Goal: Task Accomplishment & Management: Manage account settings

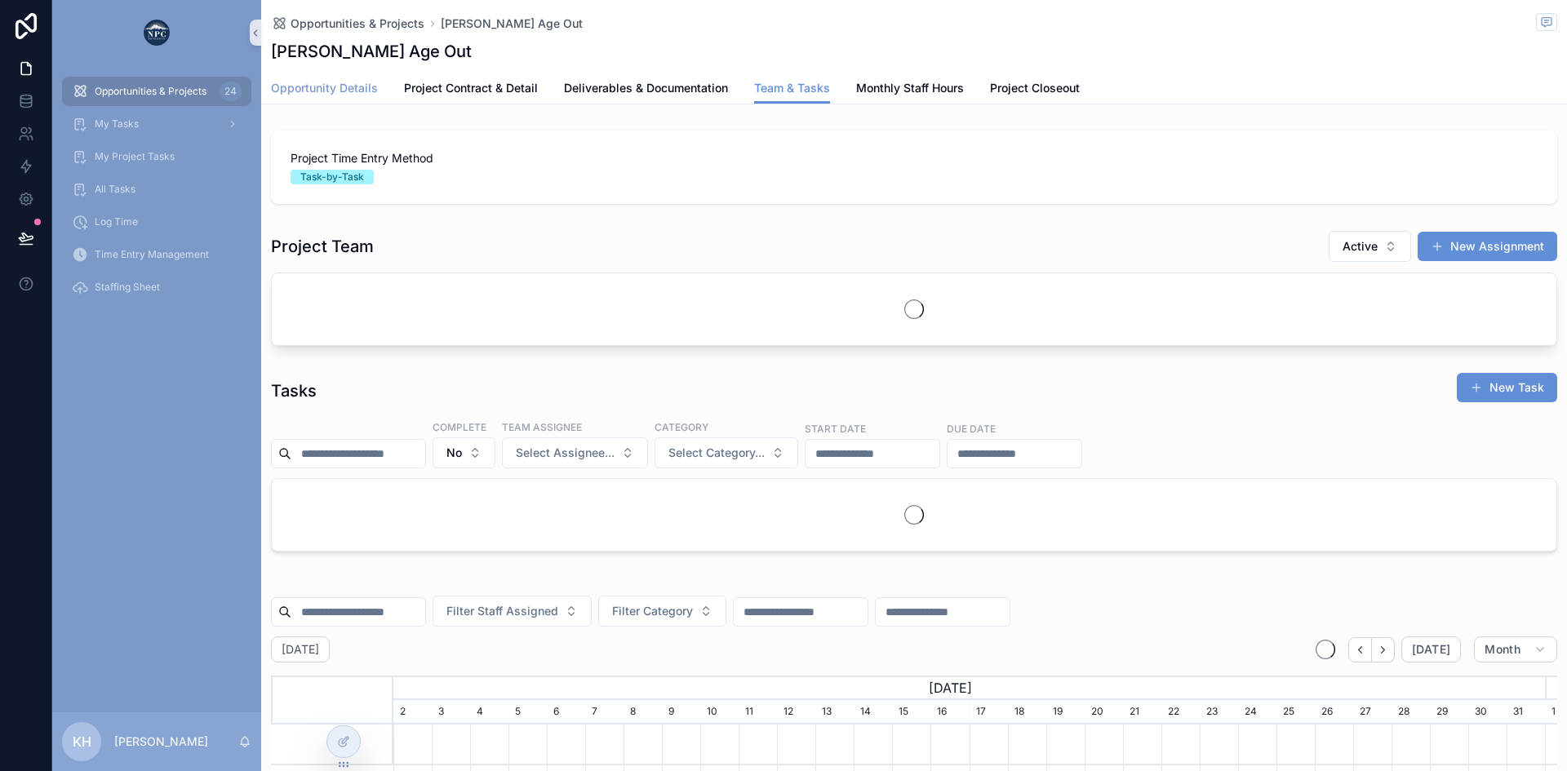
scroll to position [0, 1151]
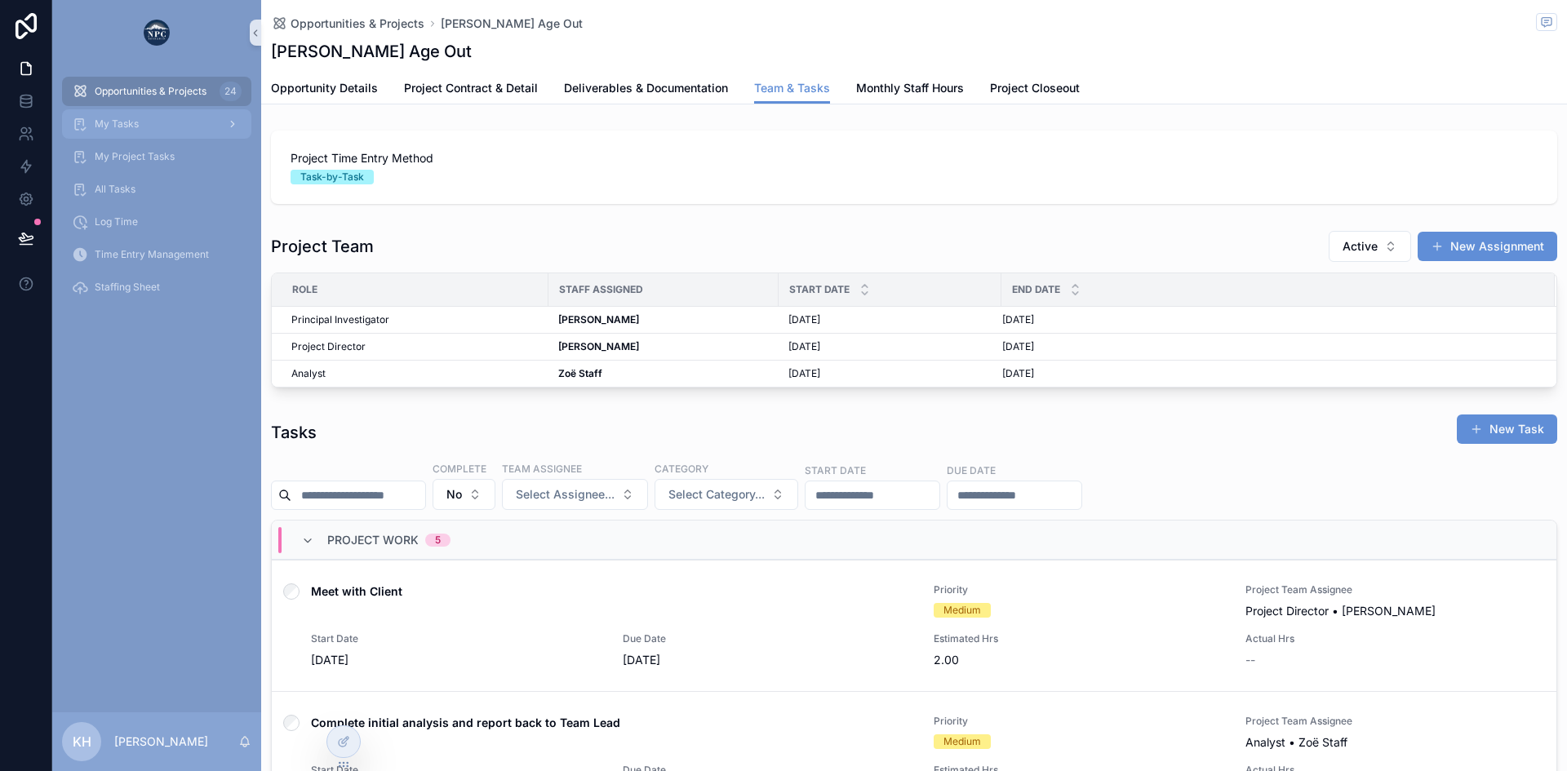
click at [122, 118] on span "My Tasks" at bounding box center [117, 123] width 44 height 13
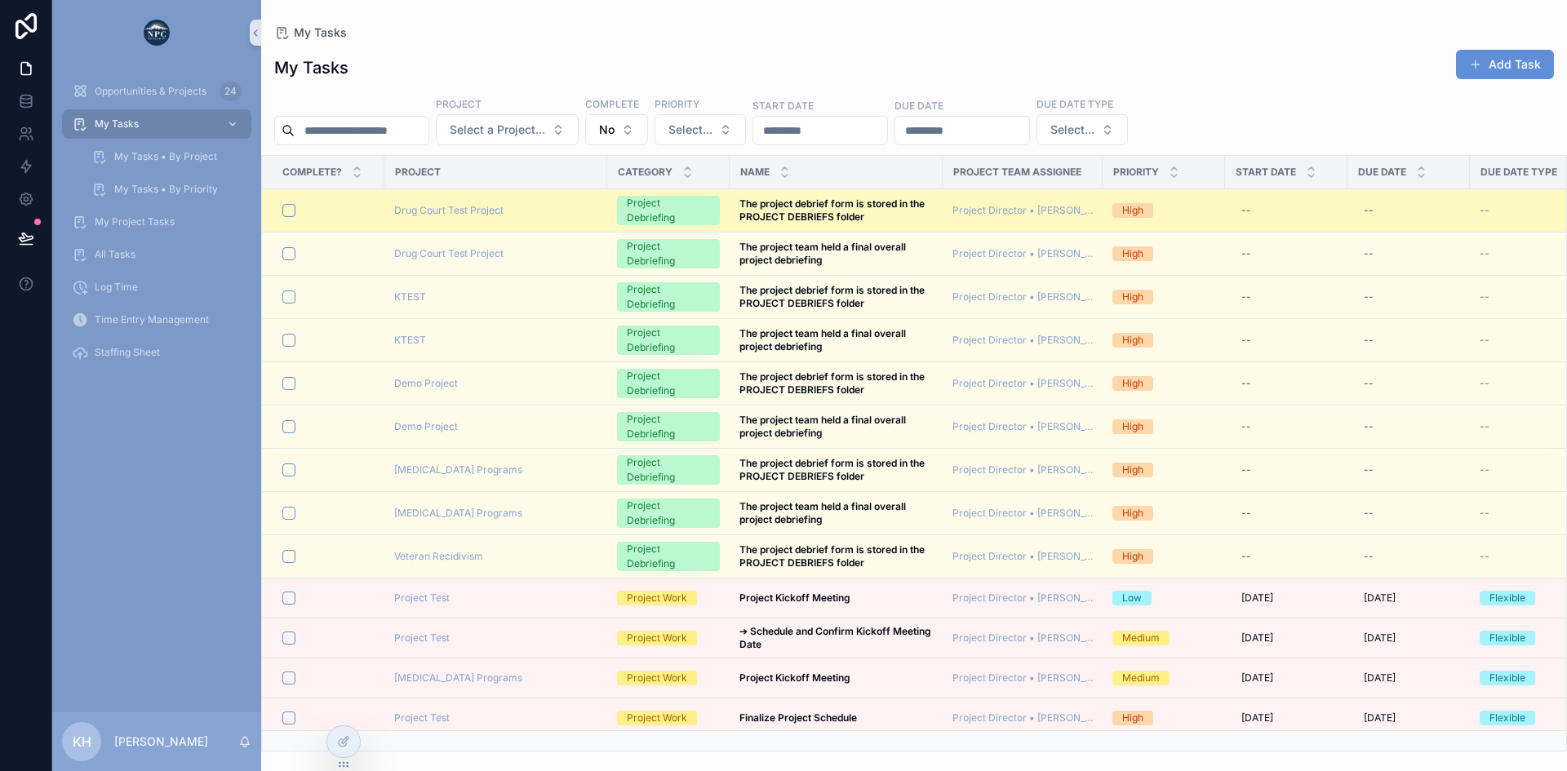
click at [545, 218] on td "Drug Court Test Project" at bounding box center [495, 210] width 223 height 43
click at [543, 213] on div "Drug Court Test Project" at bounding box center [495, 210] width 203 height 13
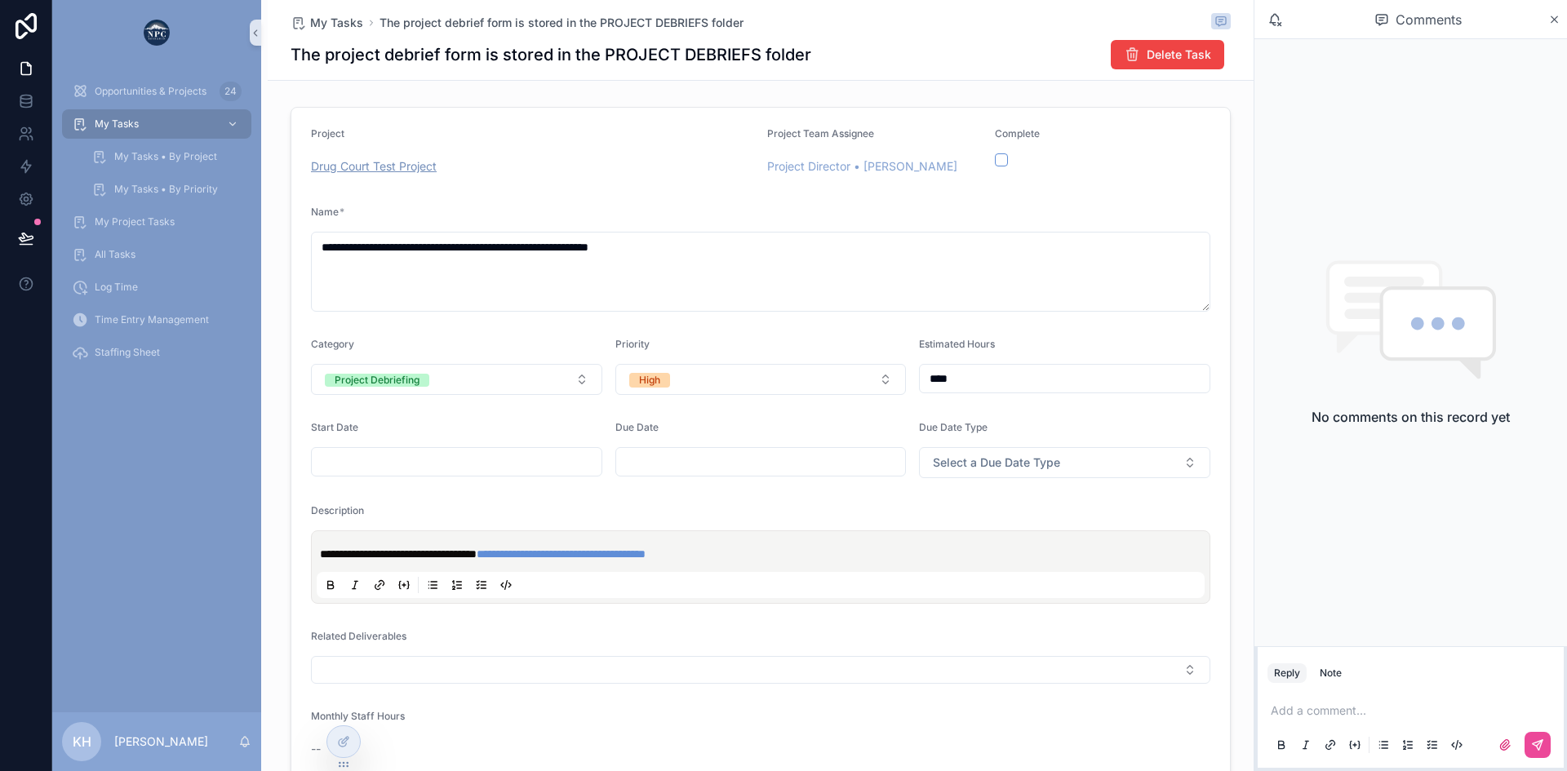
click at [386, 164] on span "Drug Court Test Project" at bounding box center [374, 166] width 126 height 16
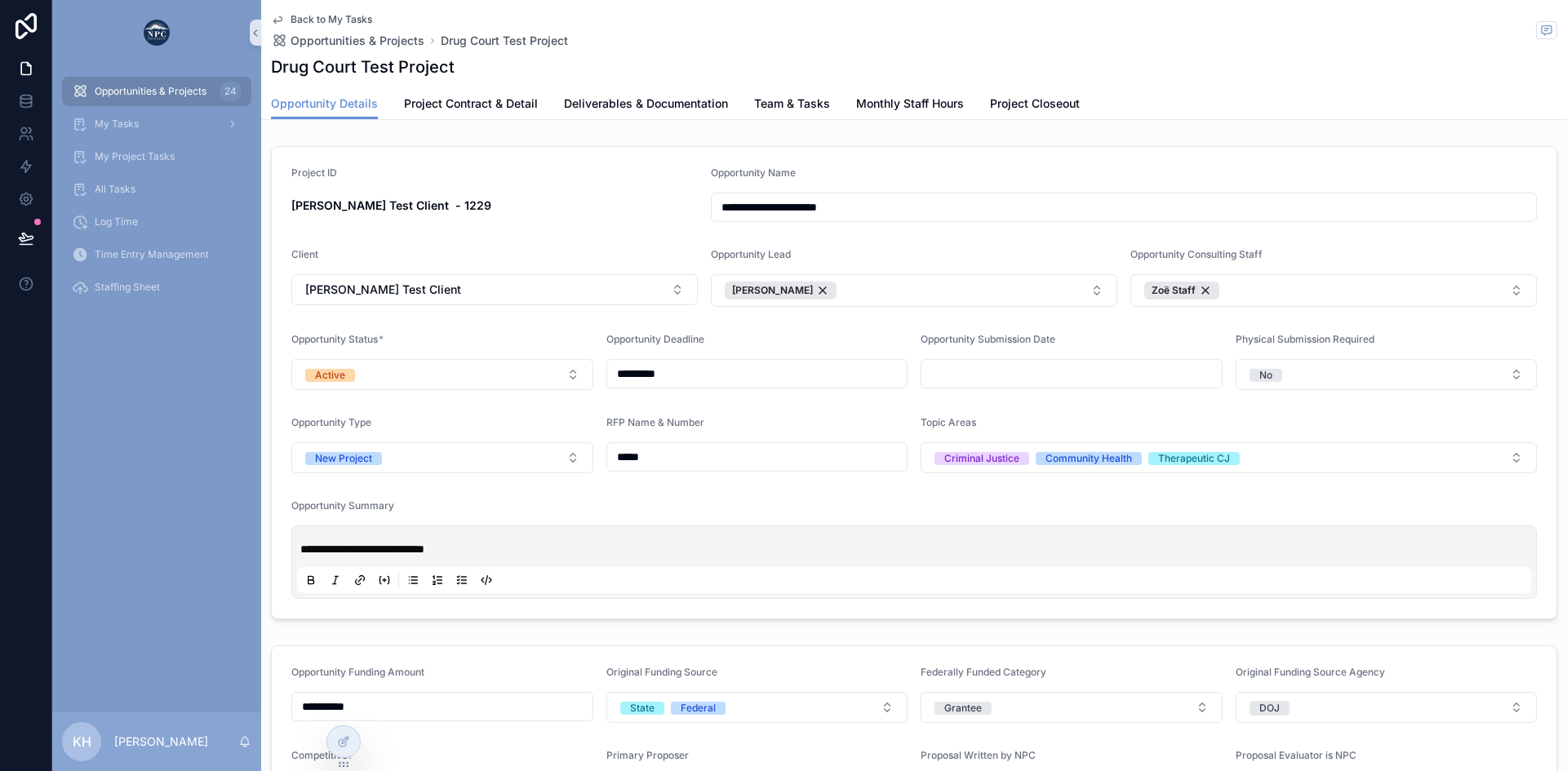
click at [303, 21] on span "Back to My Tasks" at bounding box center [331, 19] width 82 height 13
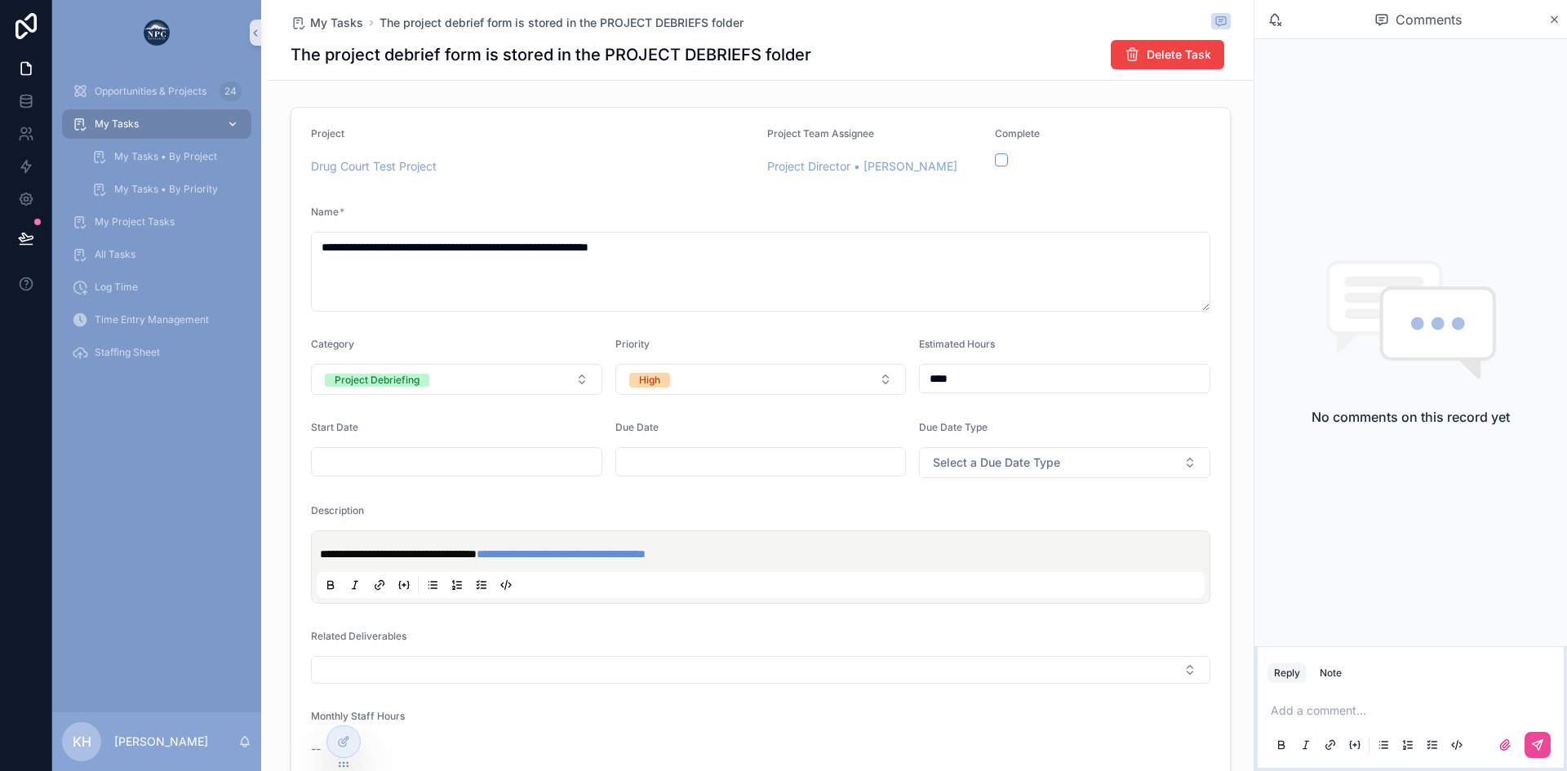
click at [125, 117] on span "My Tasks" at bounding box center [117, 123] width 44 height 13
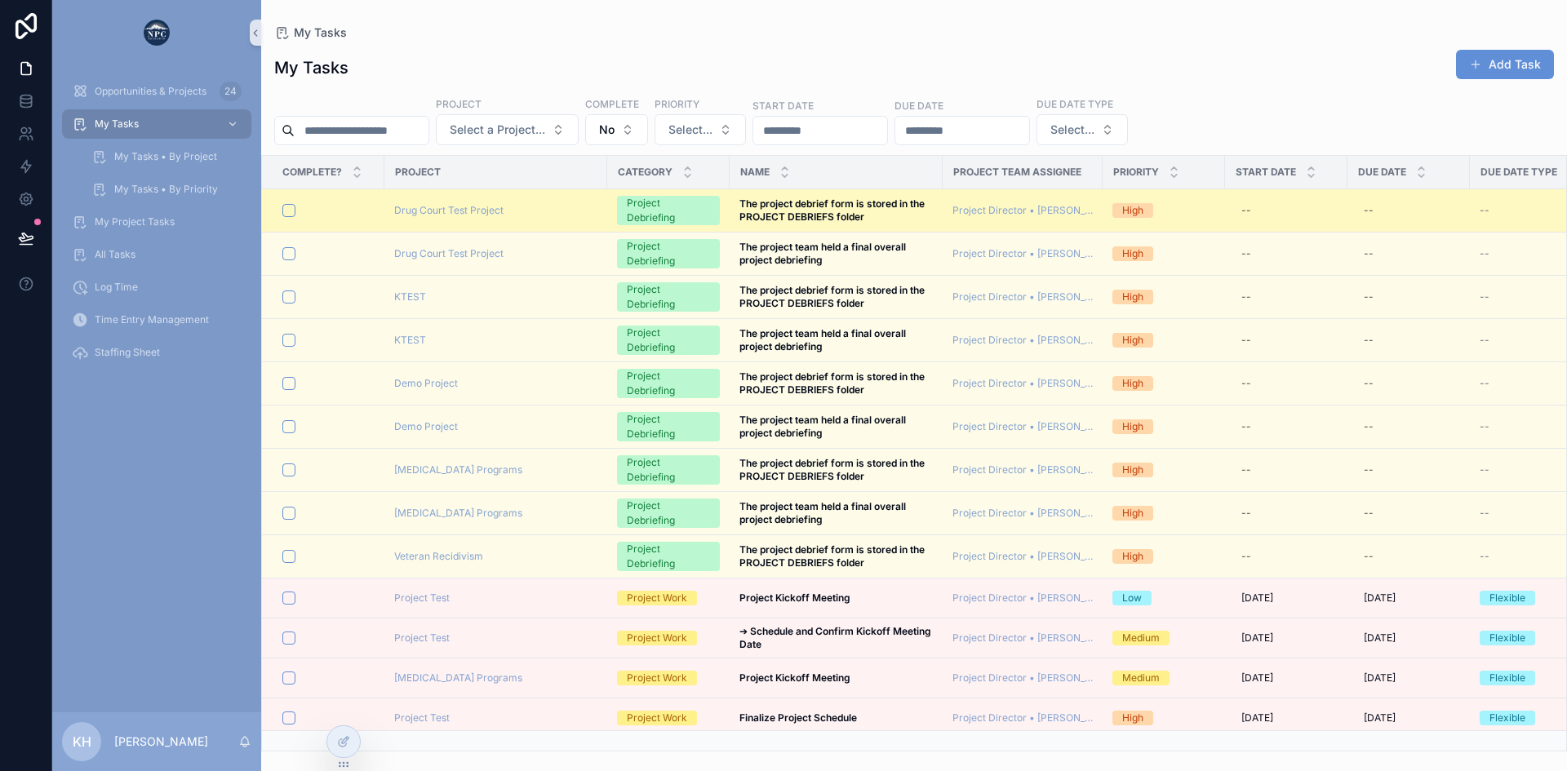
click at [542, 207] on div "Drug Court Test Project" at bounding box center [495, 210] width 203 height 13
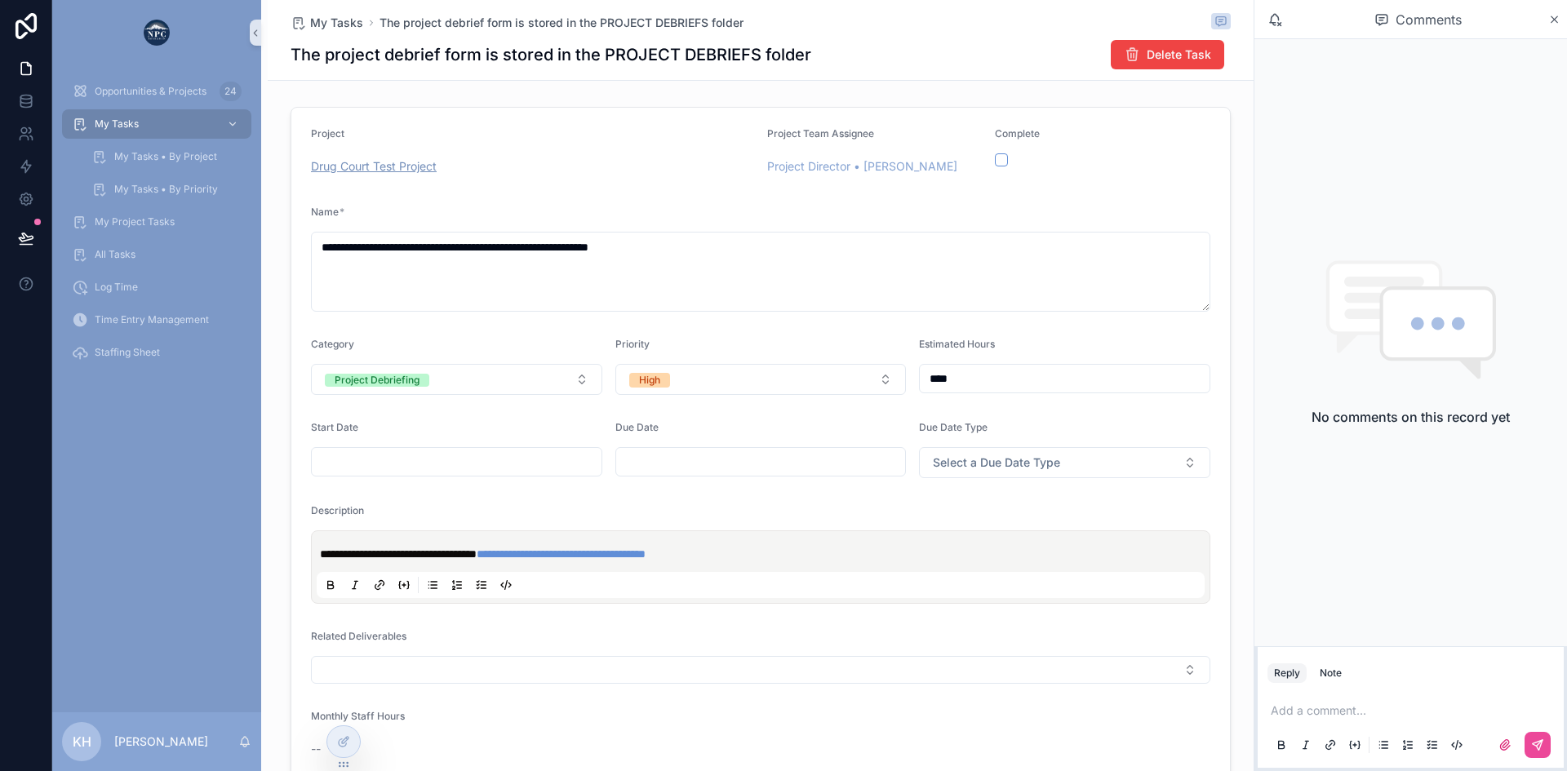
click at [421, 170] on span "Drug Court Test Project" at bounding box center [374, 166] width 126 height 16
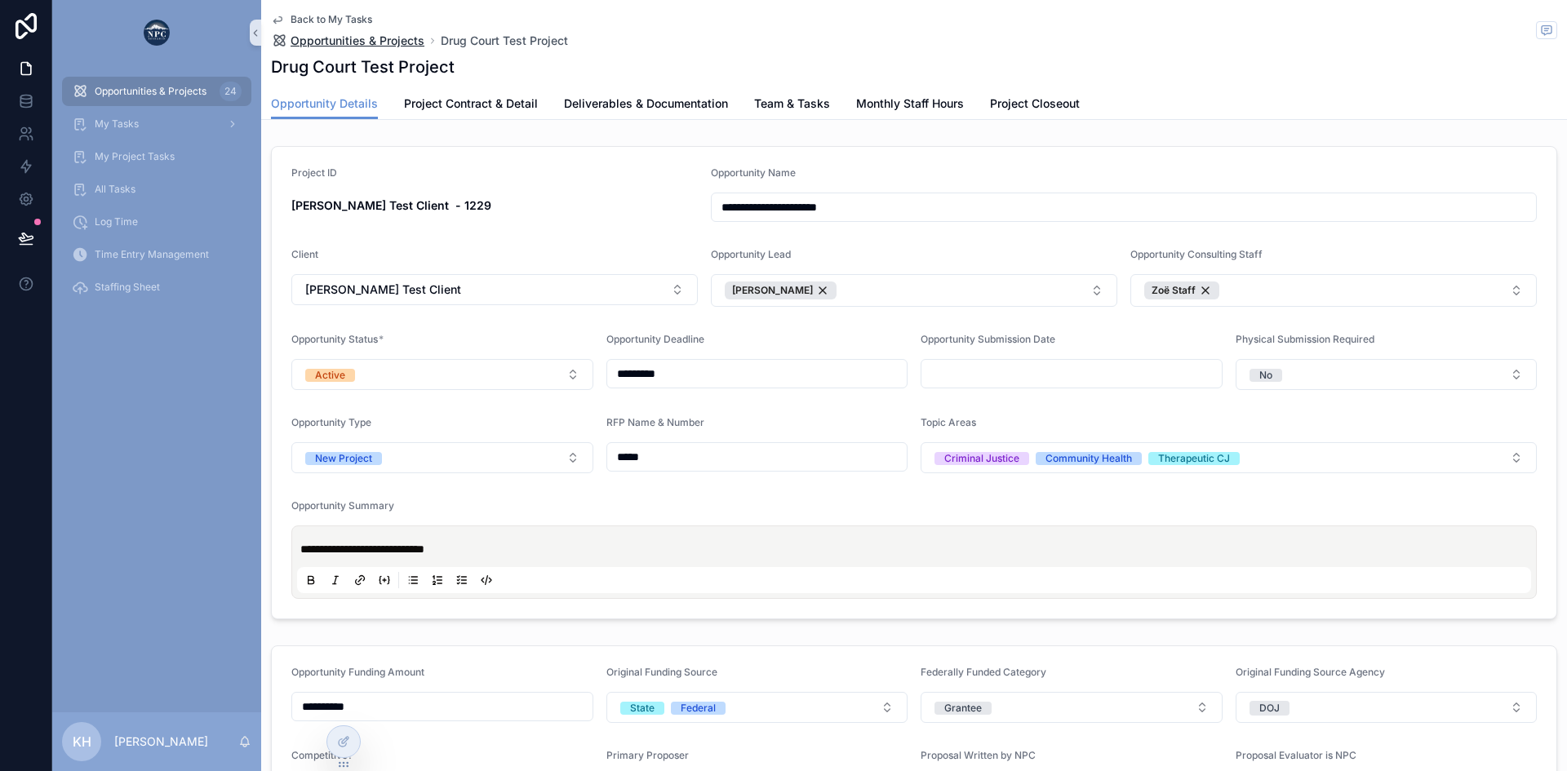
click at [331, 39] on span "Opportunities & Projects" at bounding box center [357, 41] width 134 height 16
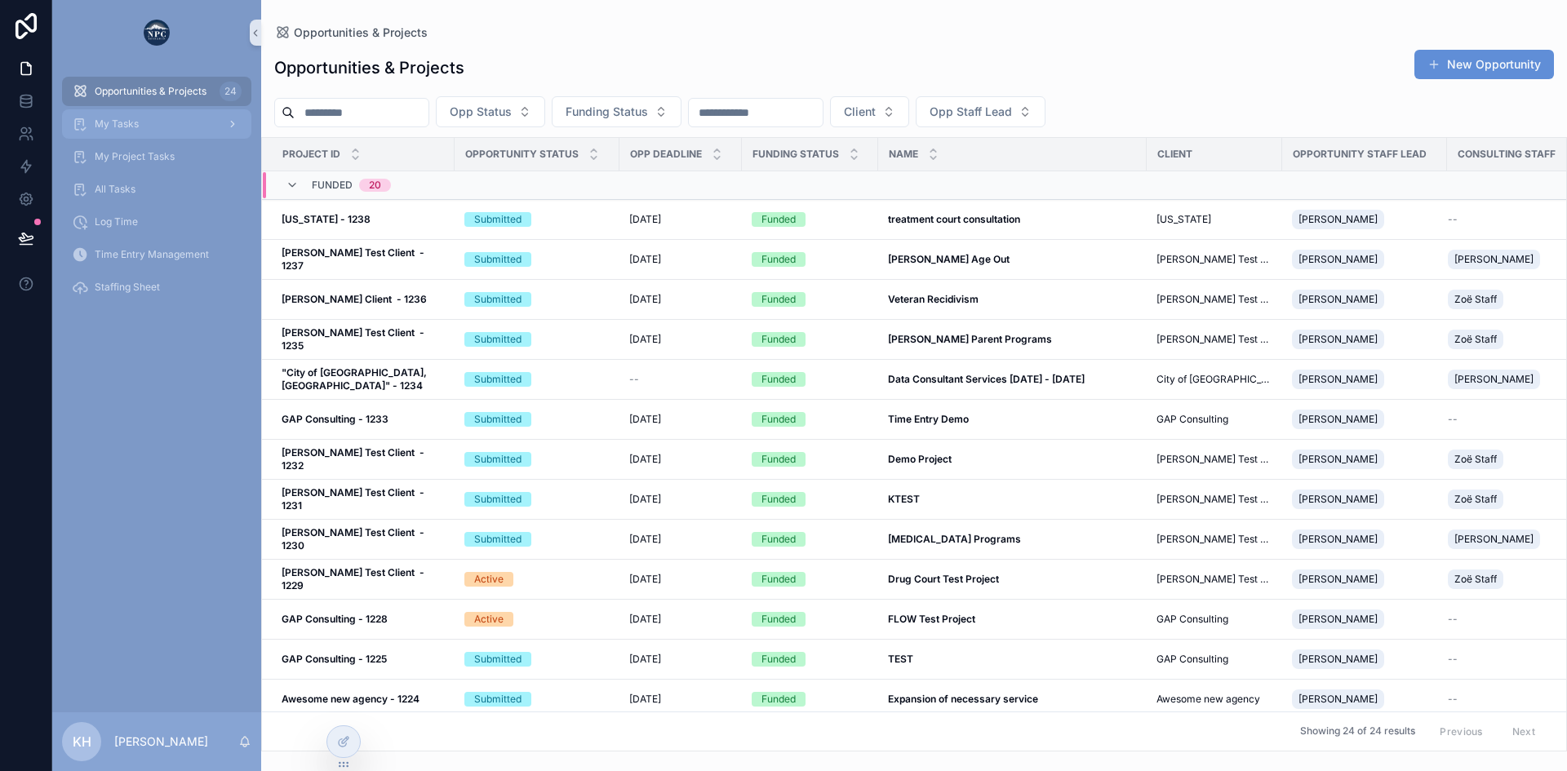
click at [120, 122] on span "My Tasks" at bounding box center [117, 123] width 44 height 13
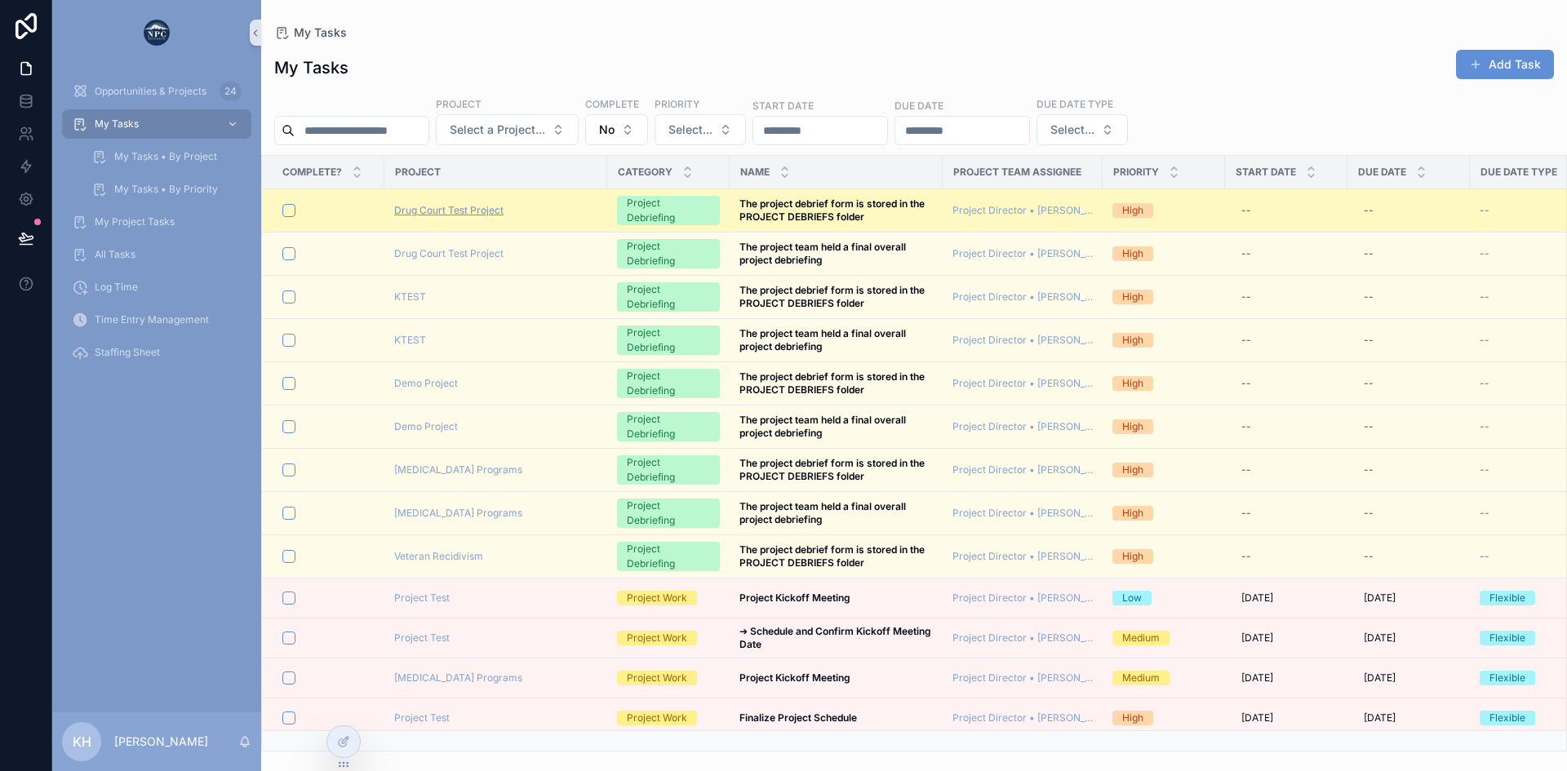
click at [439, 211] on span "Drug Court Test Project" at bounding box center [448, 210] width 109 height 13
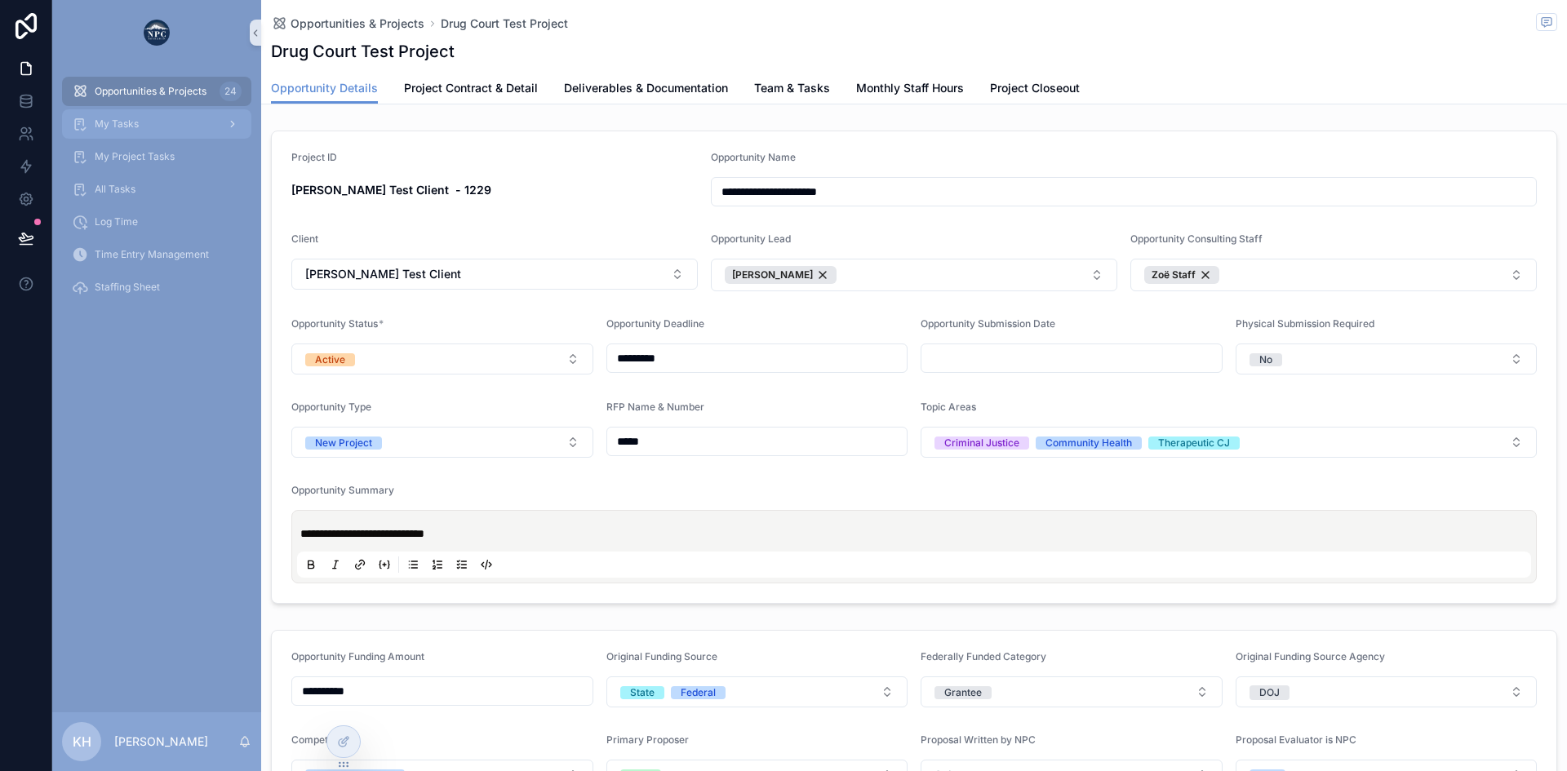
click at [131, 123] on span "My Tasks" at bounding box center [117, 123] width 44 height 13
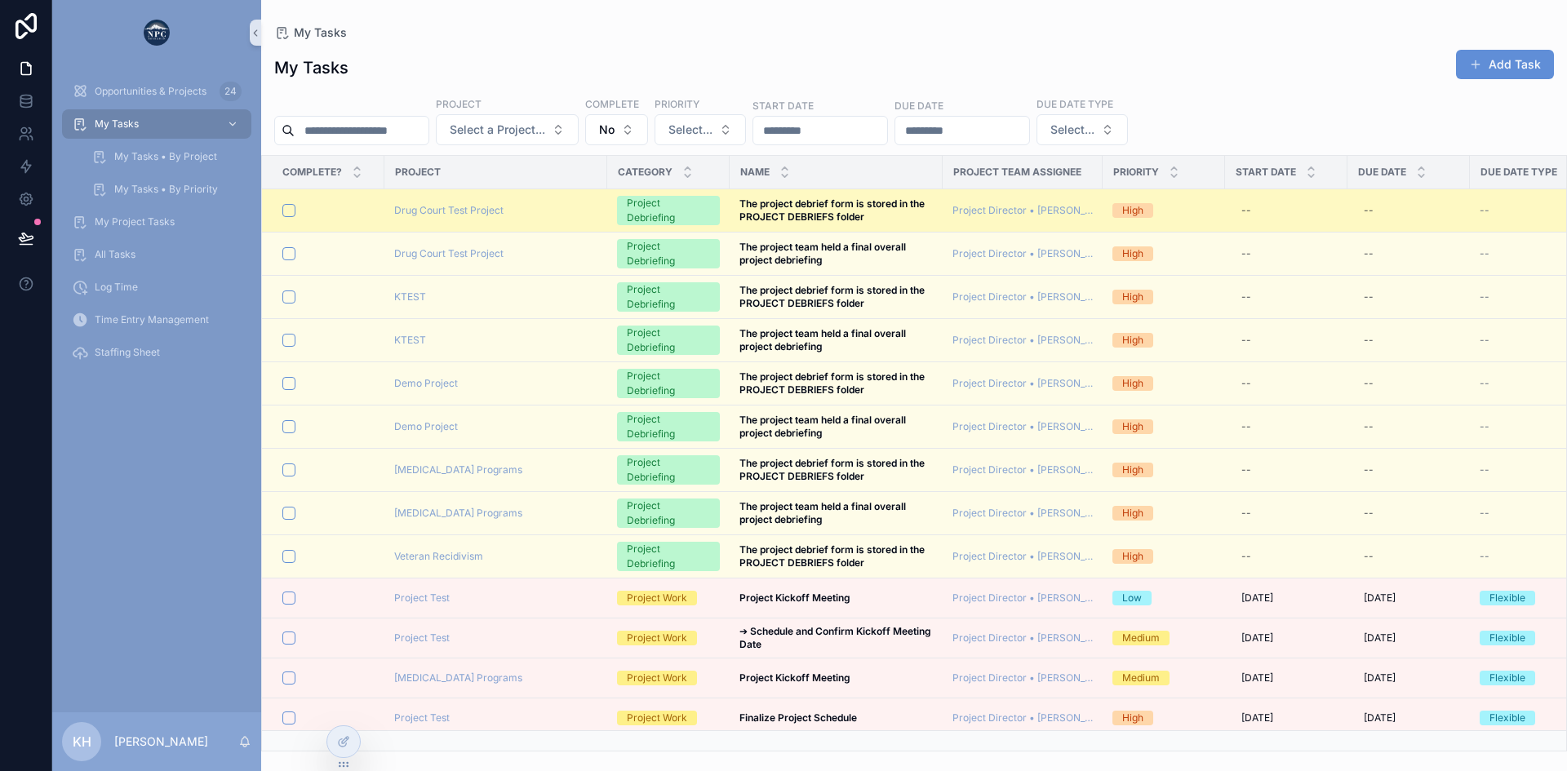
click at [563, 211] on div "Drug Court Test Project" at bounding box center [495, 210] width 203 height 13
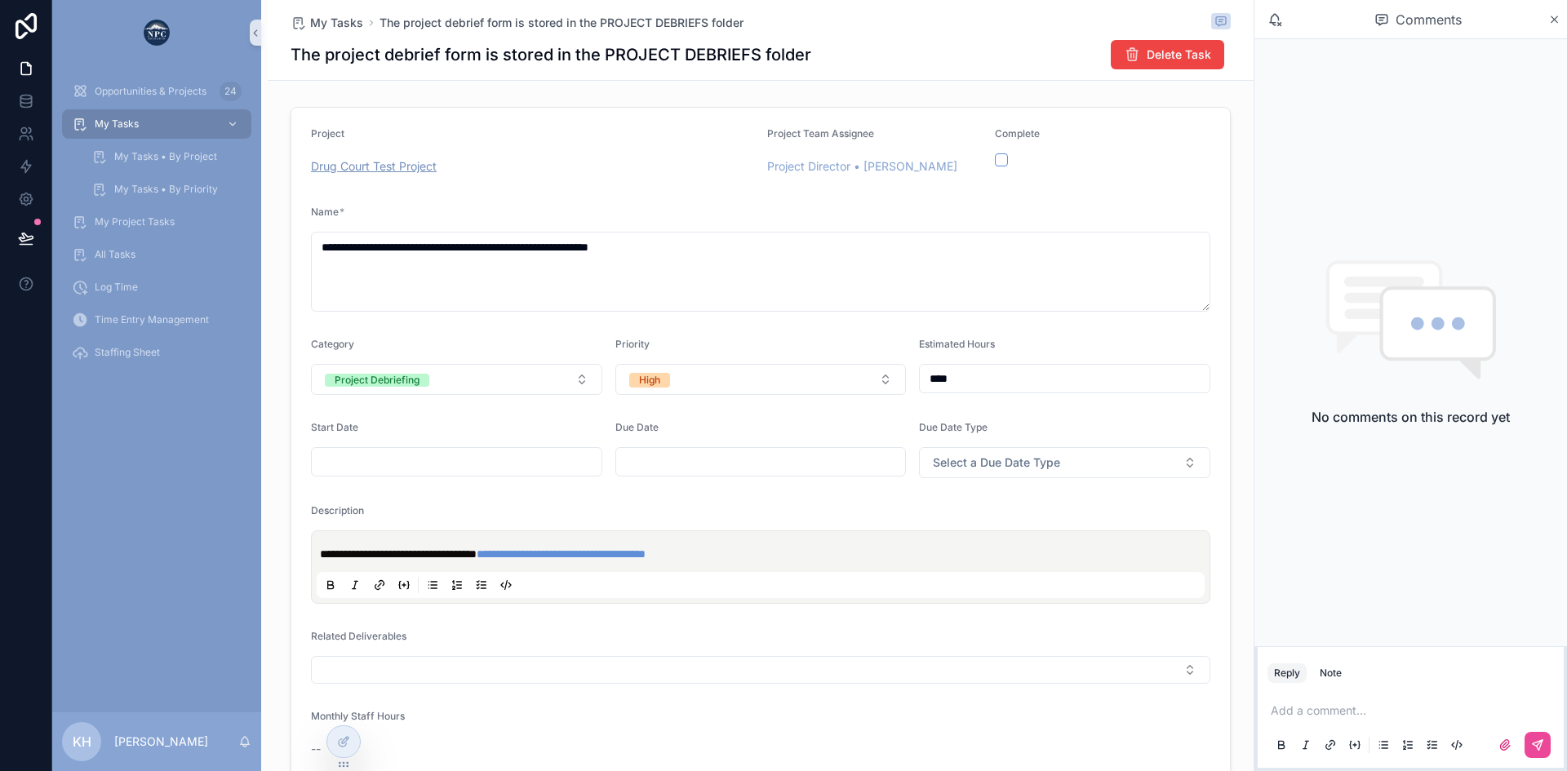
click at [387, 166] on span "Drug Court Test Project" at bounding box center [374, 166] width 126 height 16
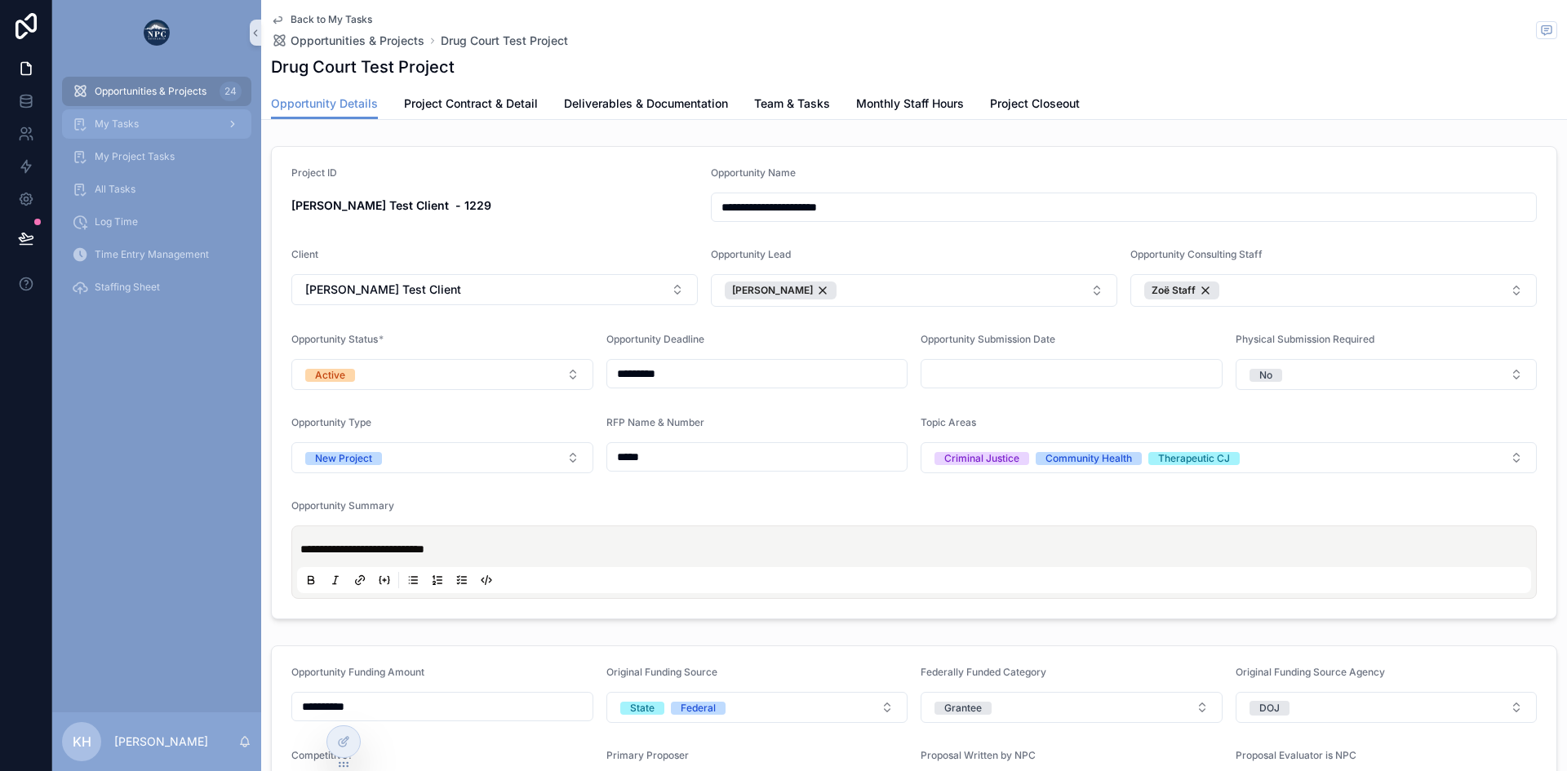
click at [100, 123] on span "My Tasks" at bounding box center [117, 123] width 44 height 13
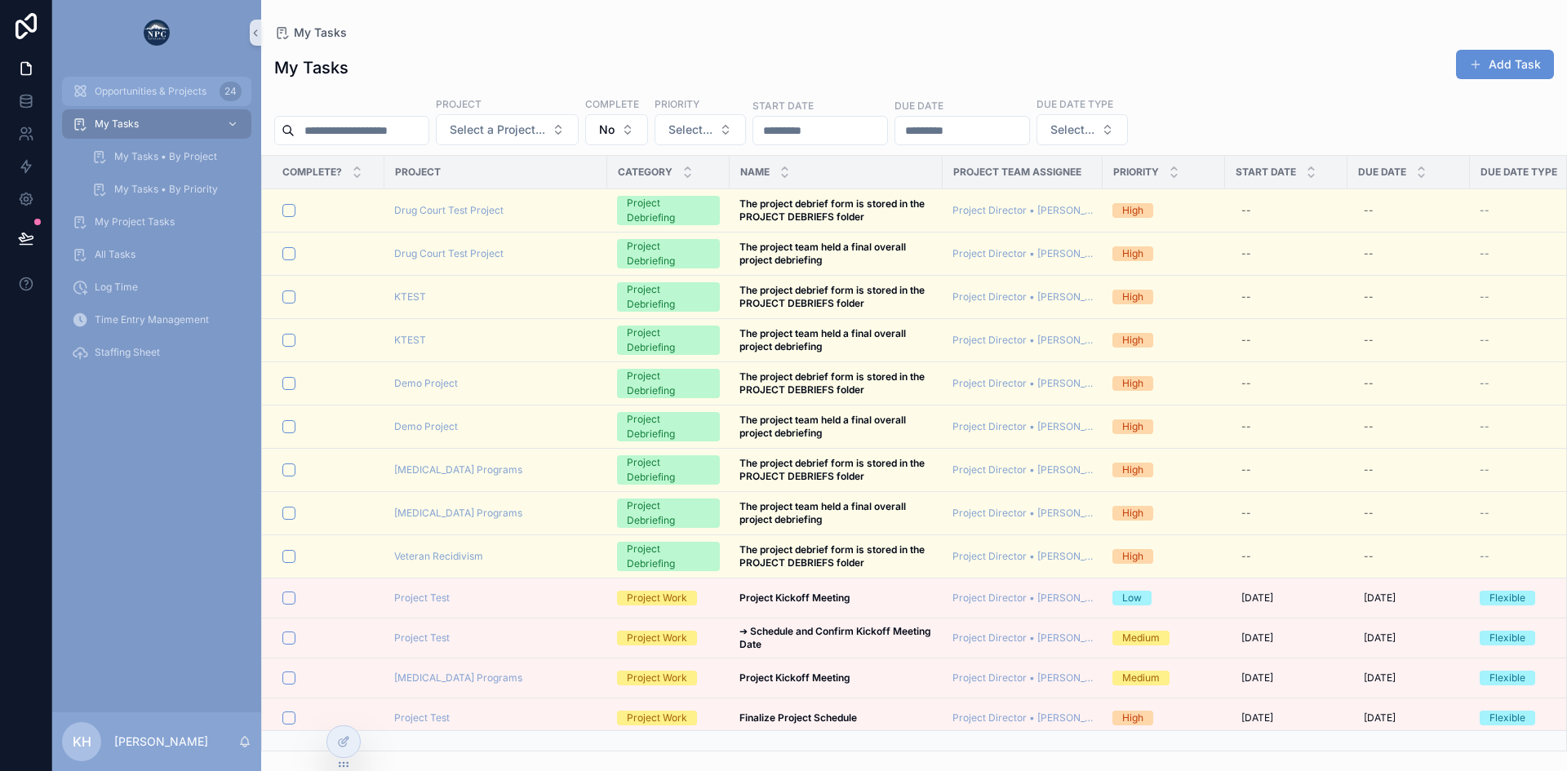
click at [149, 86] on span "Opportunities & Projects" at bounding box center [151, 91] width 112 height 13
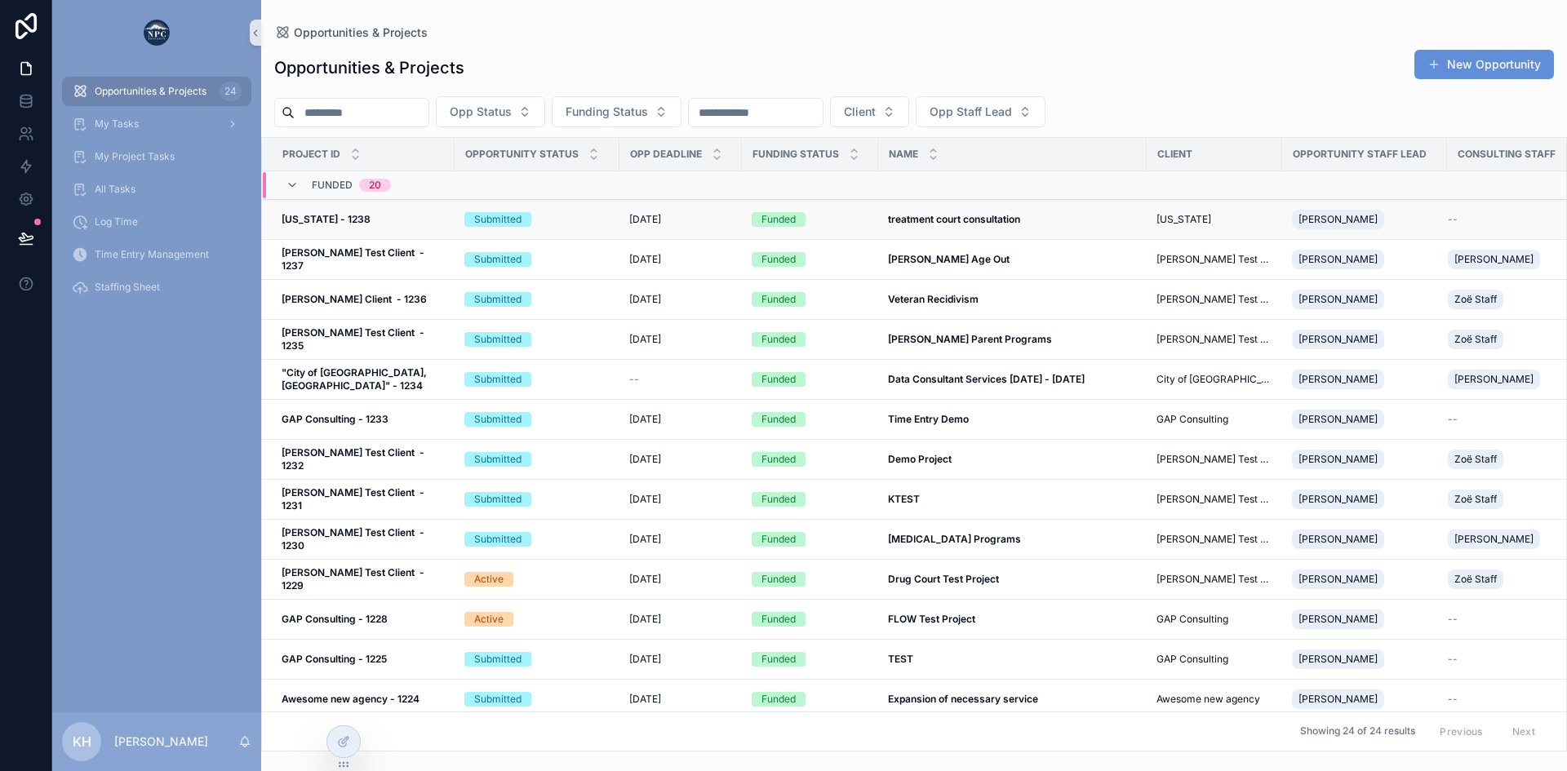
click at [697, 228] on td "[DATE] [DATE]" at bounding box center [680, 220] width 122 height 40
click at [616, 219] on td "Submitted" at bounding box center [536, 220] width 165 height 40
click at [673, 219] on div "[DATE] [DATE]" at bounding box center [680, 219] width 103 height 13
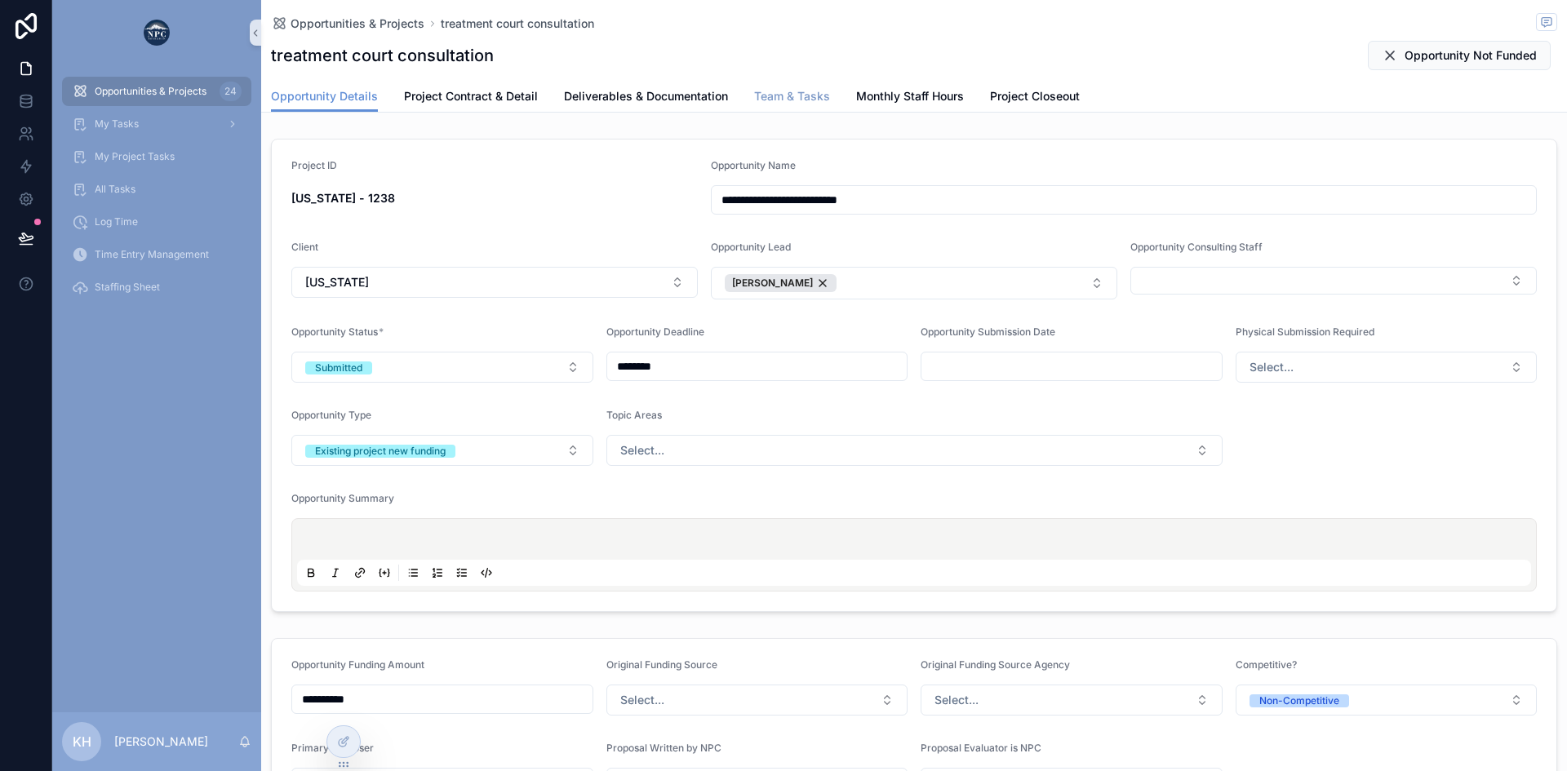
click at [795, 94] on span "Team & Tasks" at bounding box center [792, 96] width 76 height 16
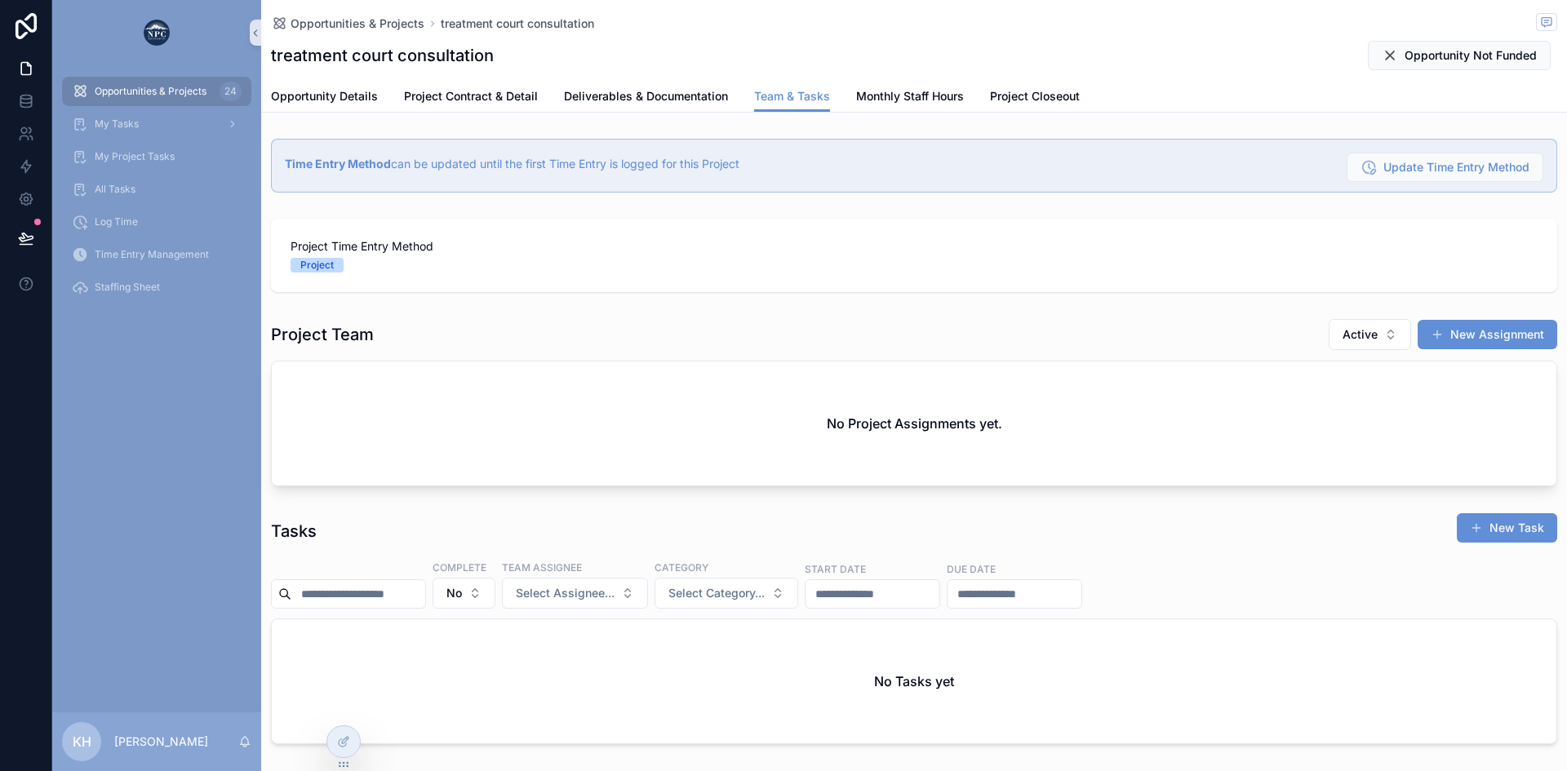
click at [171, 86] on span "Opportunities & Projects" at bounding box center [151, 91] width 112 height 13
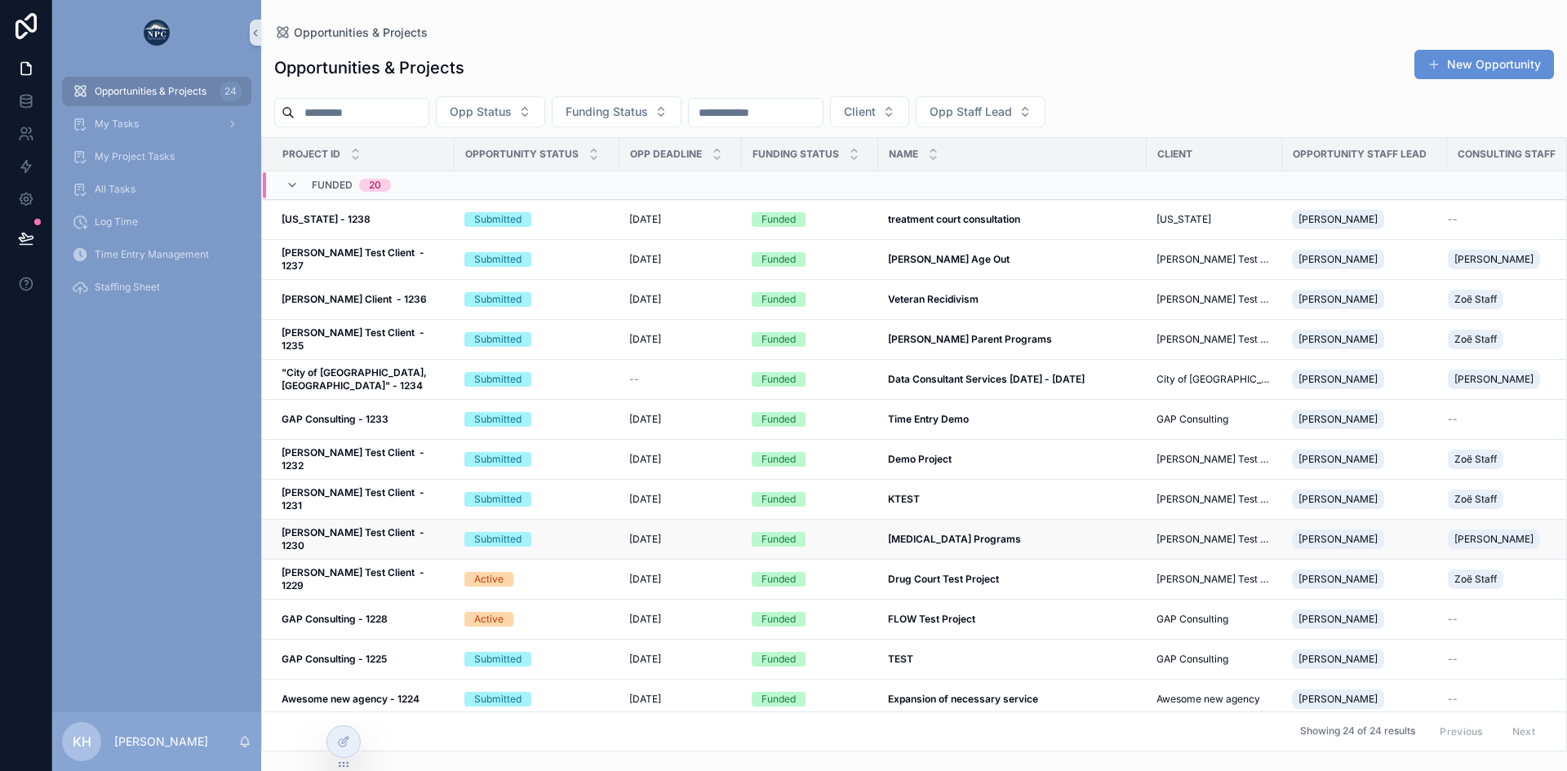
click at [581, 541] on div "Submitted" at bounding box center [536, 539] width 145 height 15
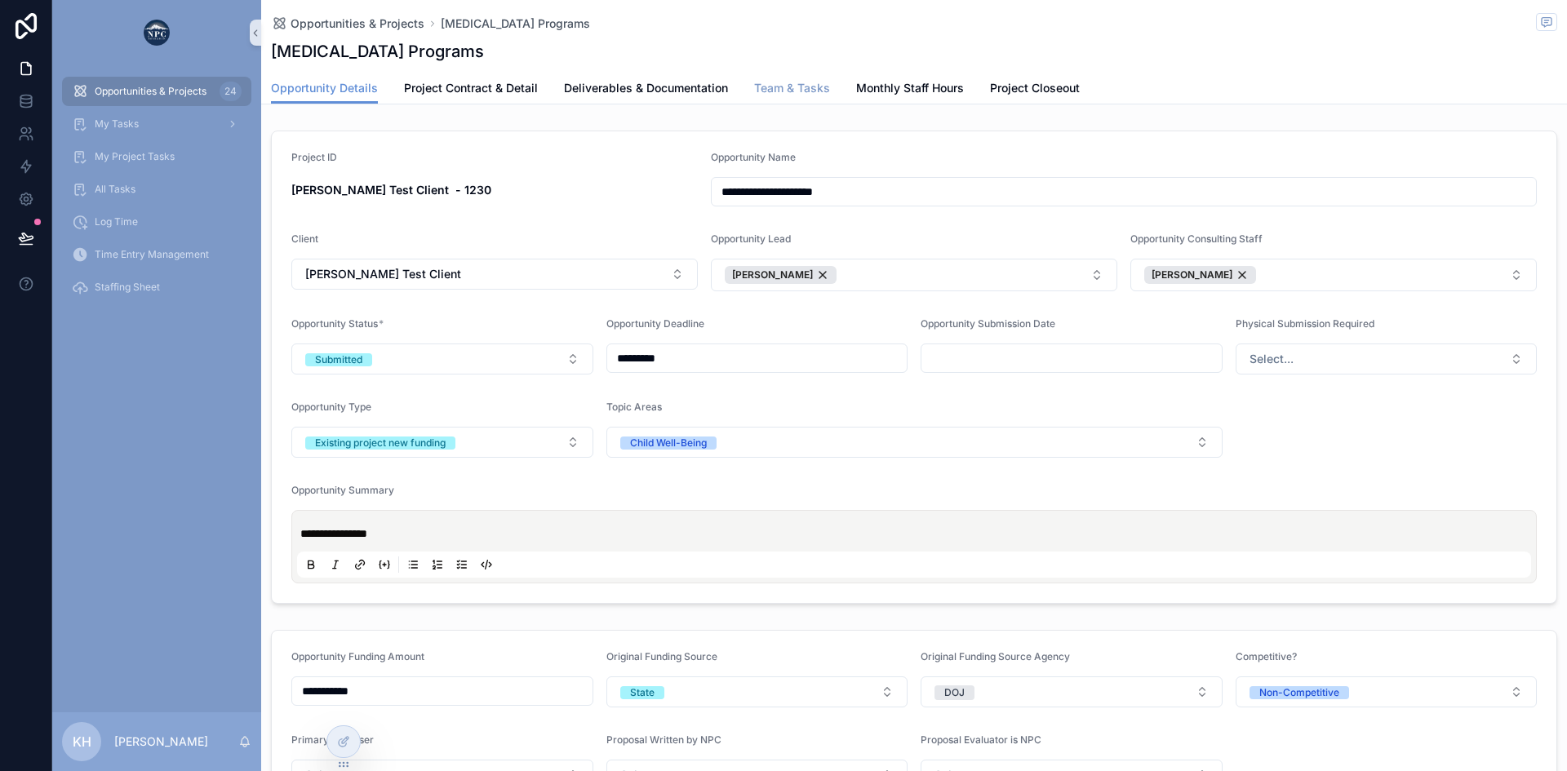
click at [799, 93] on span "Team & Tasks" at bounding box center [792, 88] width 76 height 16
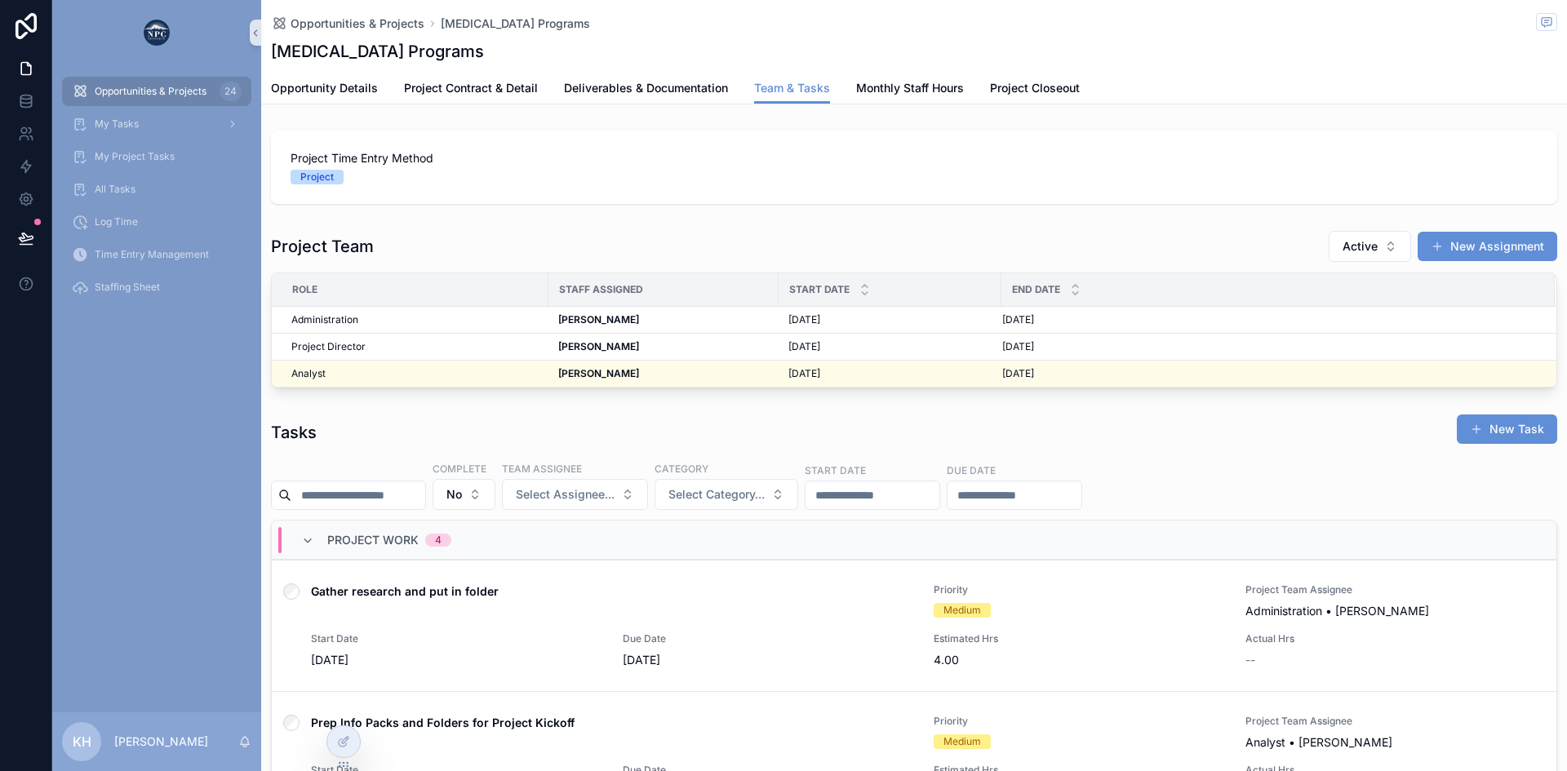
click at [126, 94] on span "Opportunities & Projects" at bounding box center [151, 91] width 112 height 13
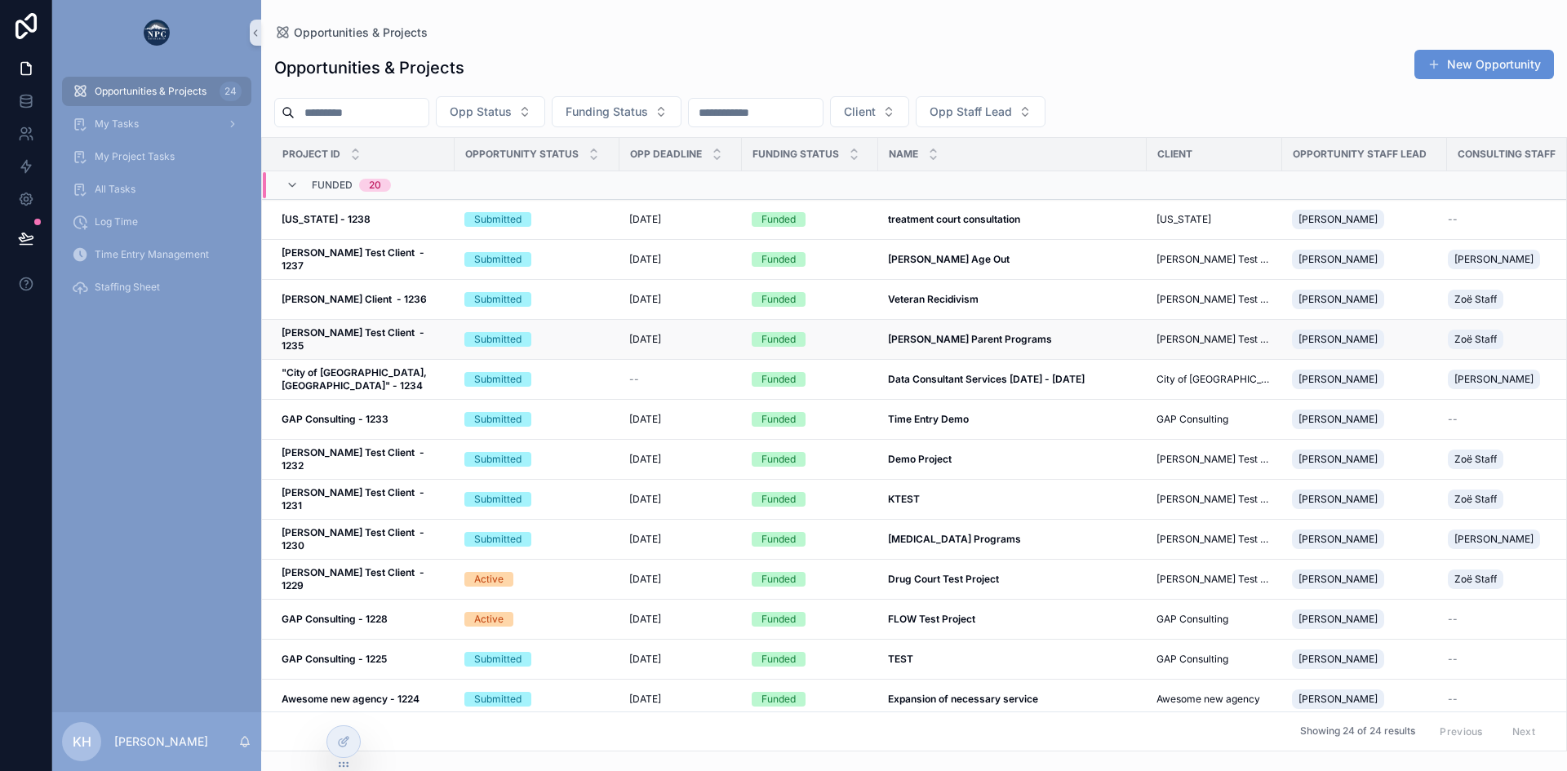
click at [661, 335] on span "[DATE]" at bounding box center [645, 339] width 32 height 13
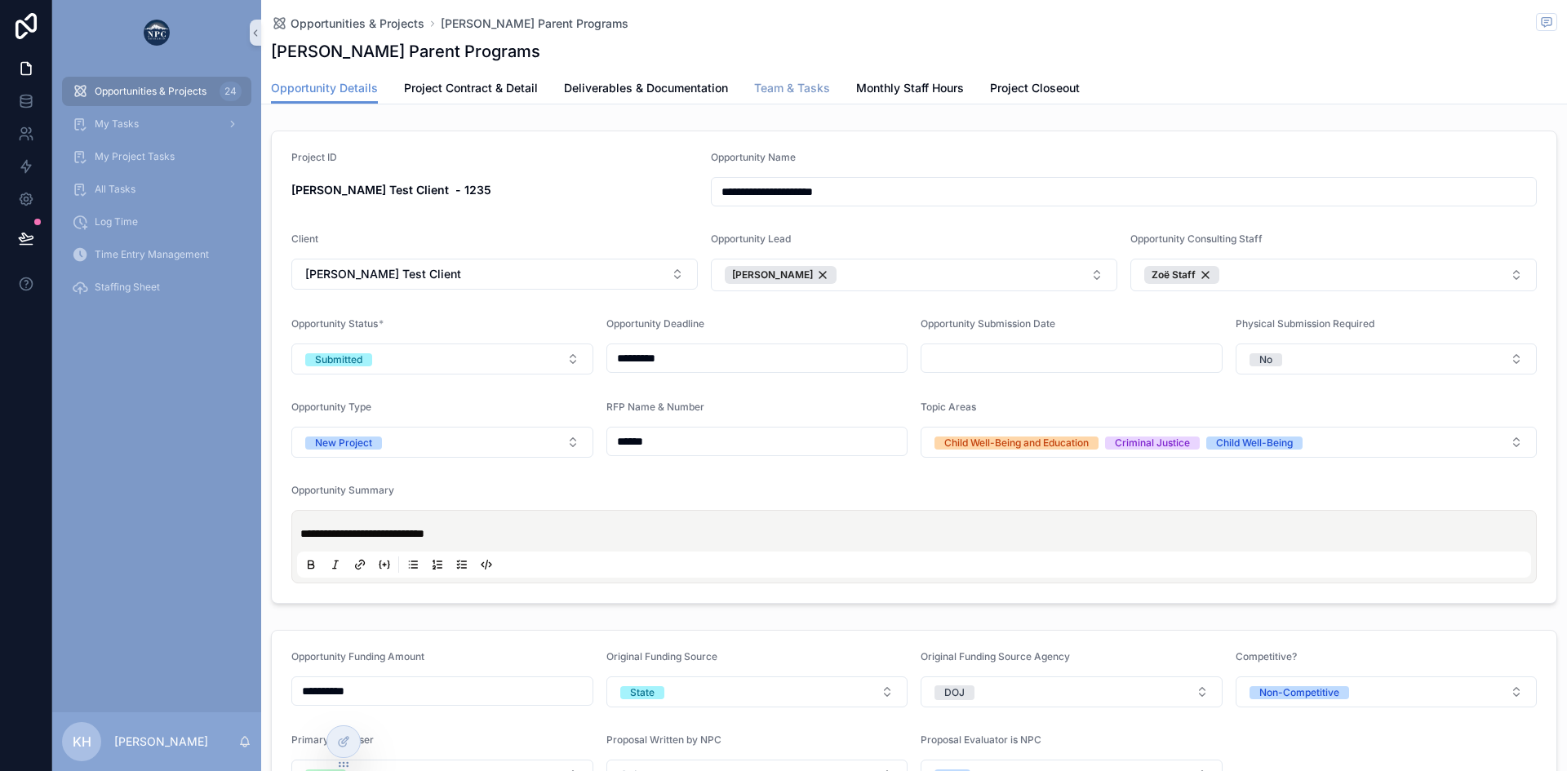
click at [795, 89] on span "Team & Tasks" at bounding box center [792, 88] width 76 height 16
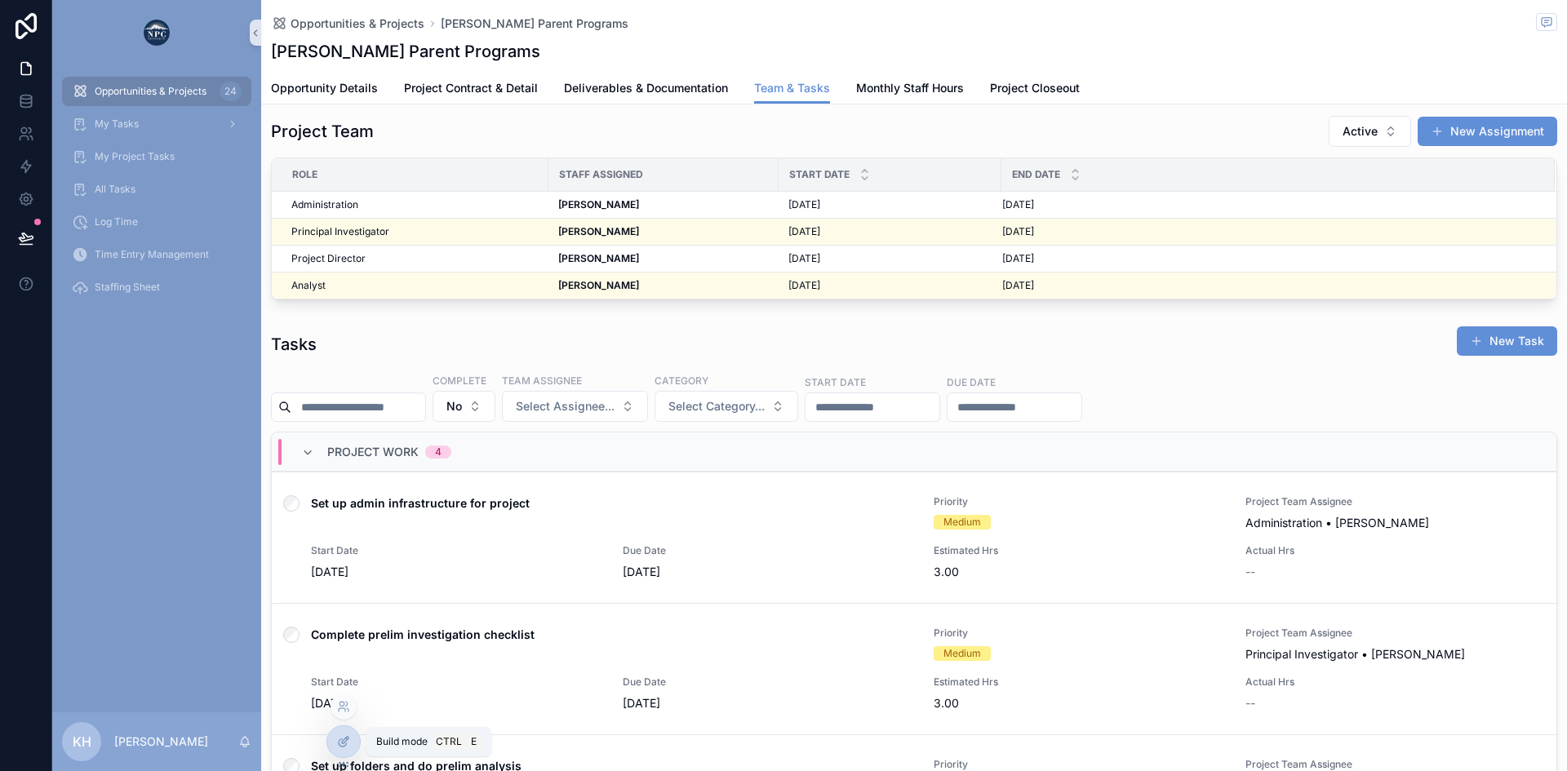
click at [345, 744] on icon at bounding box center [343, 741] width 13 height 13
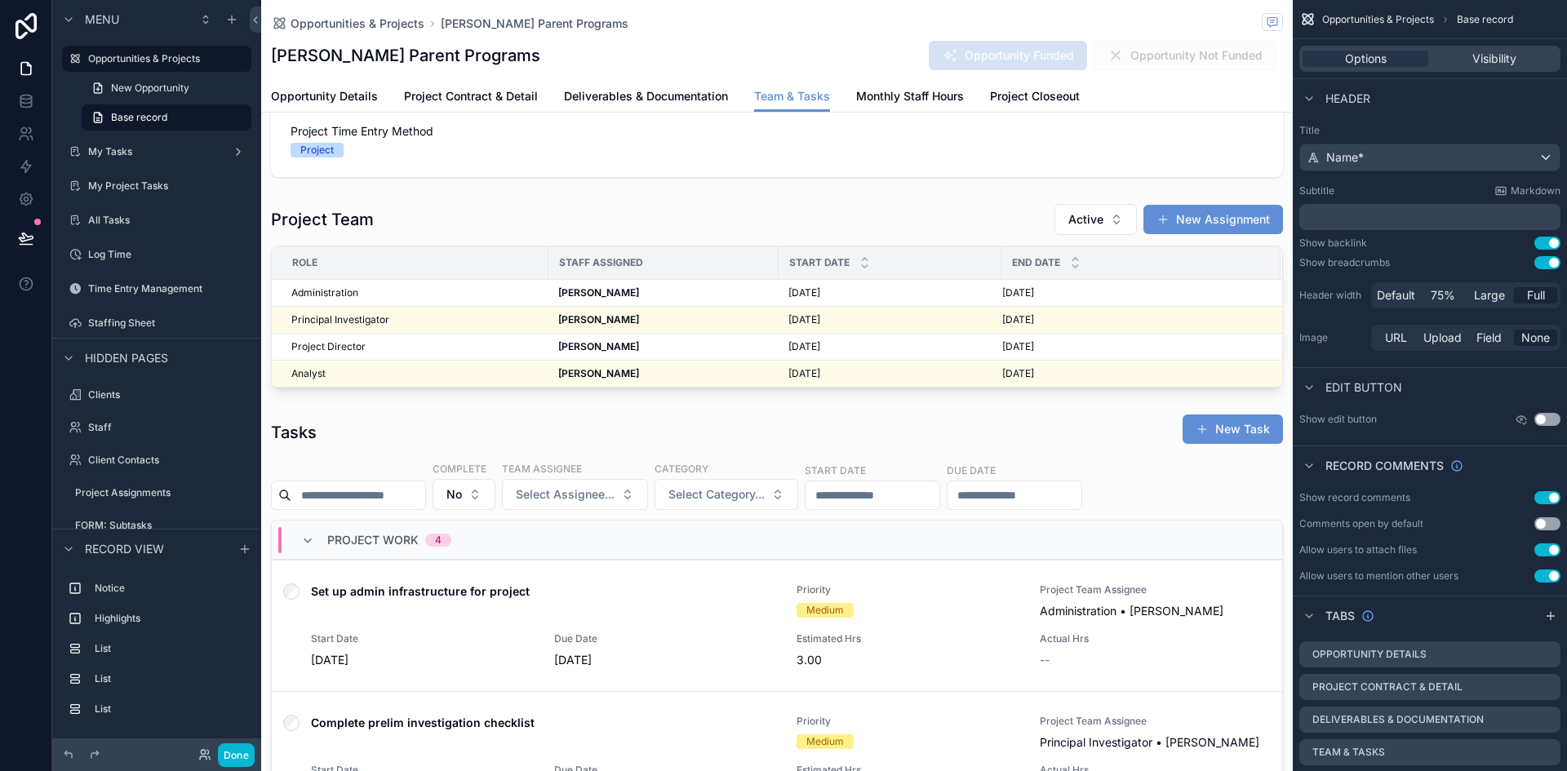
scroll to position [0, 877]
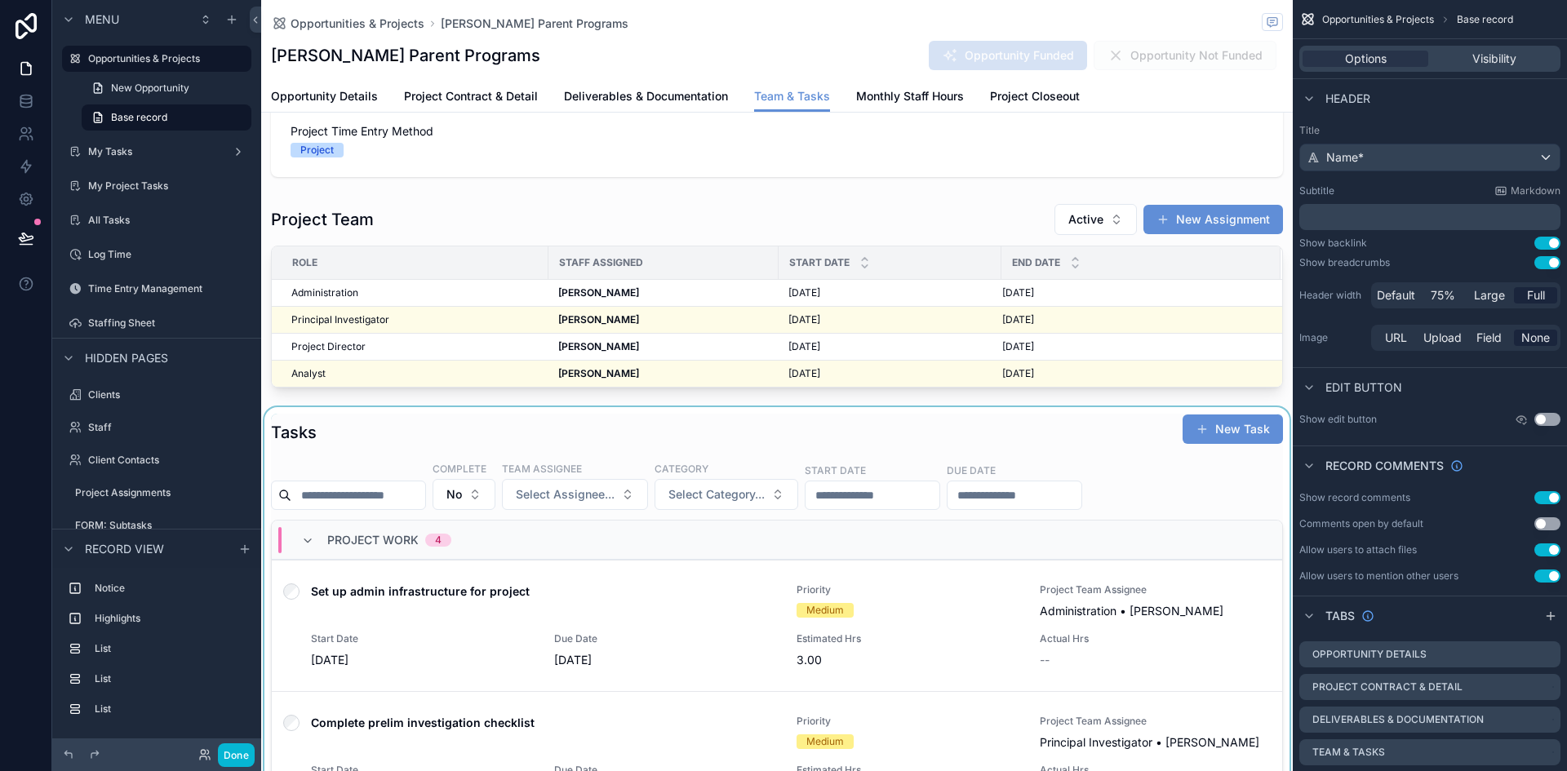
click at [676, 427] on div "scrollable content" at bounding box center [776, 756] width 1031 height 698
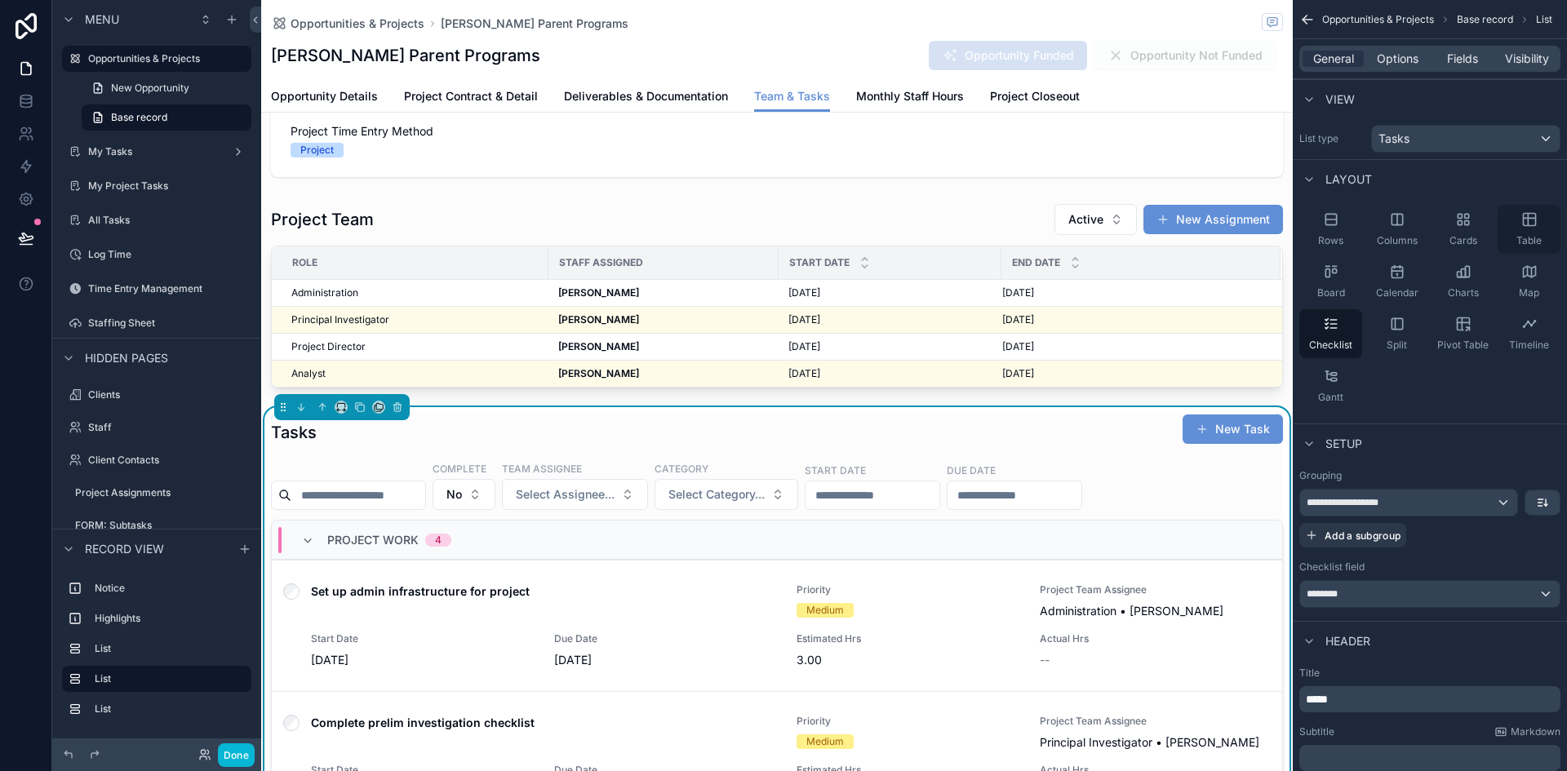
click at [1527, 224] on icon "scrollable content" at bounding box center [1527, 220] width 0 height 12
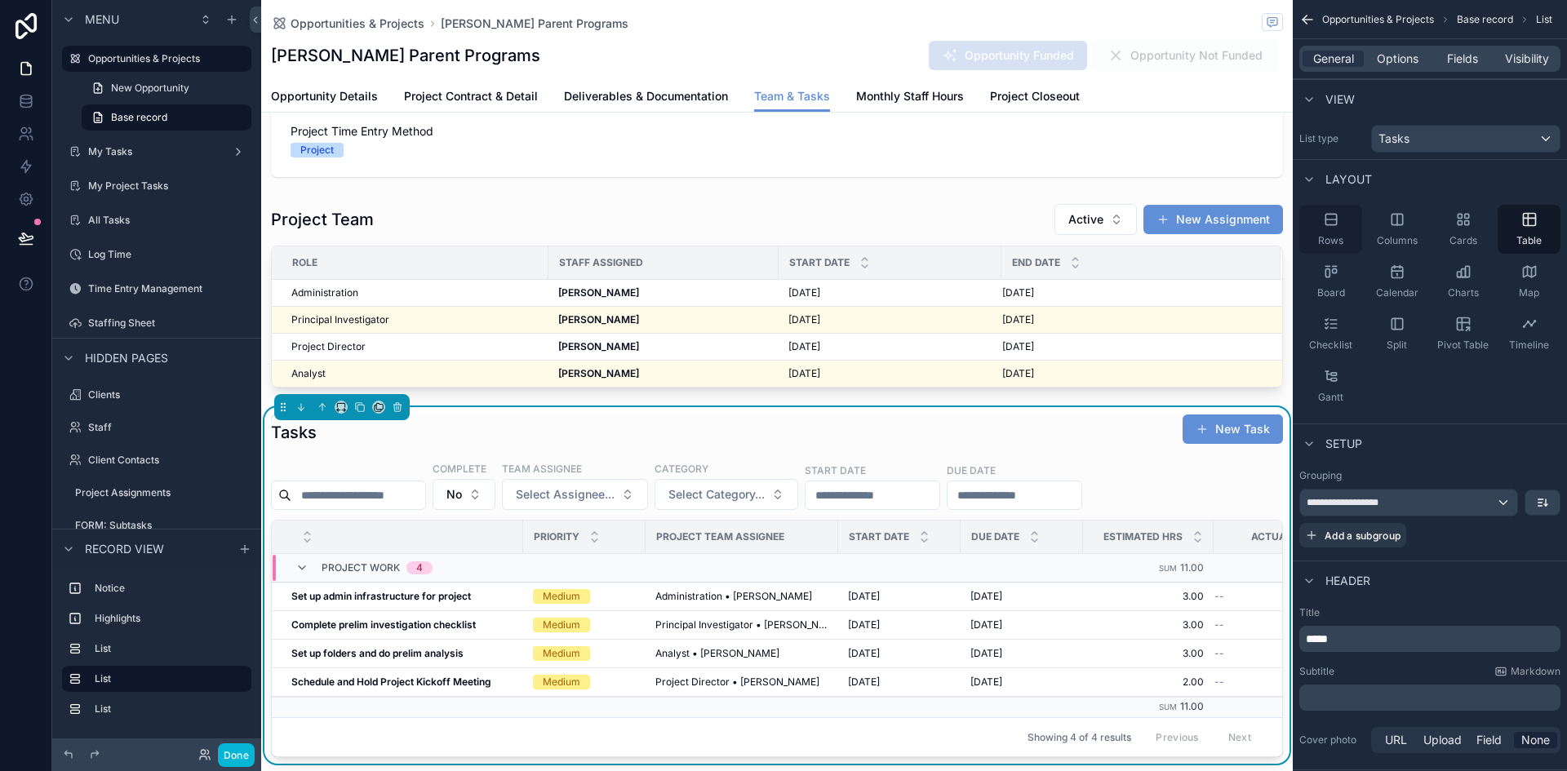
click at [1325, 236] on span "Rows" at bounding box center [1330, 240] width 25 height 13
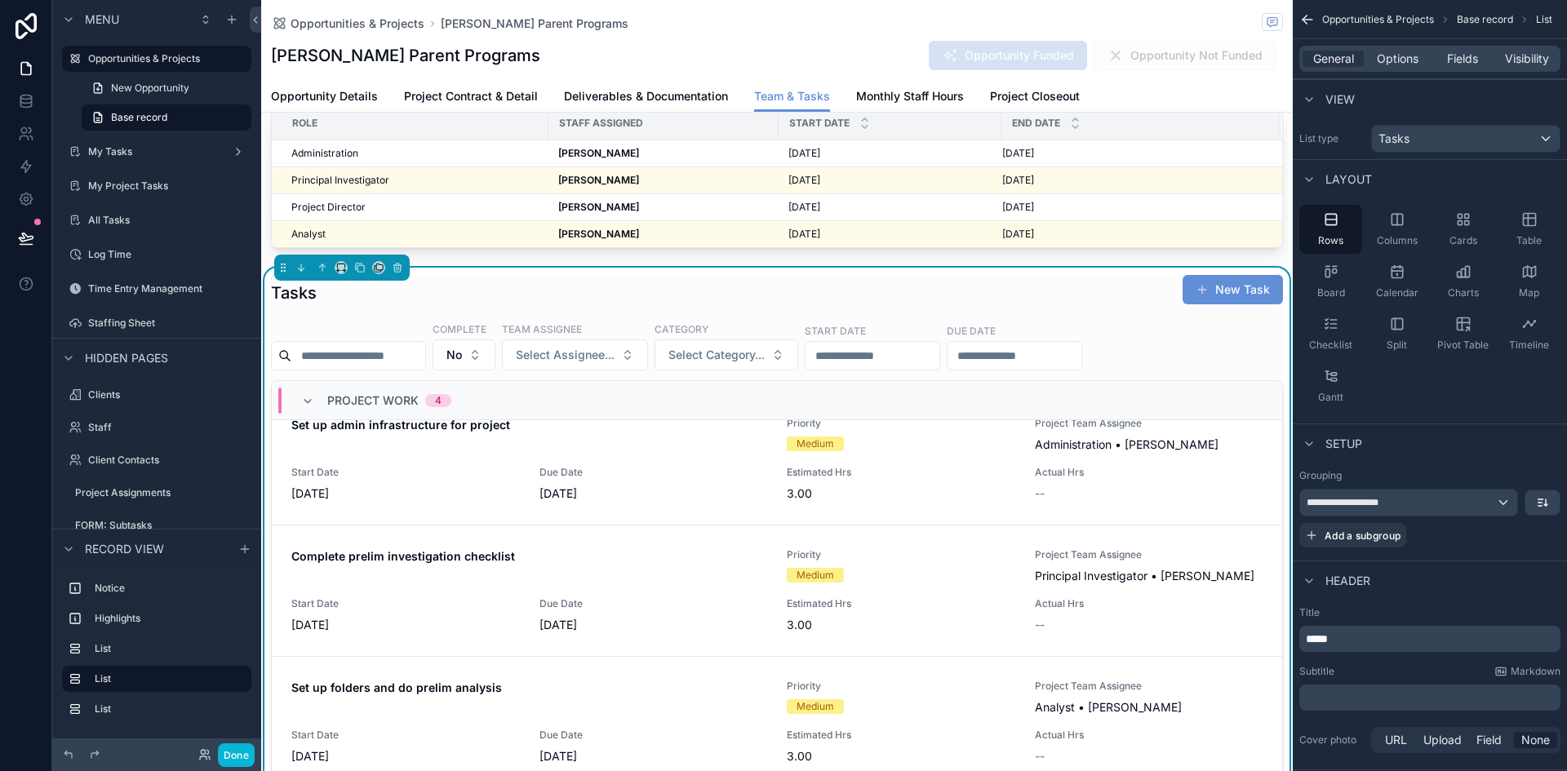
scroll to position [302, 0]
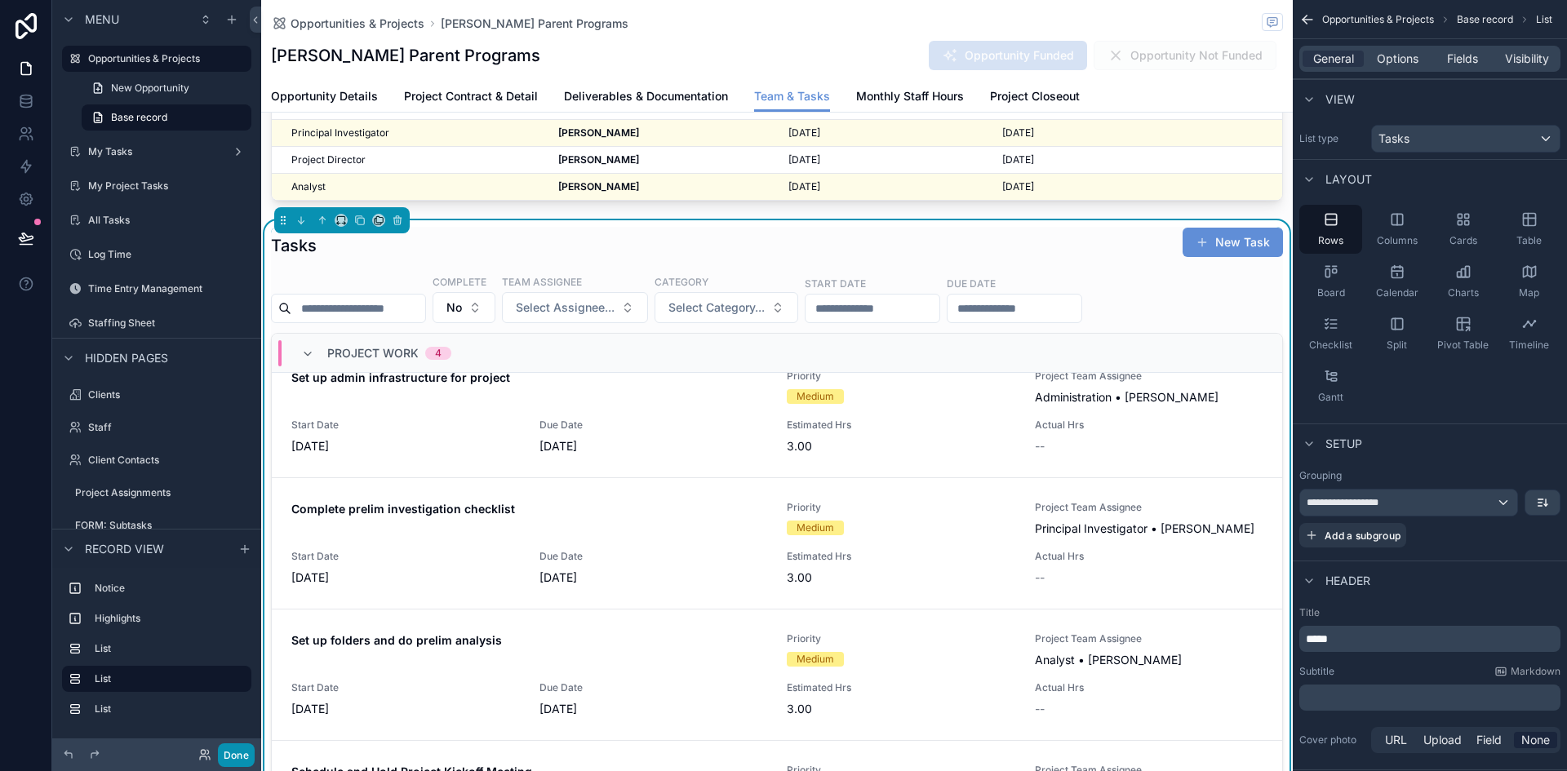
click at [233, 755] on button "Done" at bounding box center [236, 755] width 37 height 24
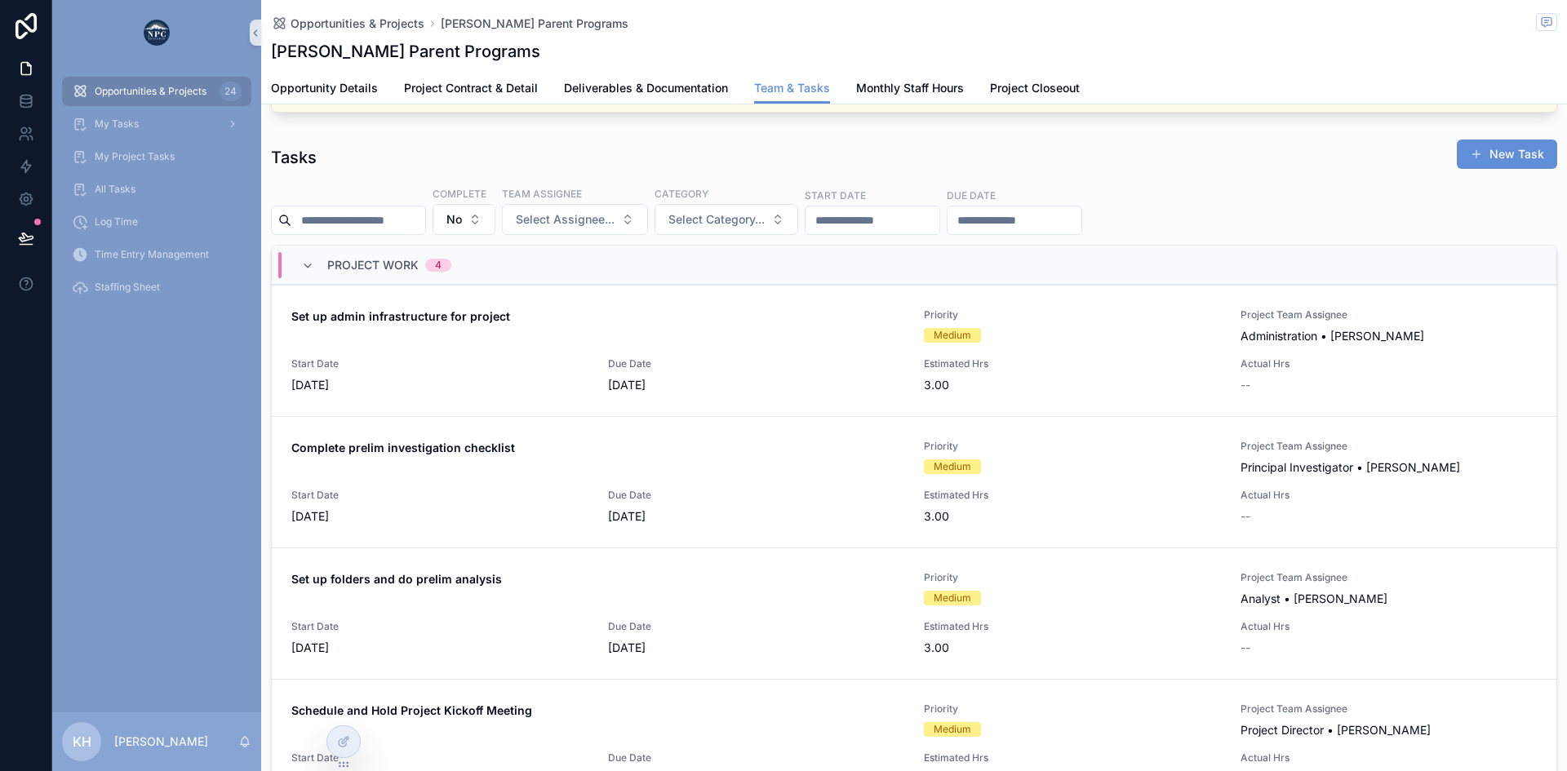
scroll to position [0, 1151]
click at [122, 131] on div "My Tasks" at bounding box center [157, 124] width 170 height 26
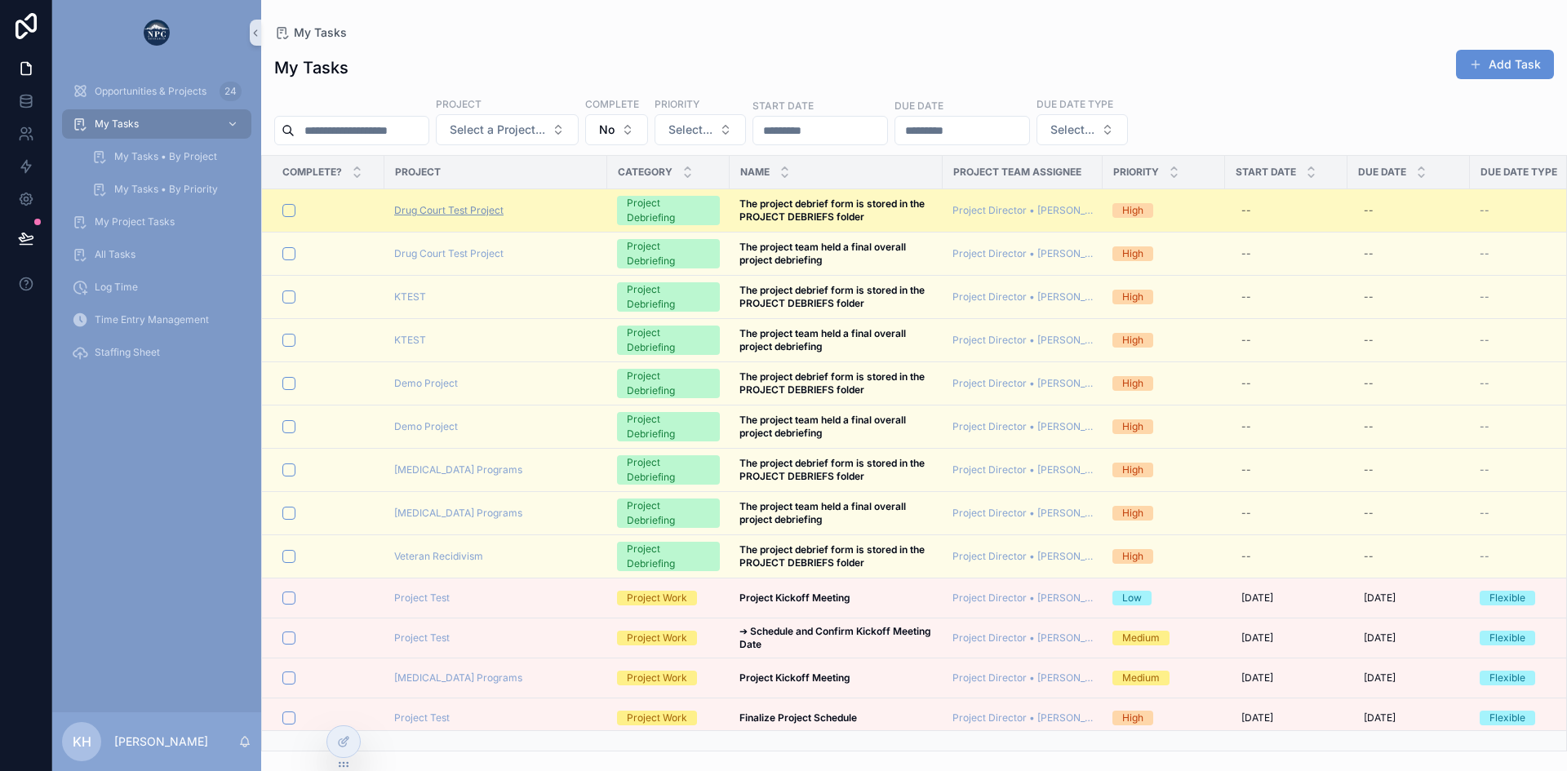
click at [438, 211] on span "Drug Court Test Project" at bounding box center [448, 210] width 109 height 13
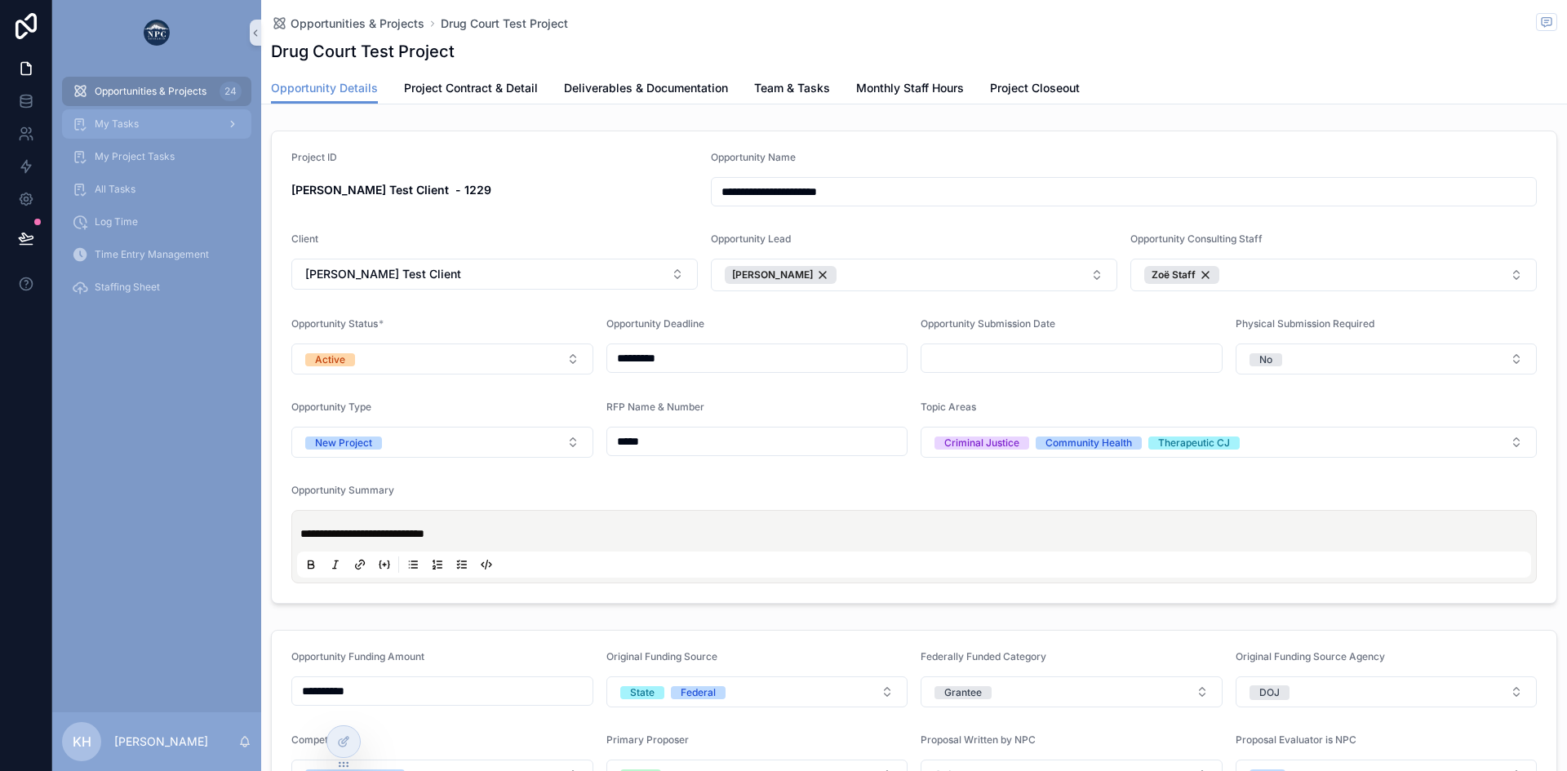
click at [122, 118] on span "My Tasks" at bounding box center [117, 123] width 44 height 13
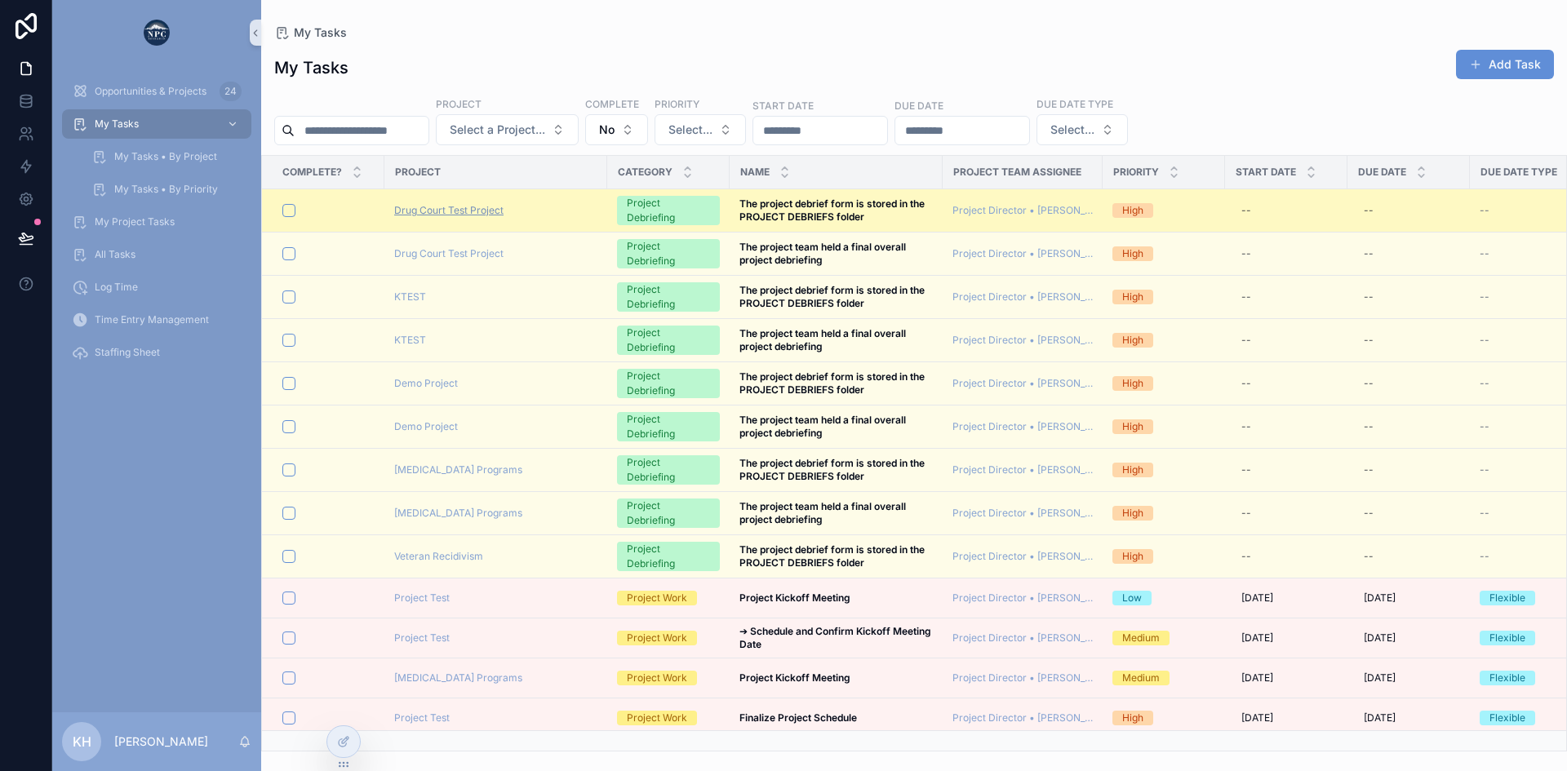
click at [448, 209] on span "Drug Court Test Project" at bounding box center [448, 210] width 109 height 13
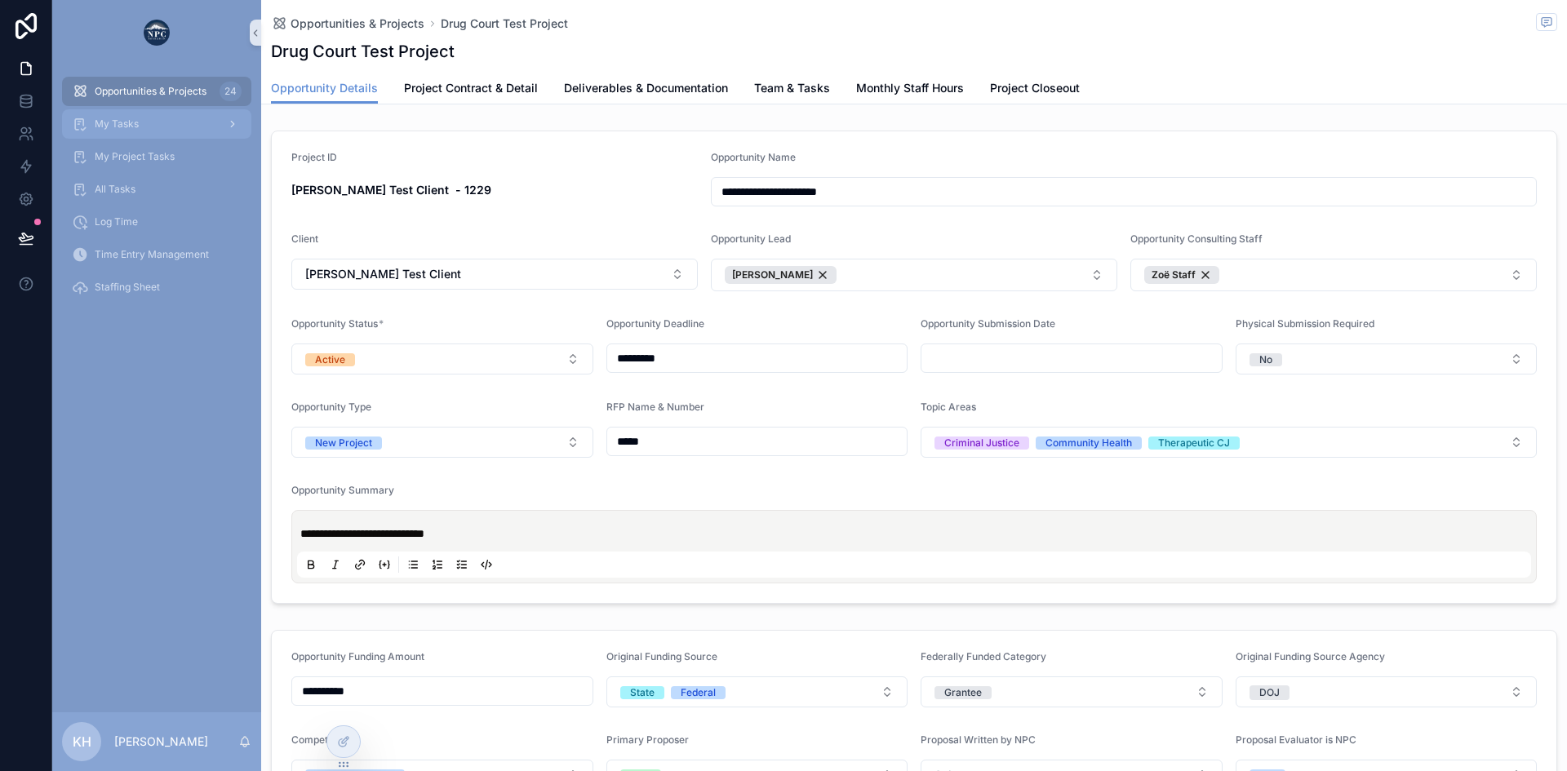
click at [133, 127] on span "My Tasks" at bounding box center [117, 123] width 44 height 13
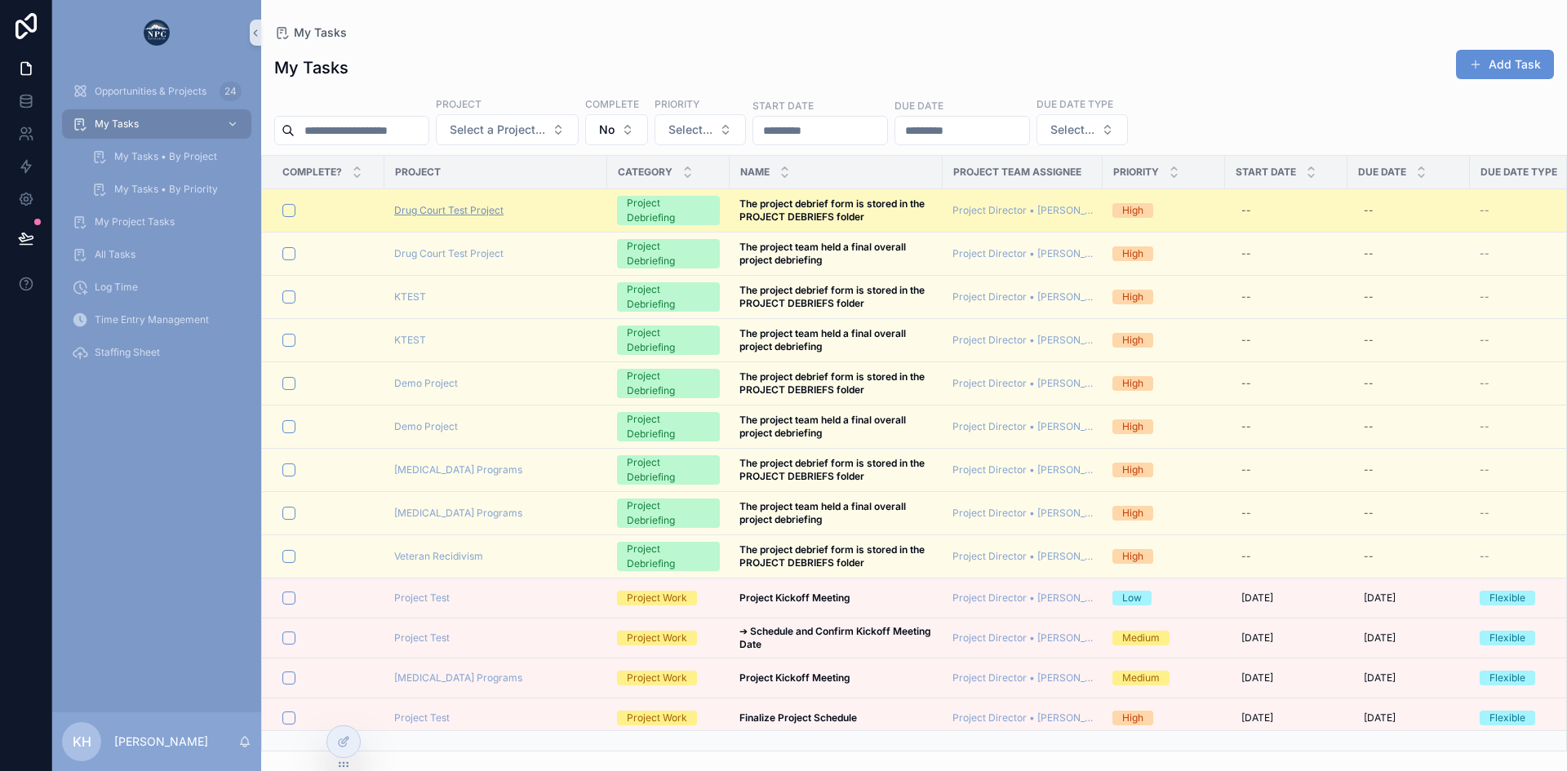
click at [432, 211] on span "Drug Court Test Project" at bounding box center [448, 210] width 109 height 13
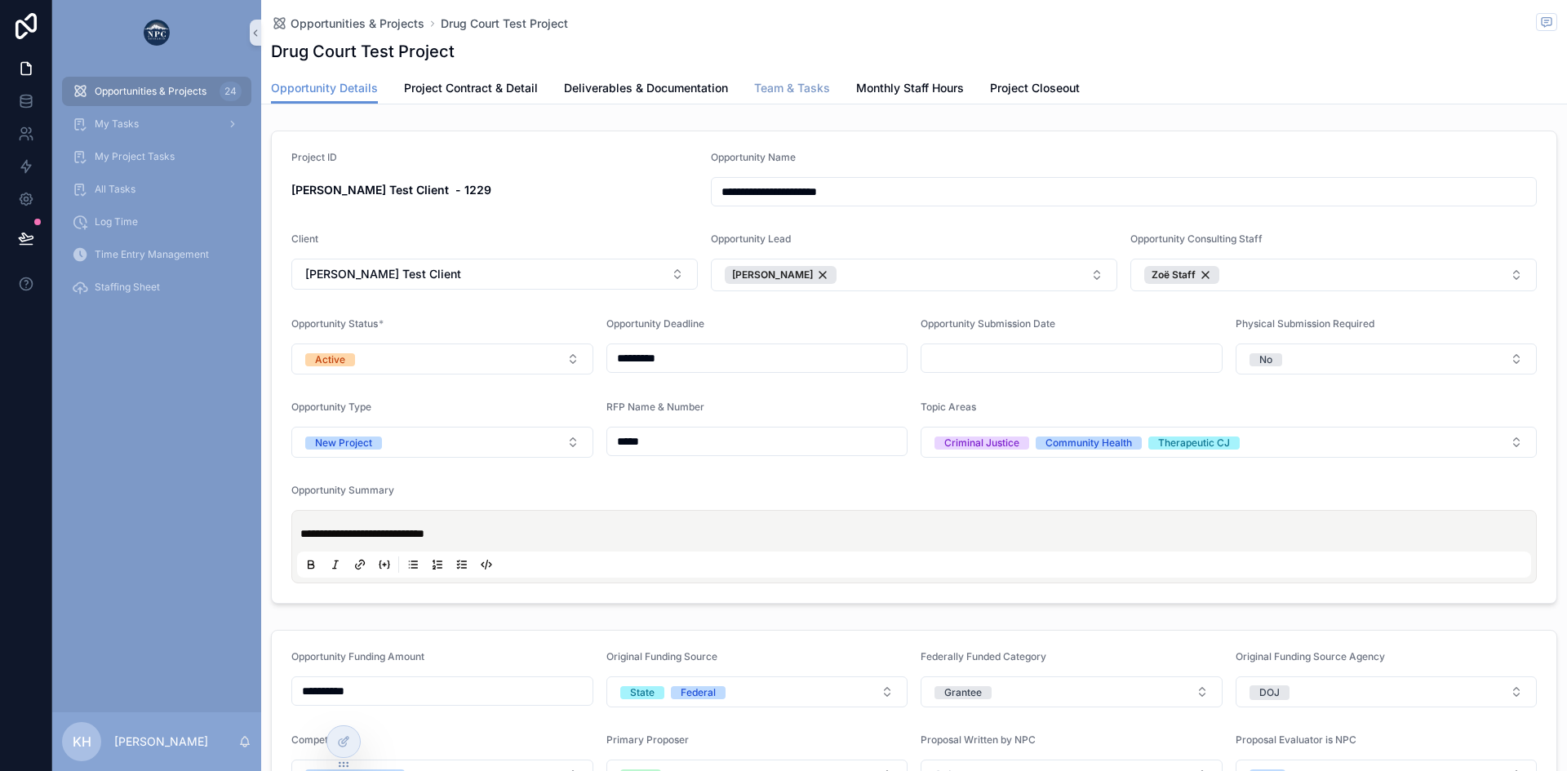
click at [769, 88] on span "Team & Tasks" at bounding box center [792, 88] width 76 height 16
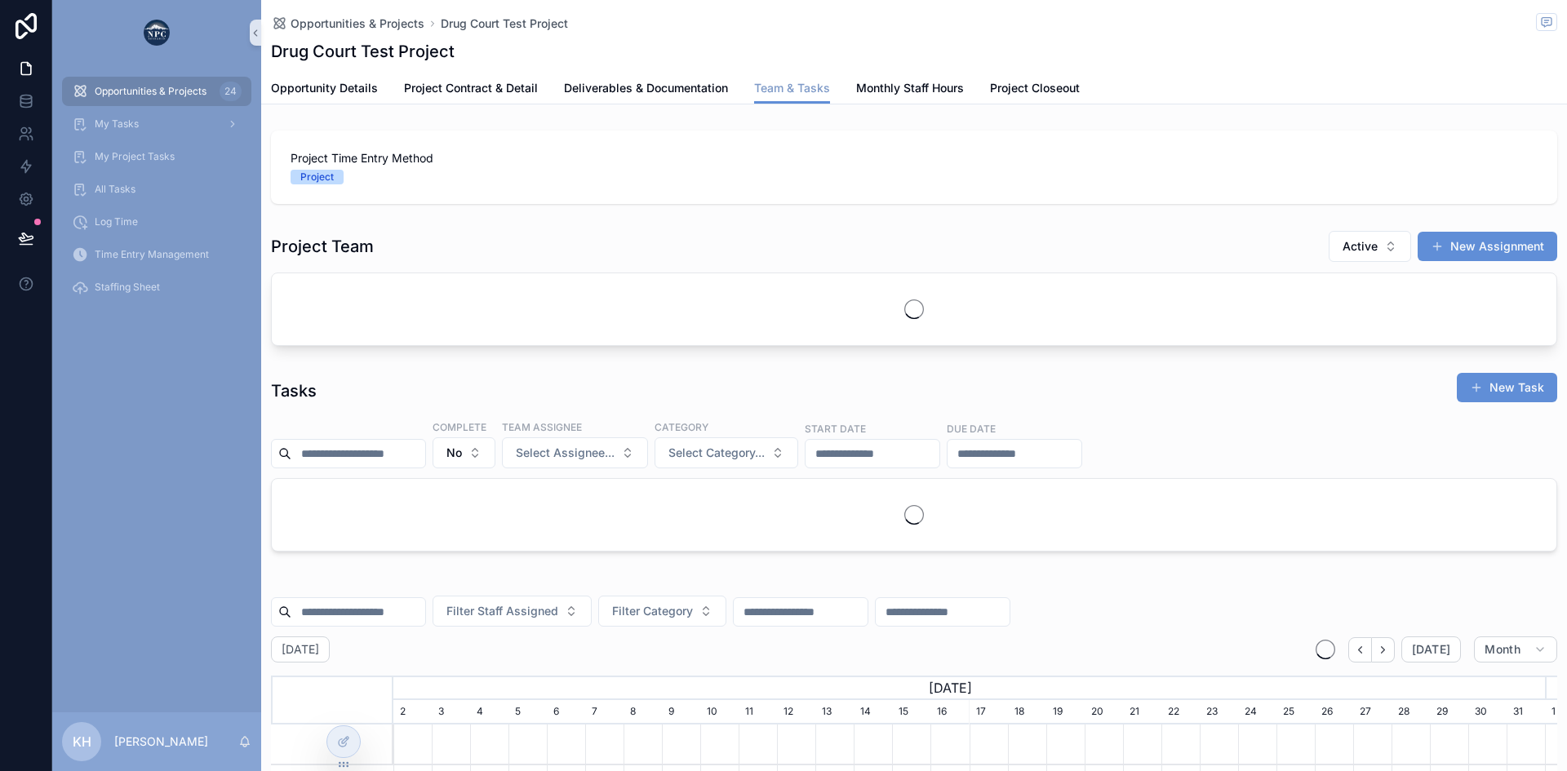
scroll to position [0, 1151]
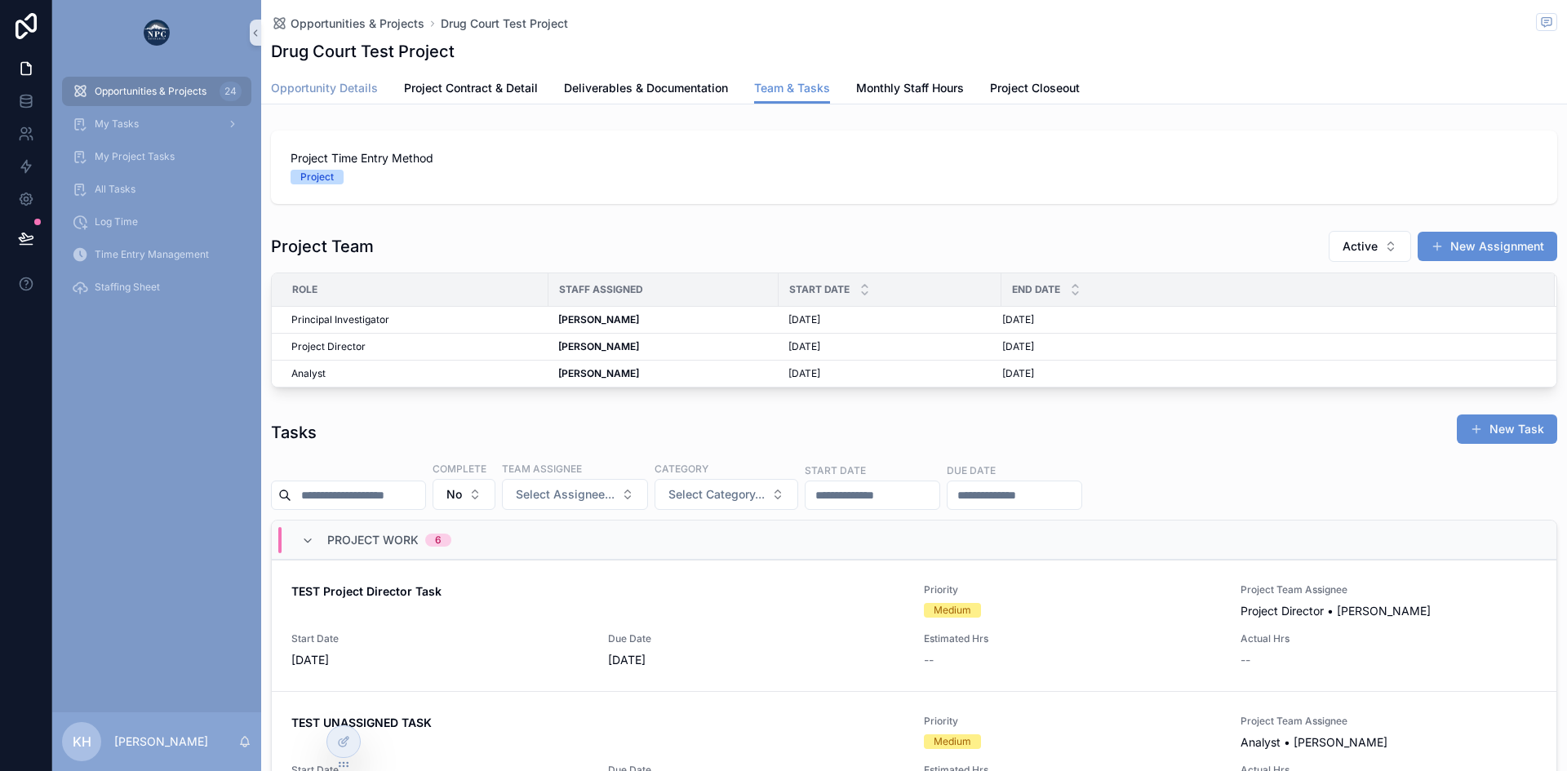
click at [349, 86] on span "Opportunity Details" at bounding box center [324, 88] width 107 height 16
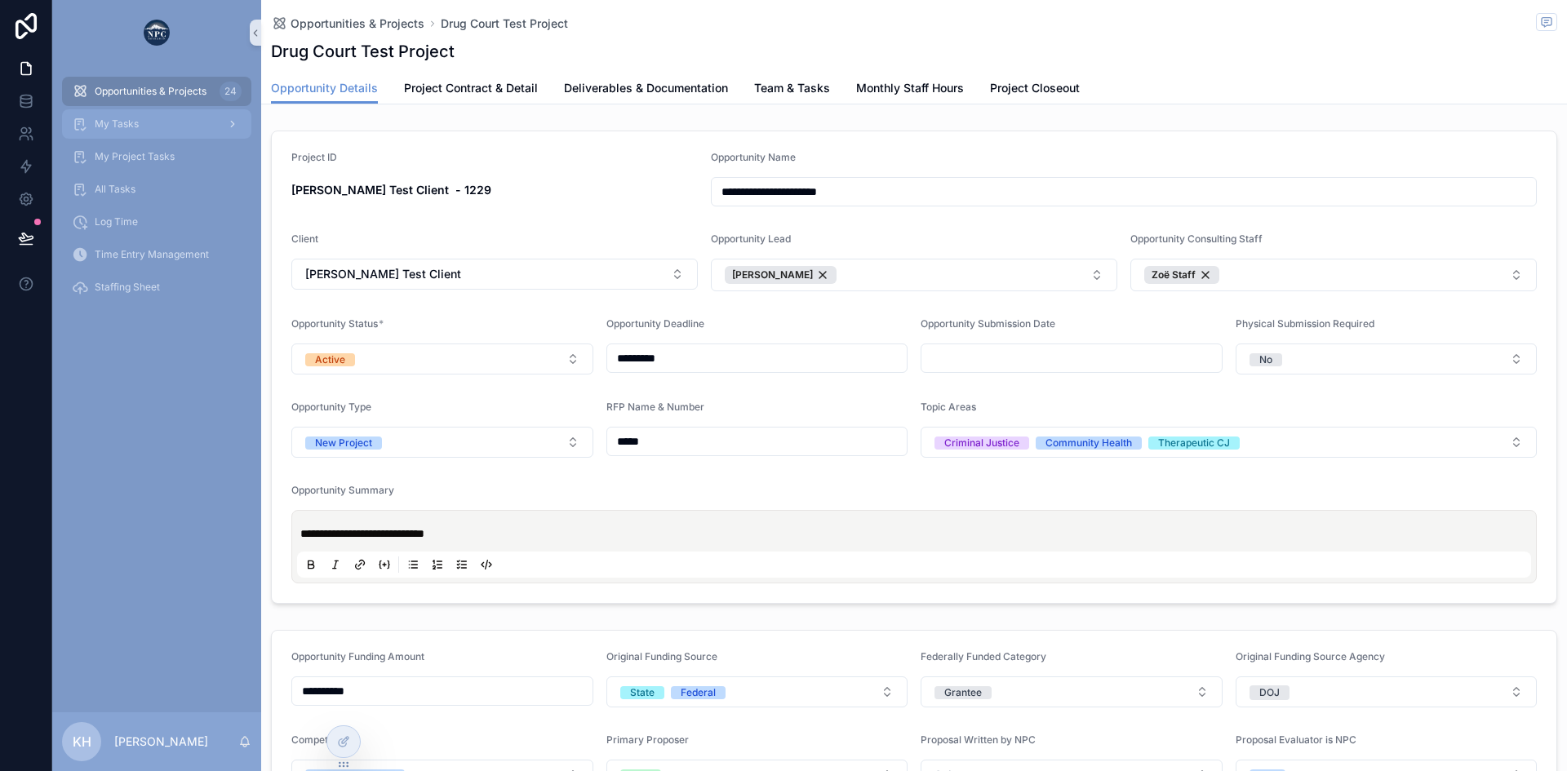
click at [109, 115] on div "My Tasks" at bounding box center [157, 124] width 170 height 26
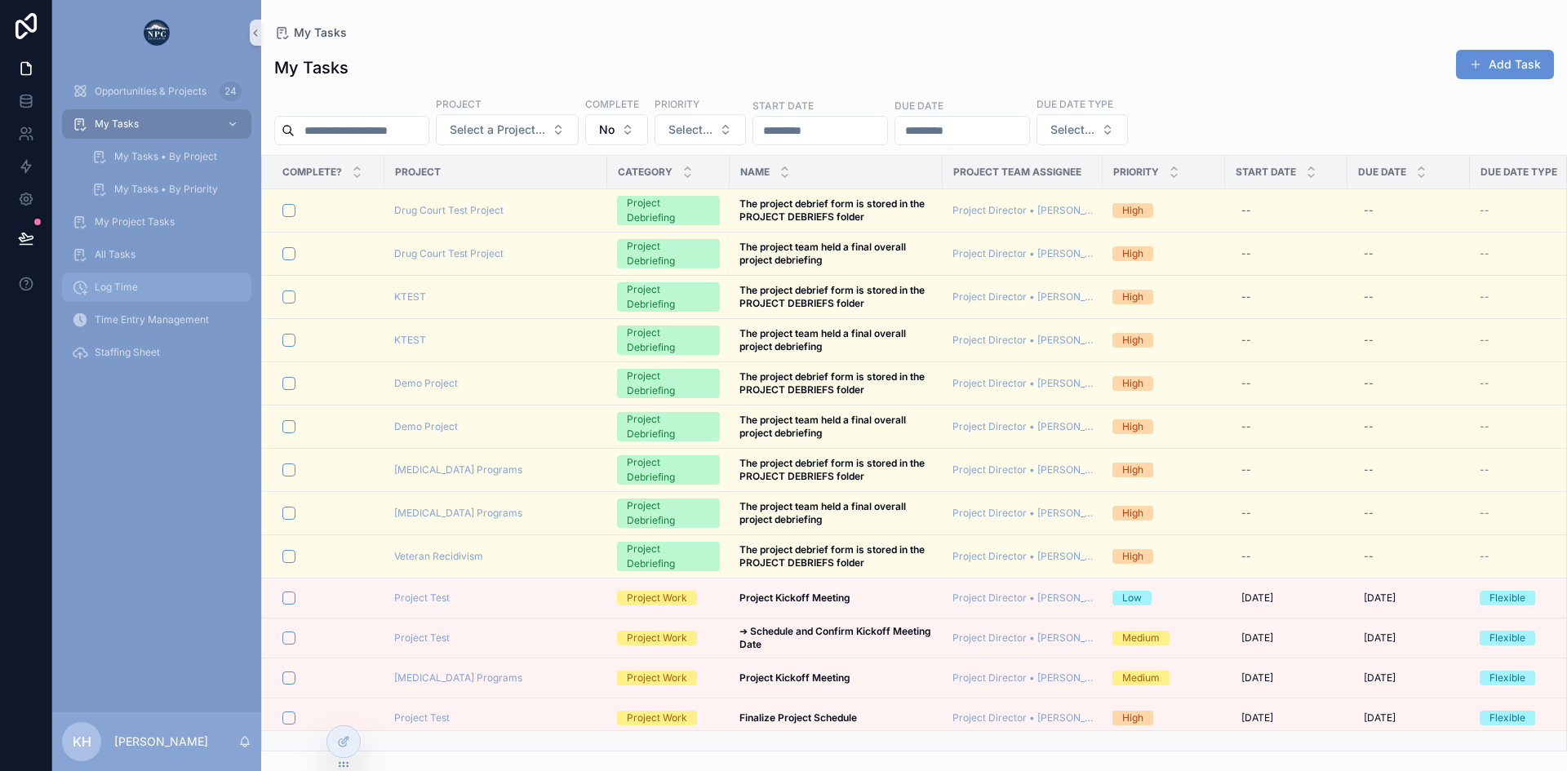
click at [131, 276] on link "Log Time" at bounding box center [156, 287] width 189 height 29
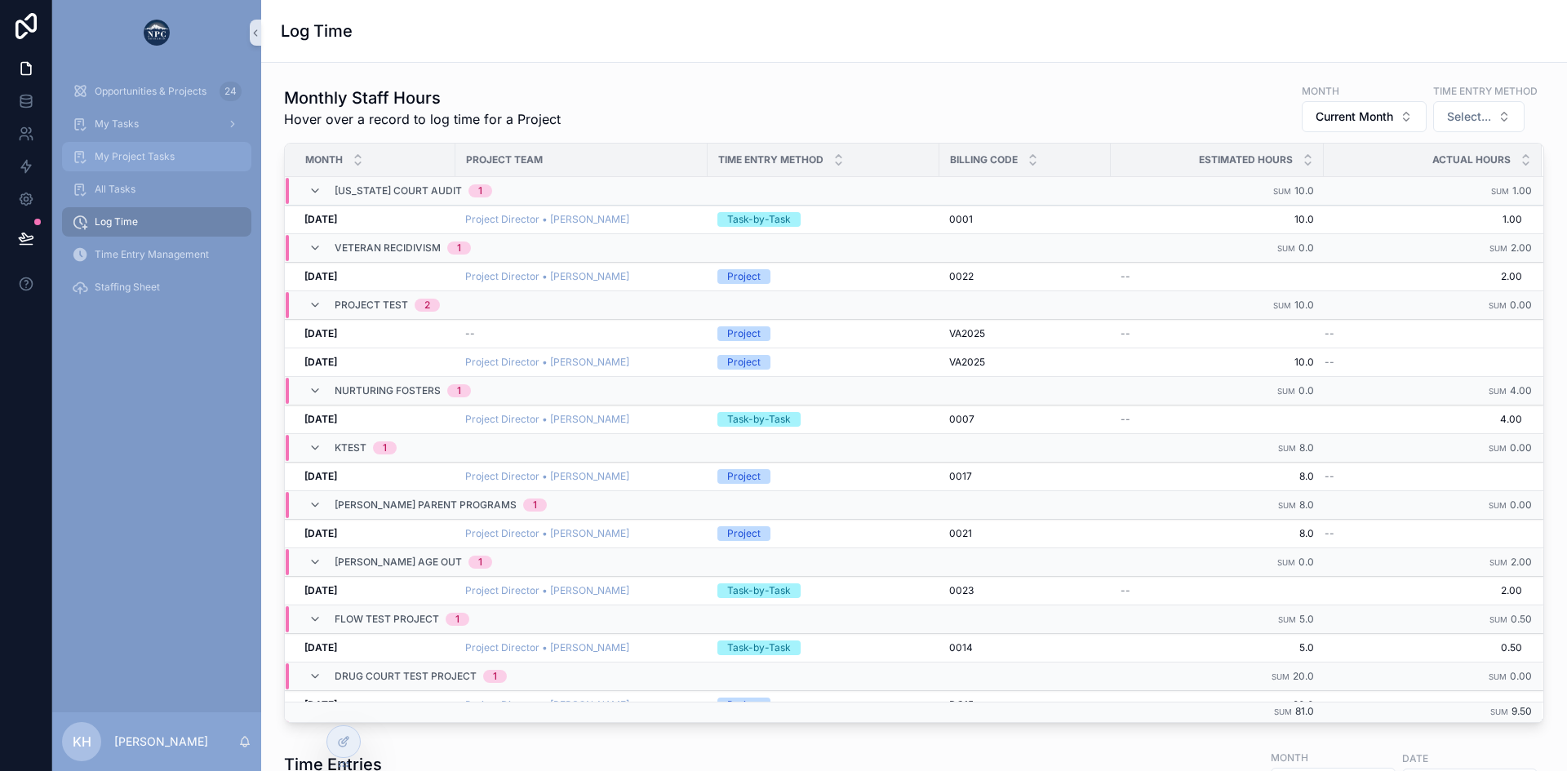
click at [120, 156] on span "My Project Tasks" at bounding box center [135, 156] width 80 height 13
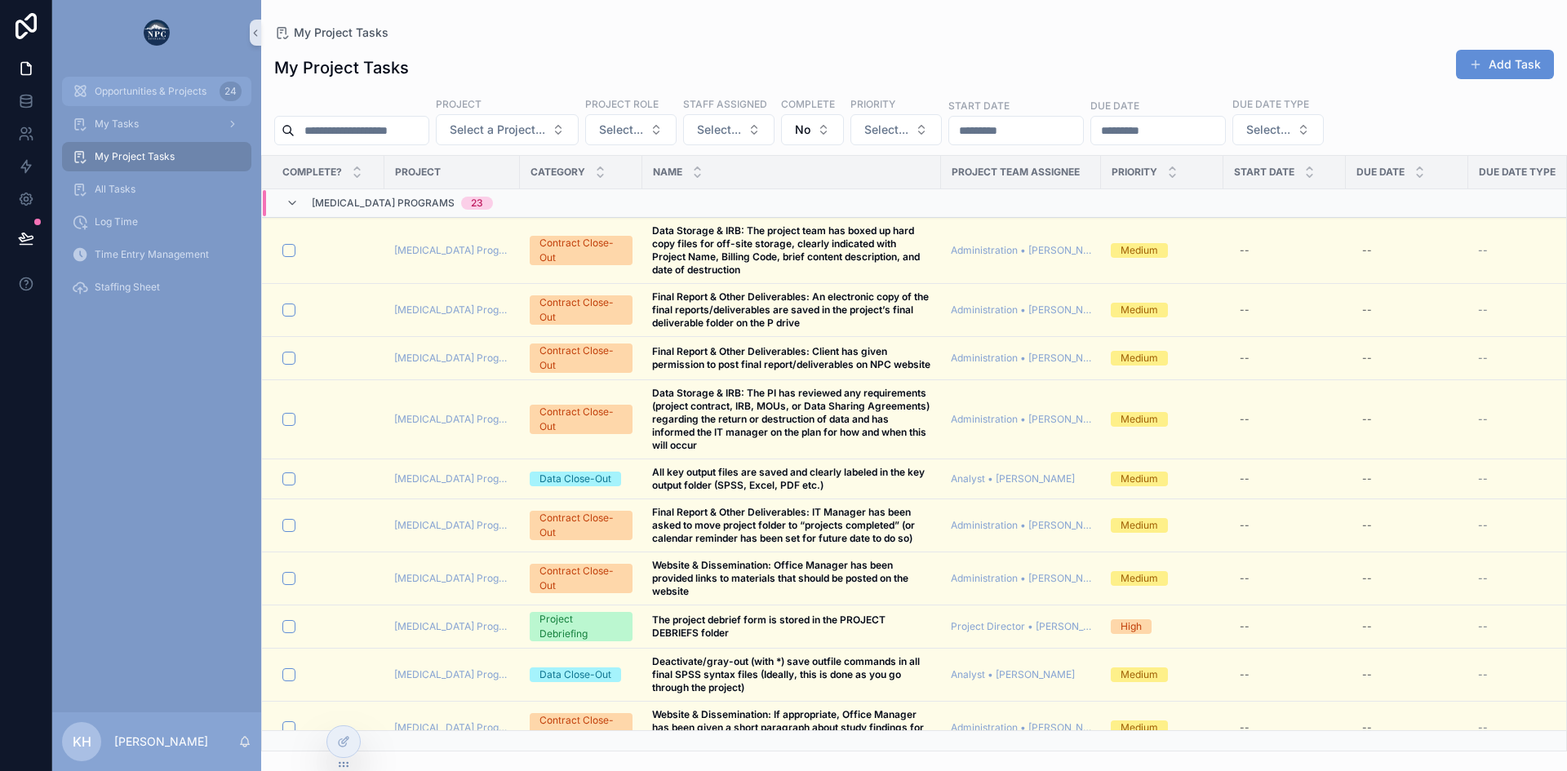
click at [139, 91] on span "Opportunities & Projects" at bounding box center [151, 91] width 112 height 13
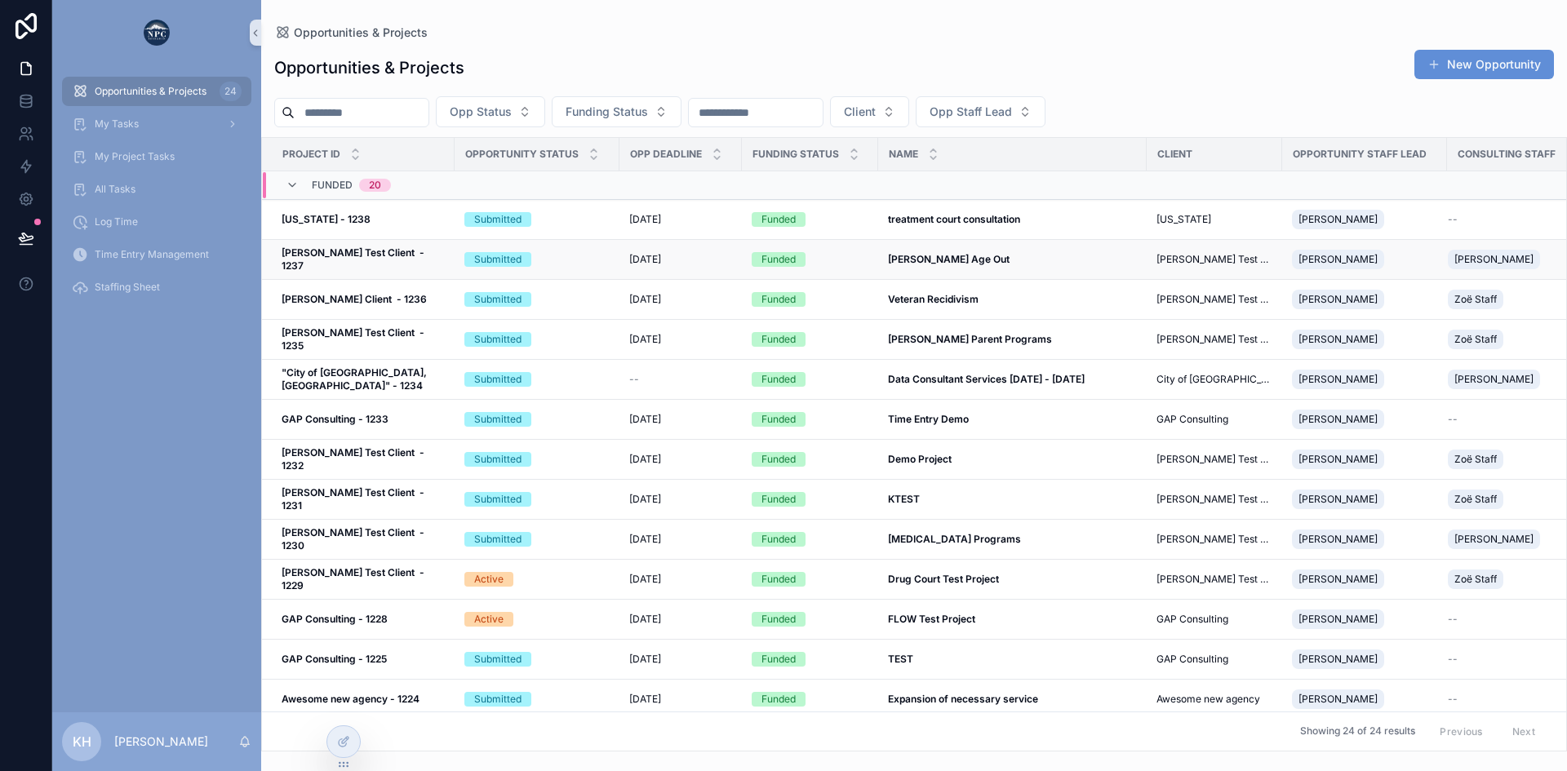
click at [598, 261] on div "Submitted" at bounding box center [536, 259] width 145 height 15
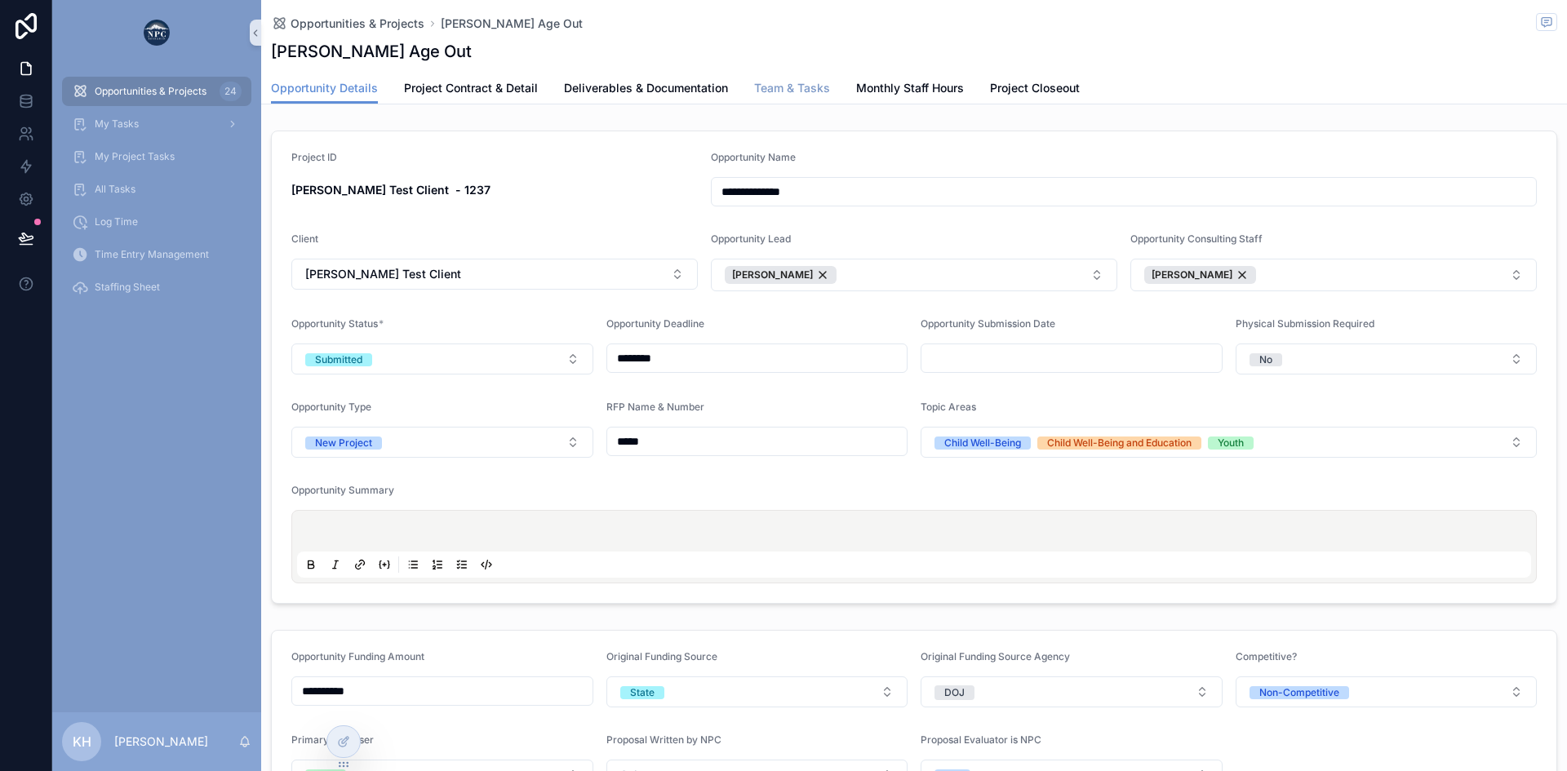
click at [789, 93] on span "Team & Tasks" at bounding box center [792, 88] width 76 height 16
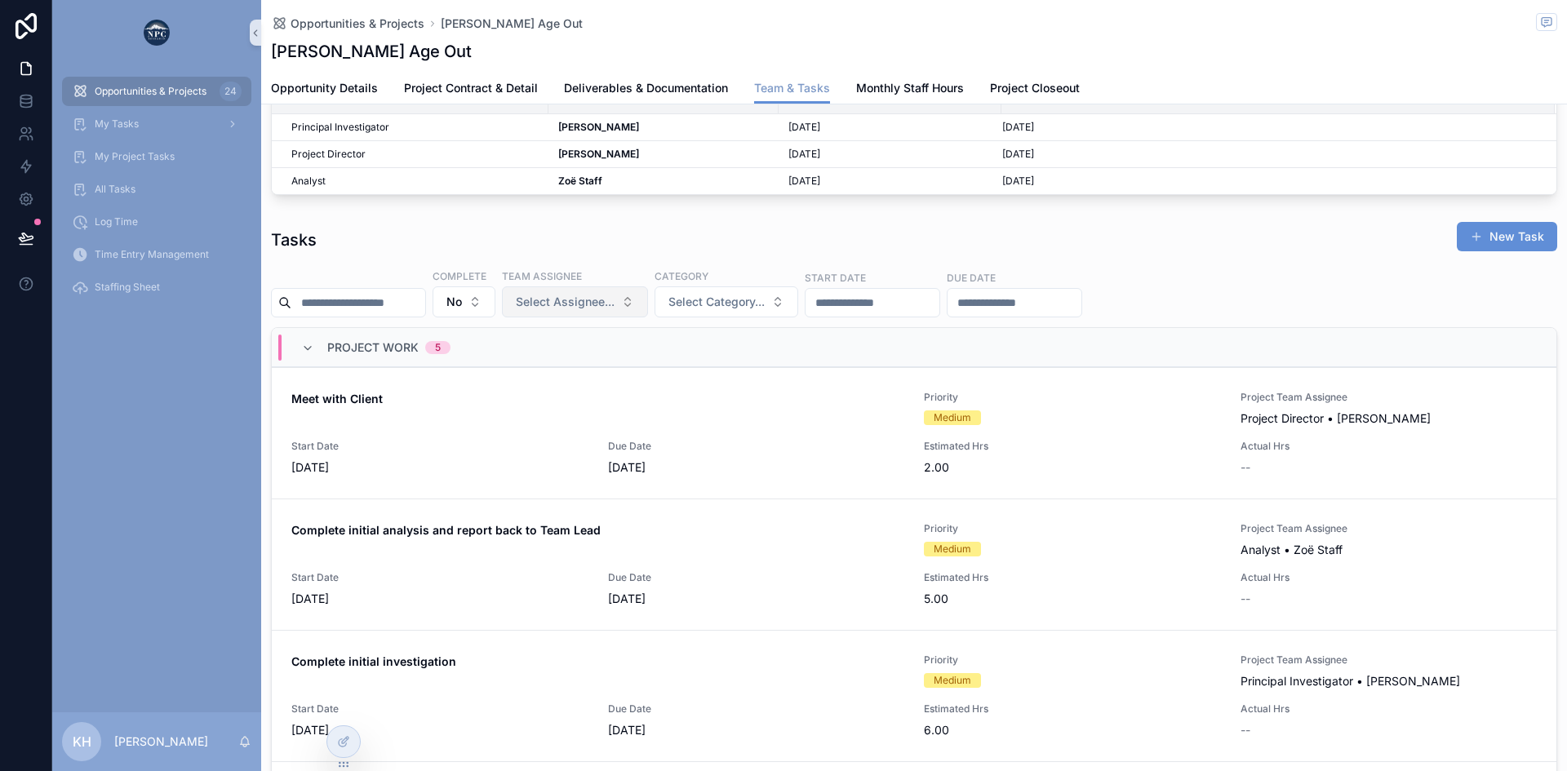
scroll to position [193, 0]
click at [773, 448] on span "Due Date" at bounding box center [756, 445] width 297 height 13
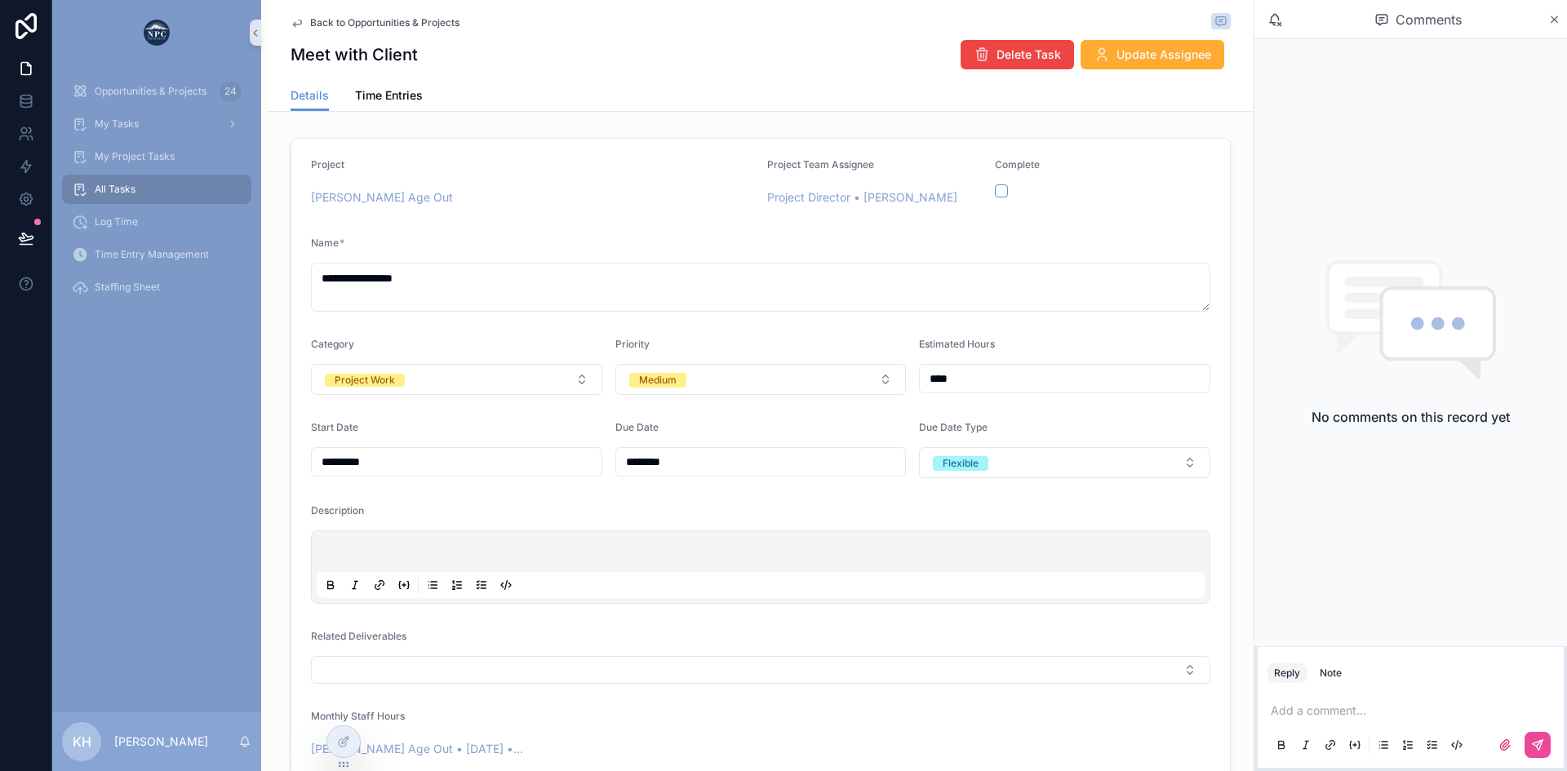
click at [397, 24] on span "Back to Opportunities & Projects" at bounding box center [384, 22] width 149 height 13
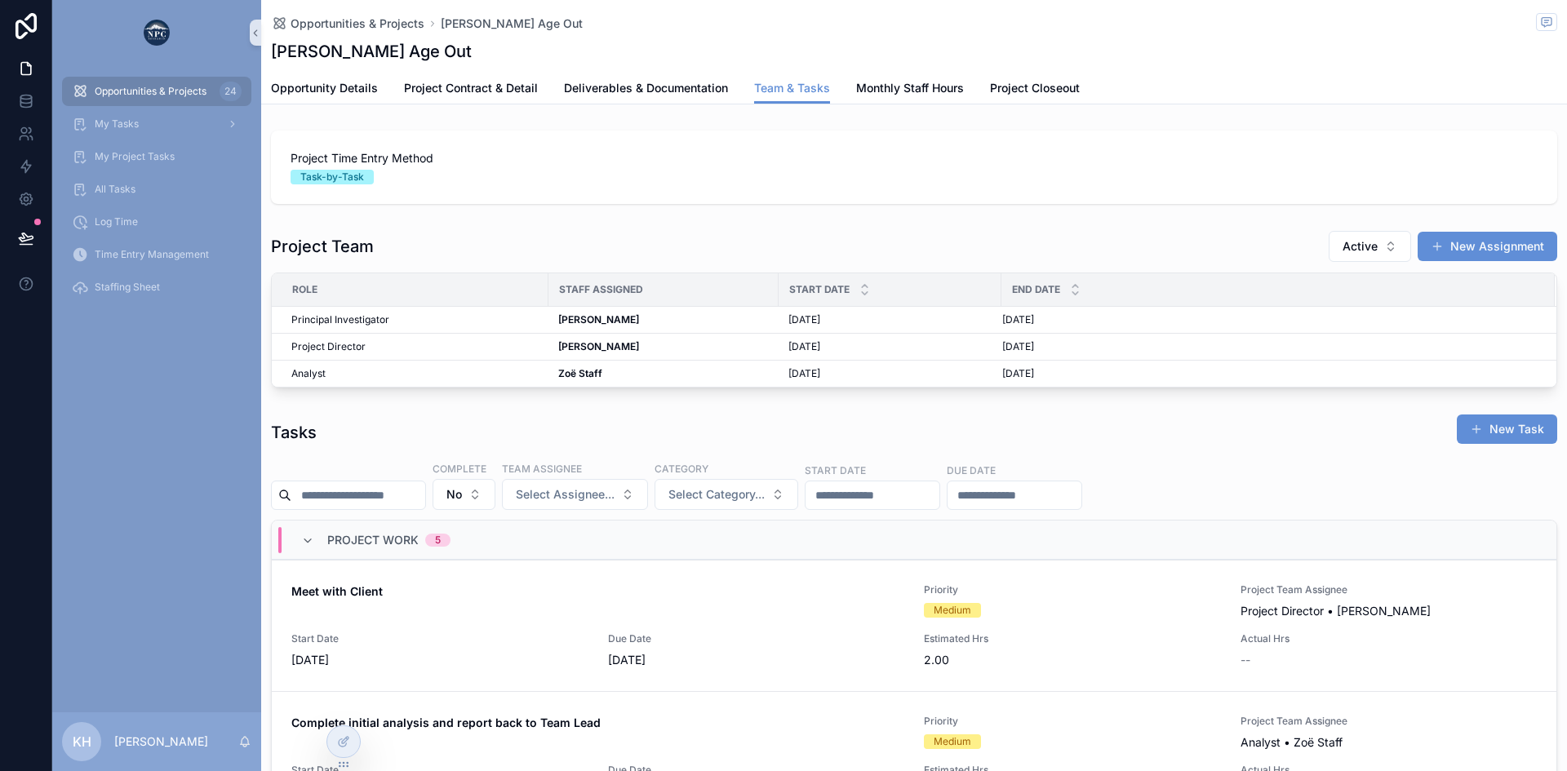
scroll to position [0, 1151]
click at [863, 320] on div "[DATE] [DATE]" at bounding box center [889, 319] width 203 height 13
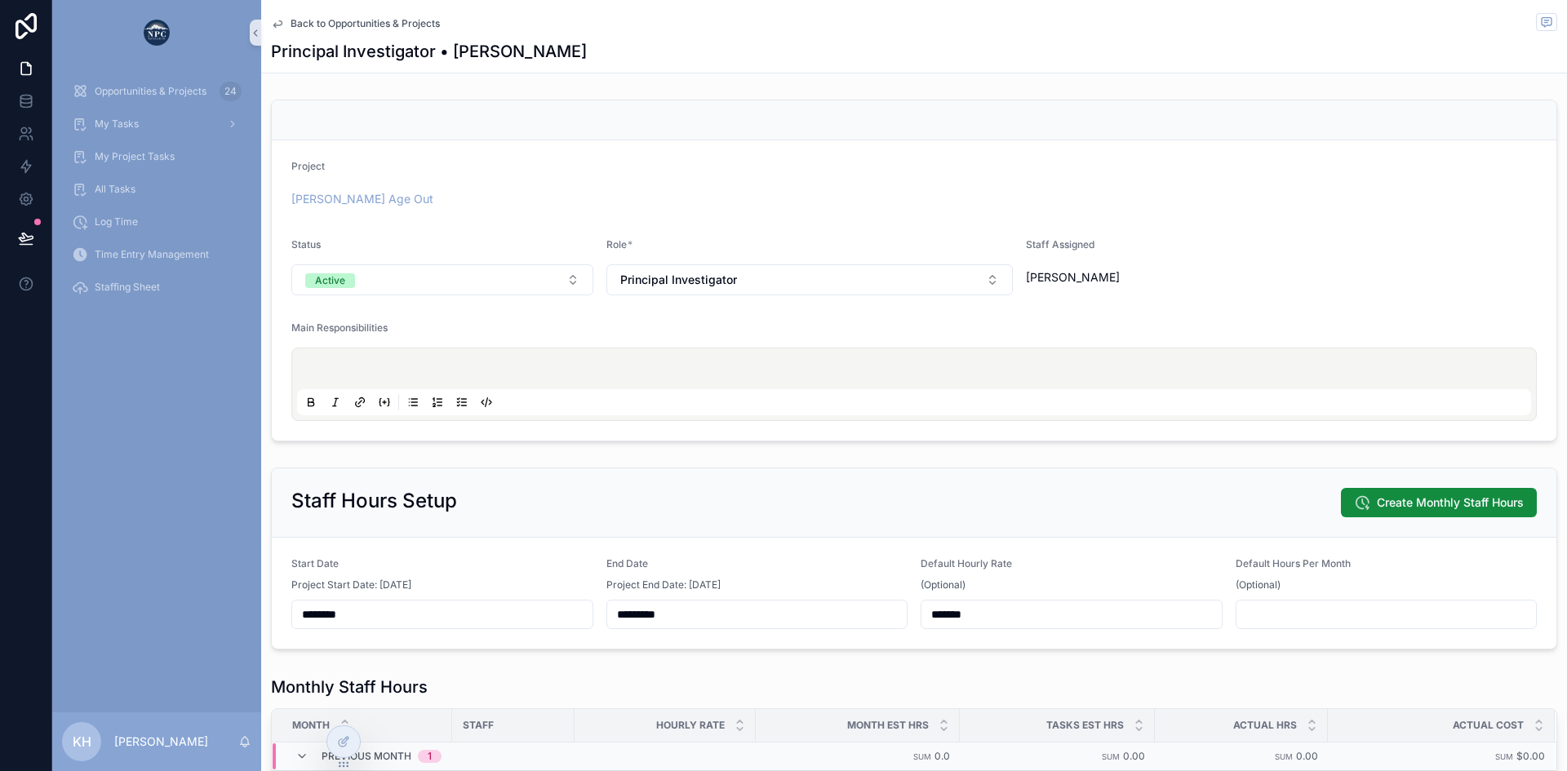
click at [369, 28] on div "Back to Opportunities & Projects" at bounding box center [914, 23] width 1286 height 20
click at [368, 24] on span "Back to Opportunities & Projects" at bounding box center [364, 23] width 149 height 13
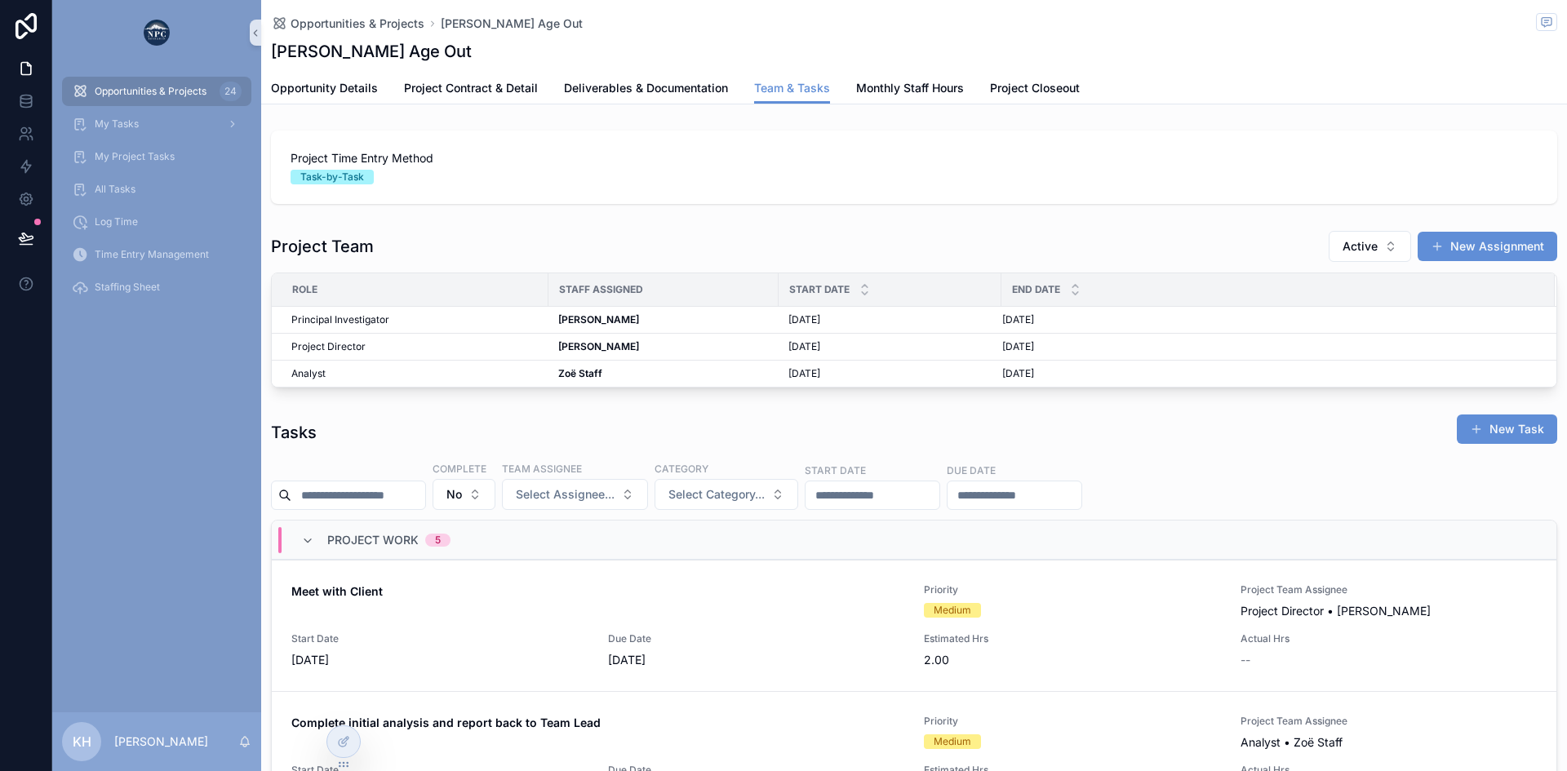
scroll to position [0, 1151]
drag, startPoint x: 103, startPoint y: 157, endPoint x: 144, endPoint y: 156, distance: 41.6
click at [103, 157] on span "My Project Tasks" at bounding box center [135, 156] width 80 height 13
click at [113, 157] on span "My Project Tasks" at bounding box center [135, 156] width 80 height 13
click at [144, 156] on span "My Project Tasks" at bounding box center [135, 156] width 80 height 13
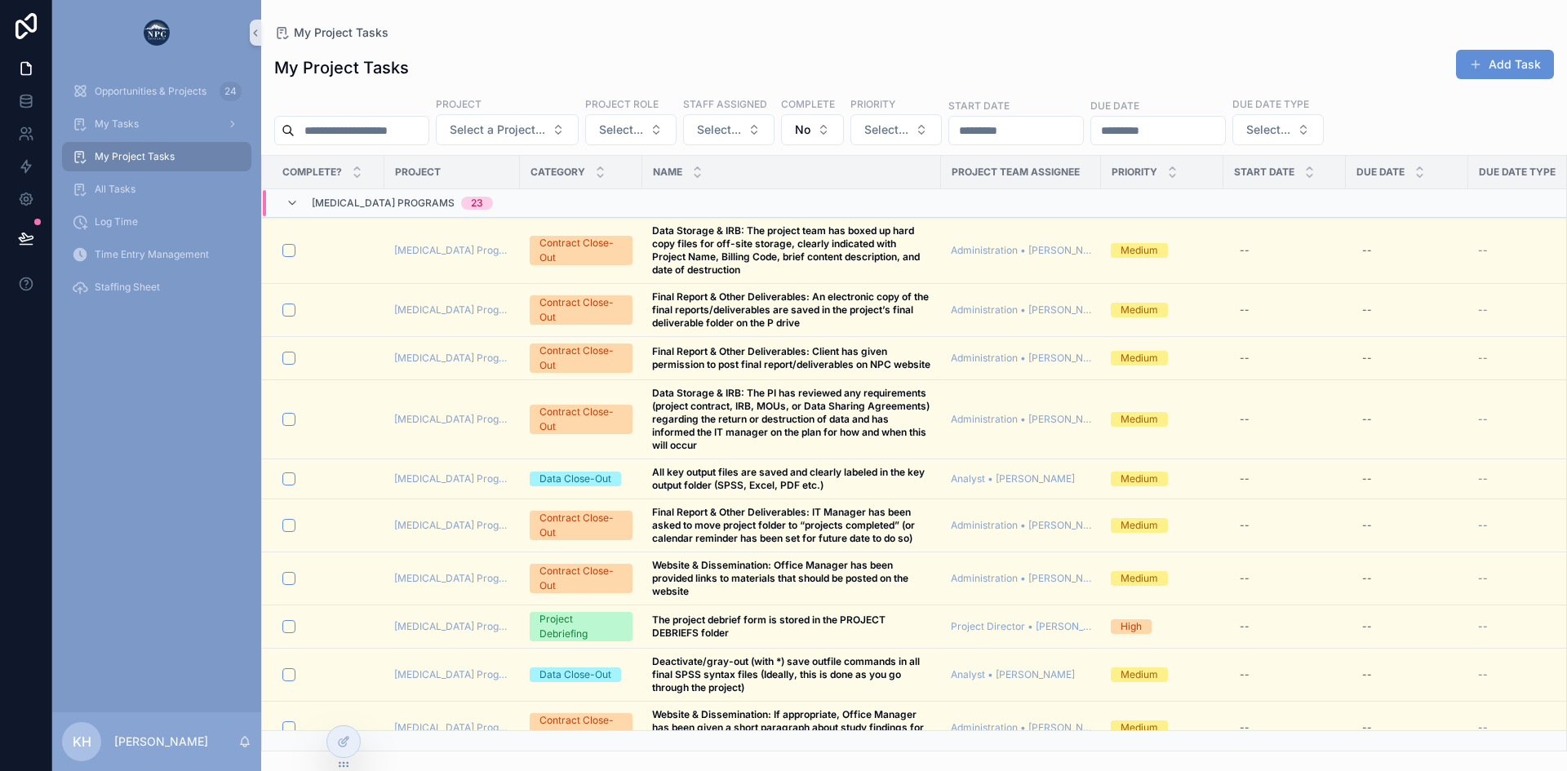
click at [138, 157] on span "My Project Tasks" at bounding box center [135, 156] width 80 height 13
click at [146, 153] on span "My Project Tasks" at bounding box center [135, 156] width 80 height 13
click at [114, 125] on span "My Tasks" at bounding box center [117, 123] width 44 height 13
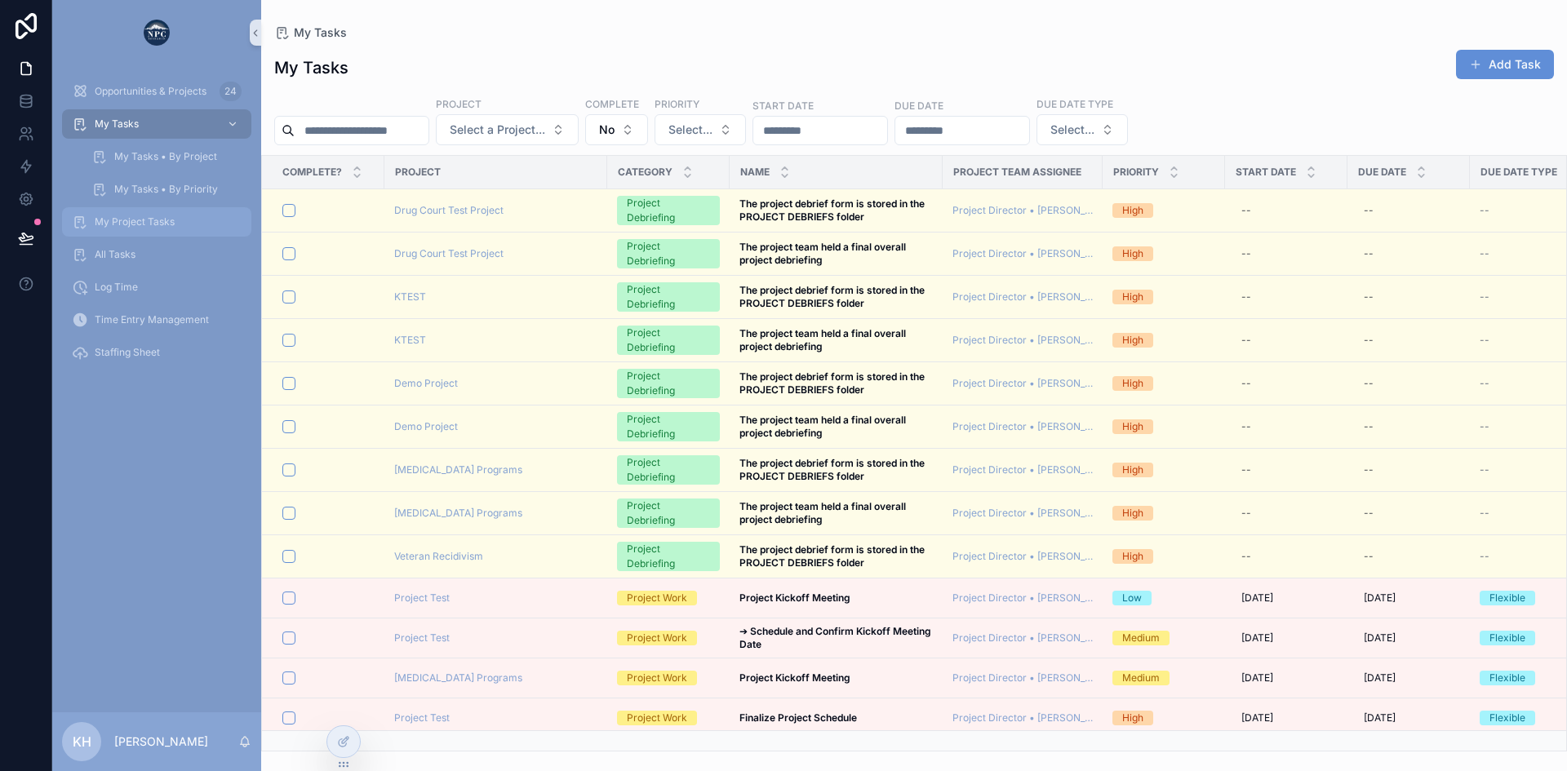
click at [152, 221] on span "My Project Tasks" at bounding box center [135, 221] width 80 height 13
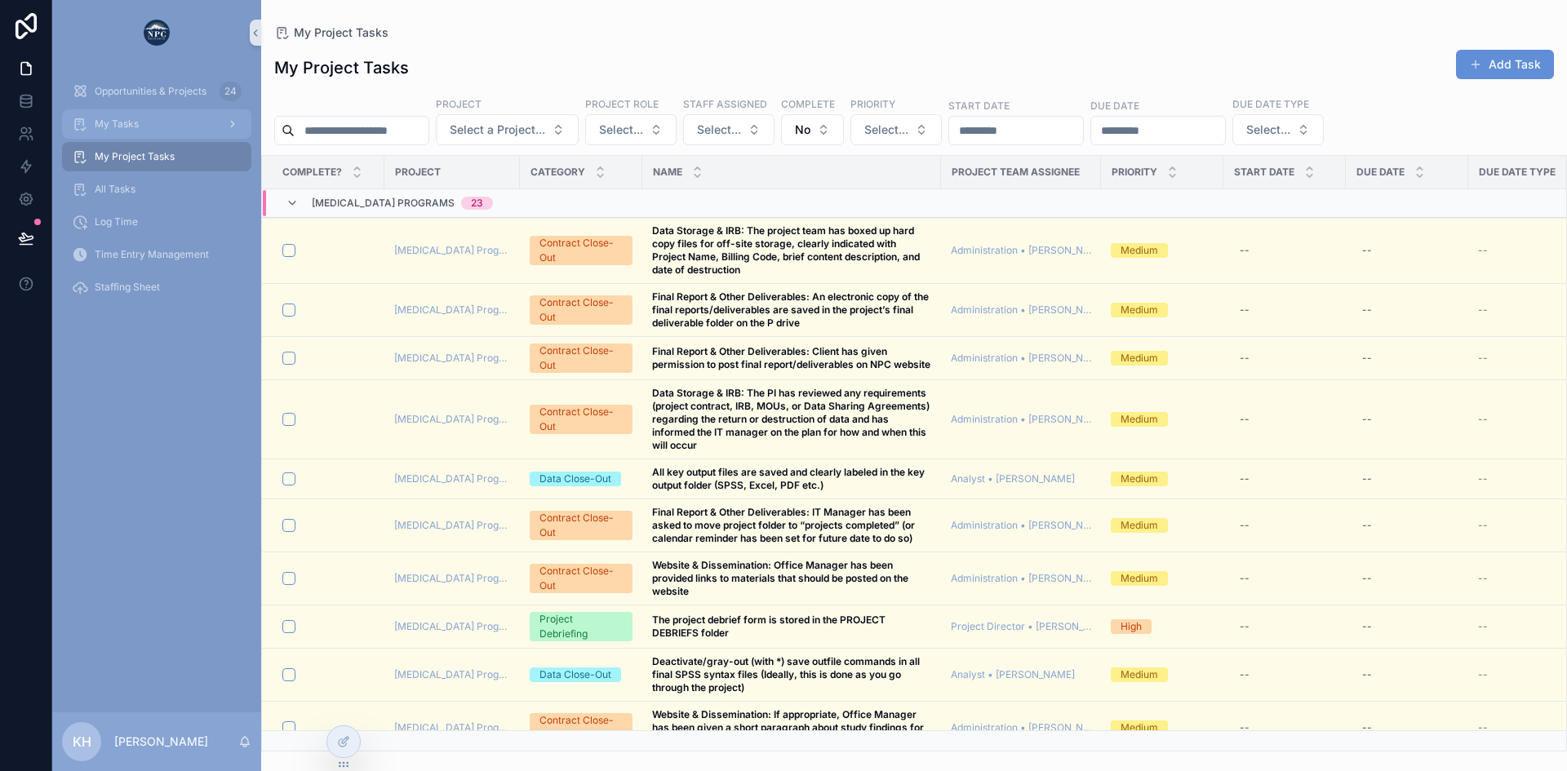
click at [126, 126] on span "My Tasks" at bounding box center [117, 123] width 44 height 13
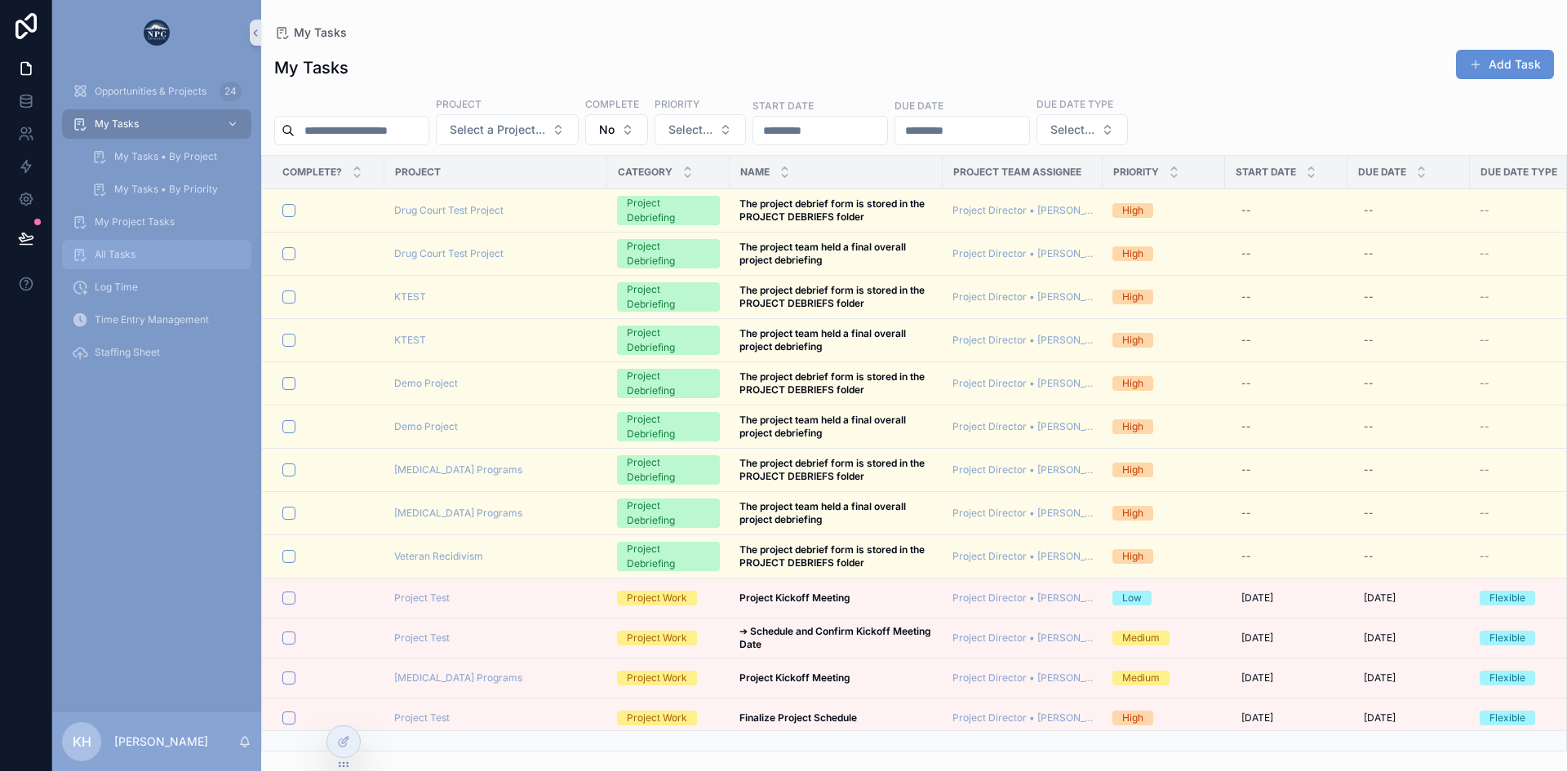
click at [108, 256] on span "All Tasks" at bounding box center [115, 254] width 41 height 13
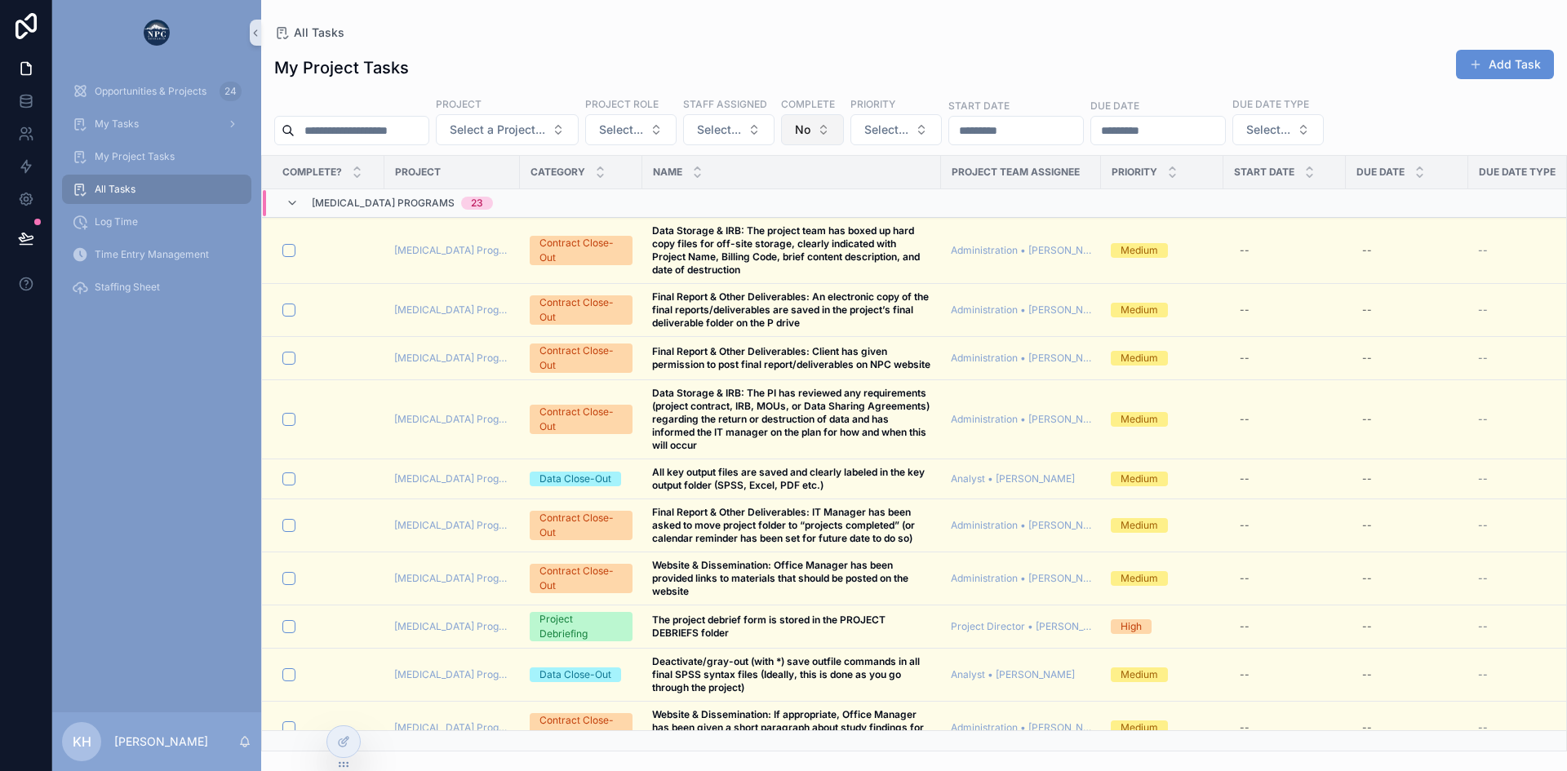
click at [844, 133] on button "No" at bounding box center [812, 129] width 63 height 31
click at [792, 199] on div "----" at bounding box center [855, 196] width 196 height 26
click at [839, 122] on span "Select..." at bounding box center [817, 130] width 44 height 16
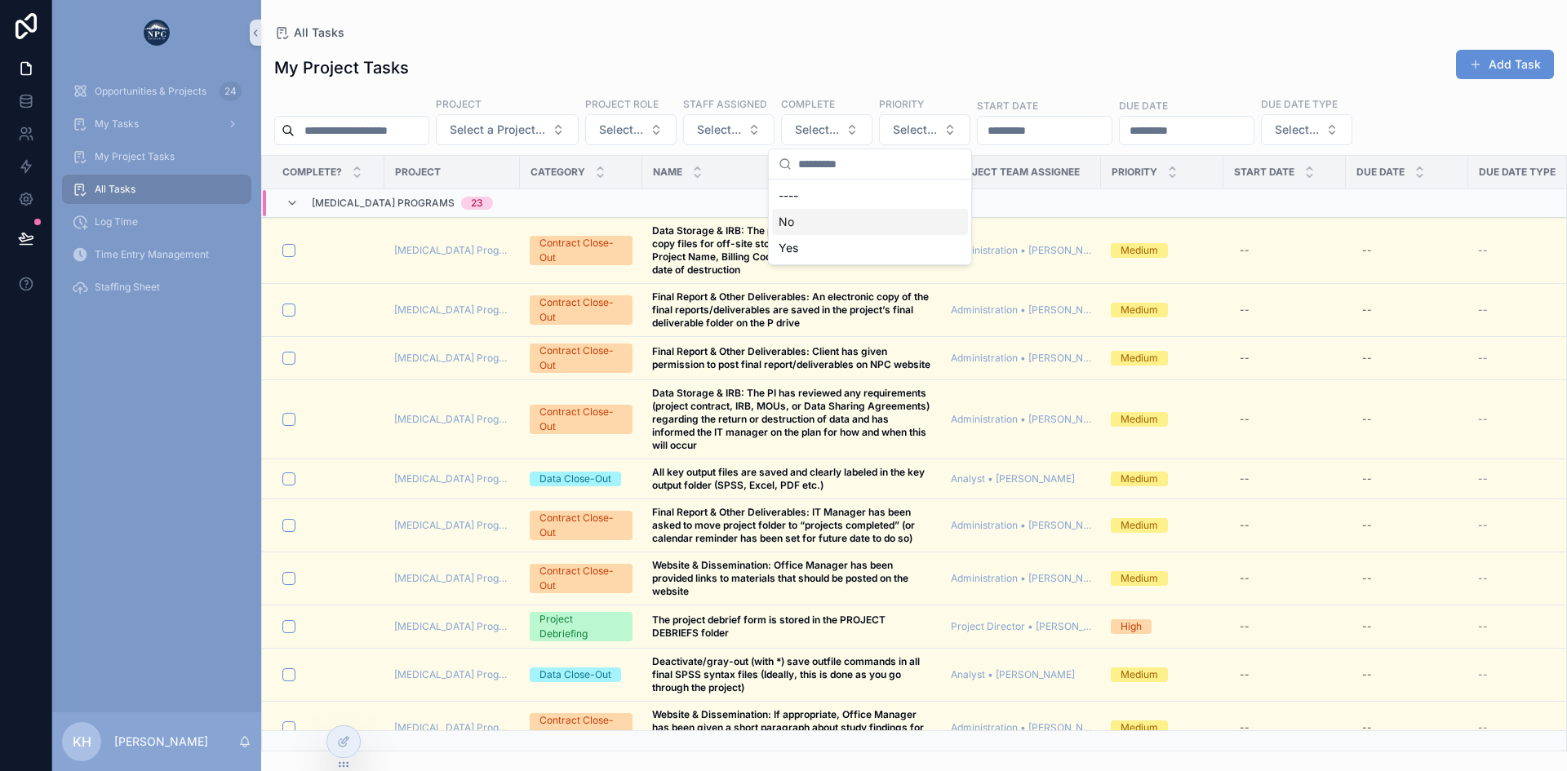
click at [786, 225] on div "No" at bounding box center [870, 222] width 196 height 26
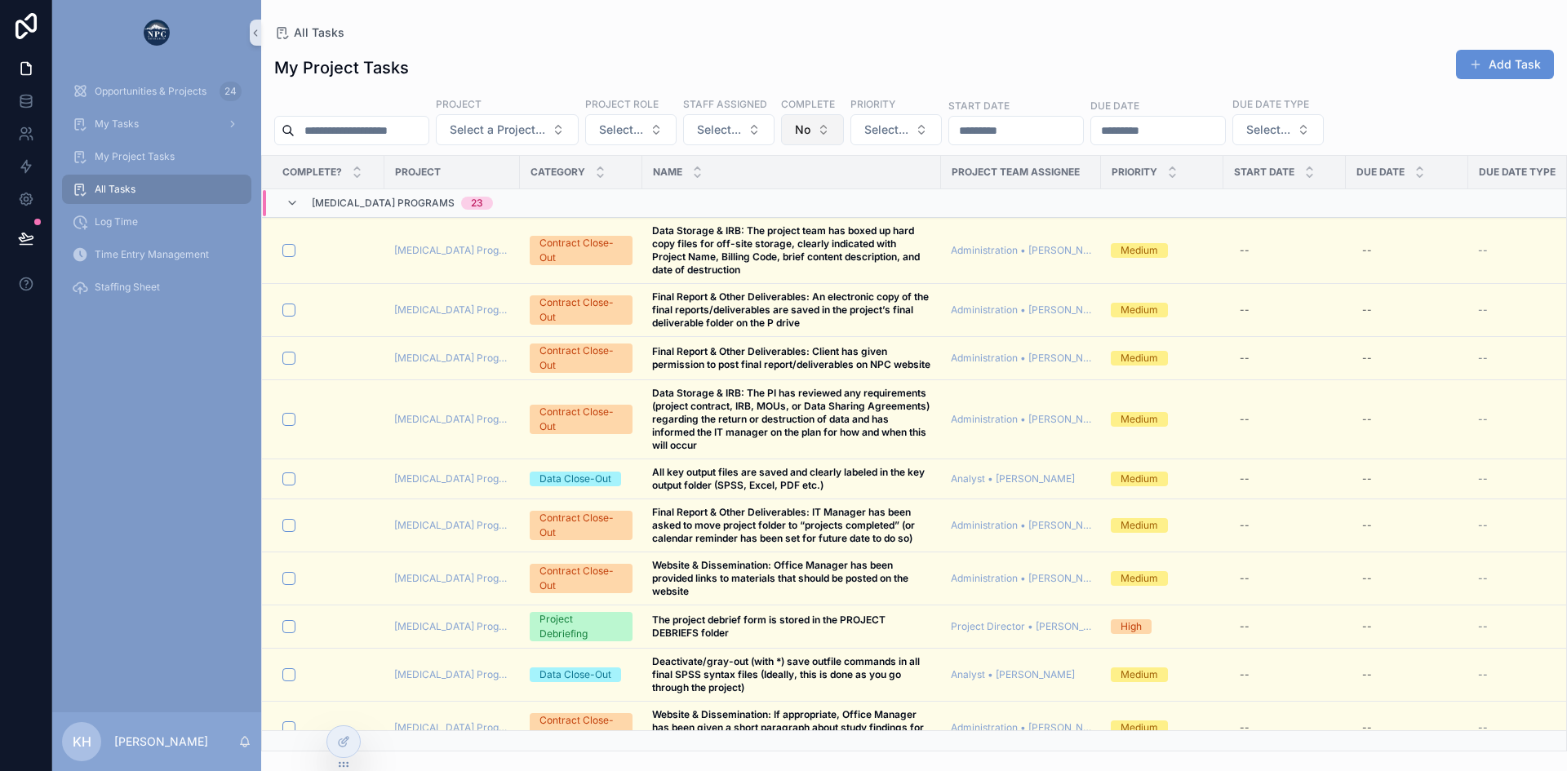
click at [844, 132] on button "No" at bounding box center [812, 129] width 63 height 31
click at [800, 256] on div "Yes" at bounding box center [855, 248] width 196 height 26
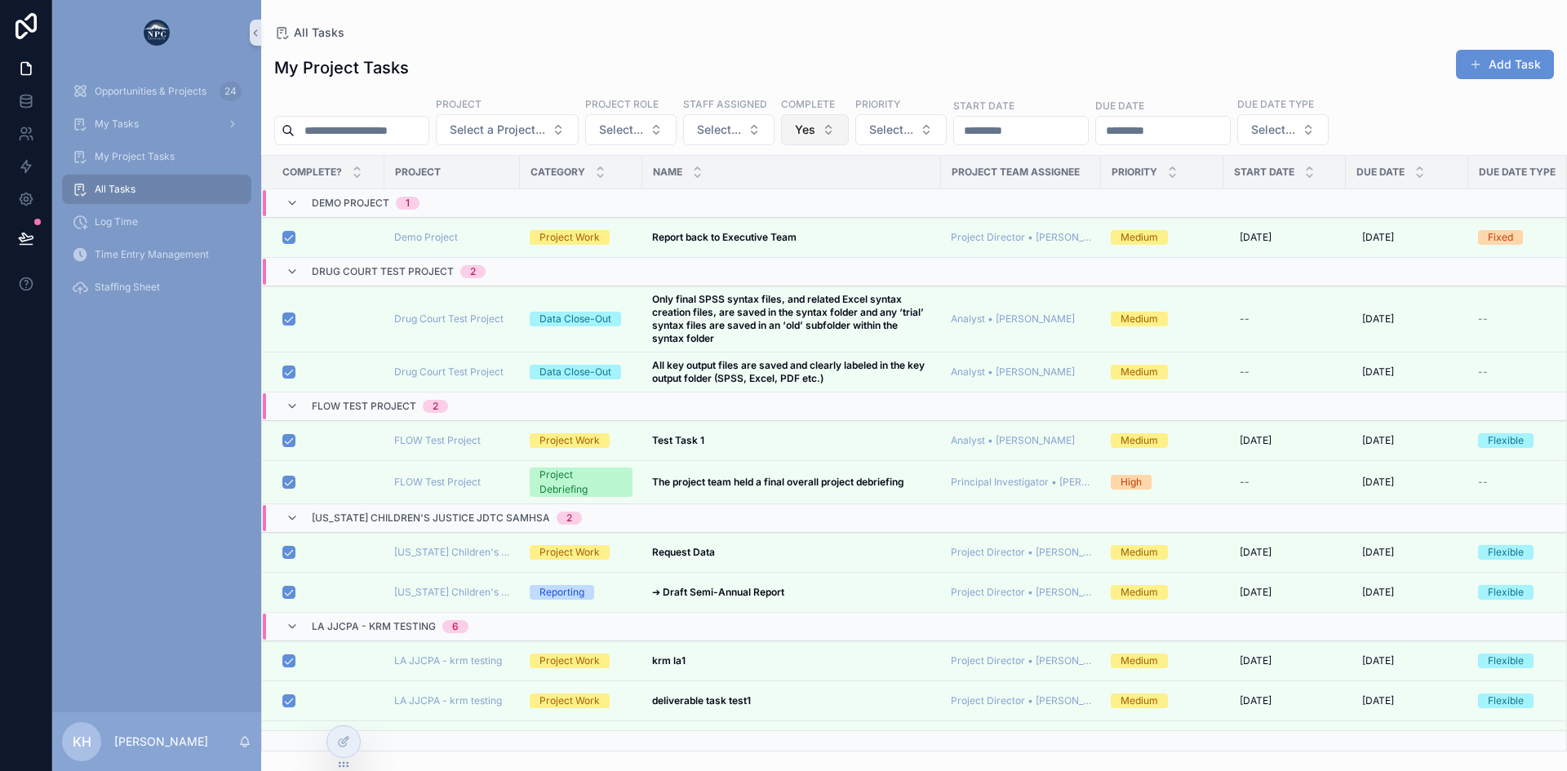
click at [849, 131] on button "Yes" at bounding box center [815, 129] width 68 height 31
click at [798, 194] on div "----" at bounding box center [858, 196] width 196 height 26
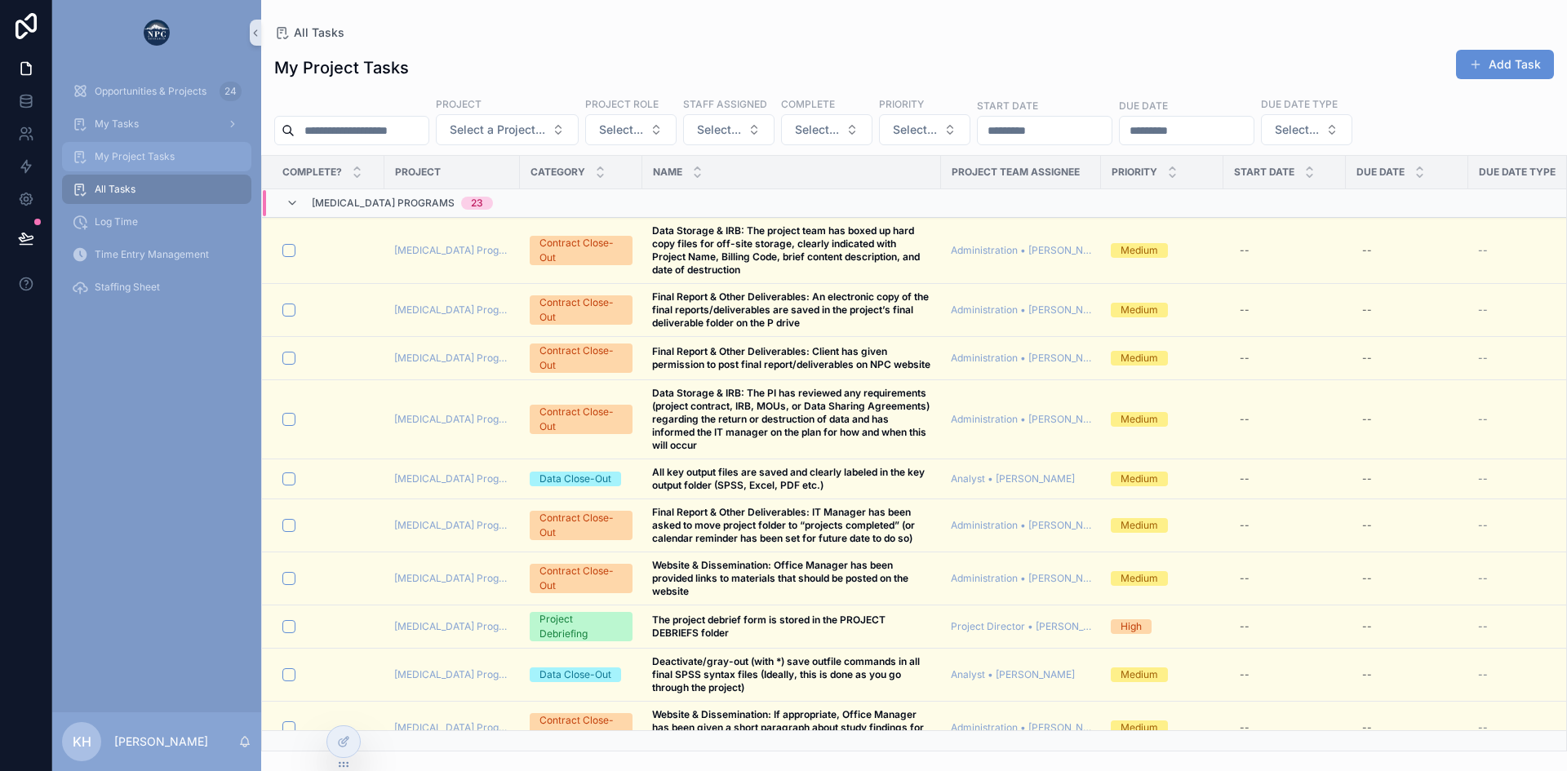
click at [124, 157] on span "My Project Tasks" at bounding box center [135, 156] width 80 height 13
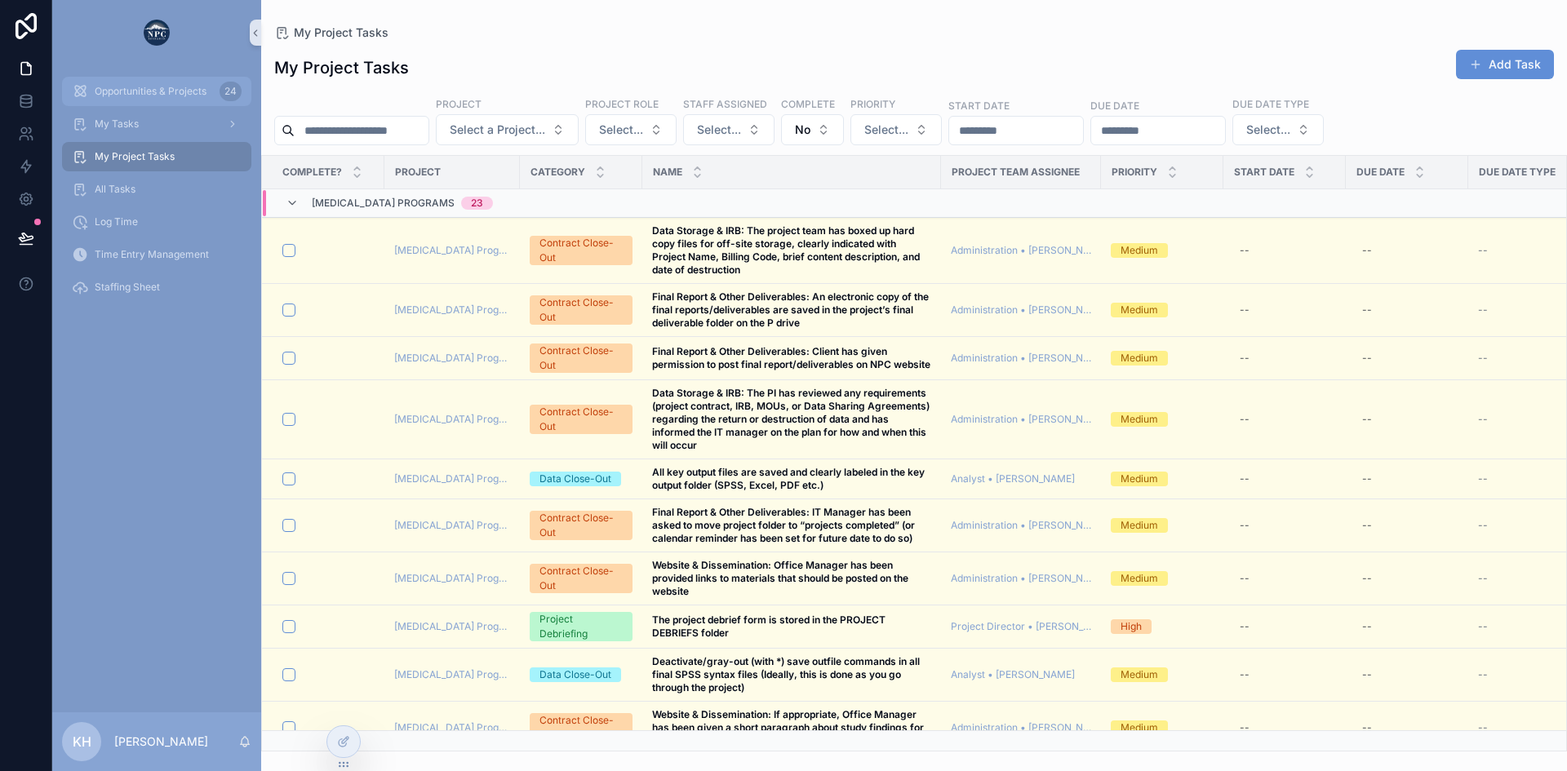
click at [119, 85] on span "Opportunities & Projects" at bounding box center [151, 91] width 112 height 13
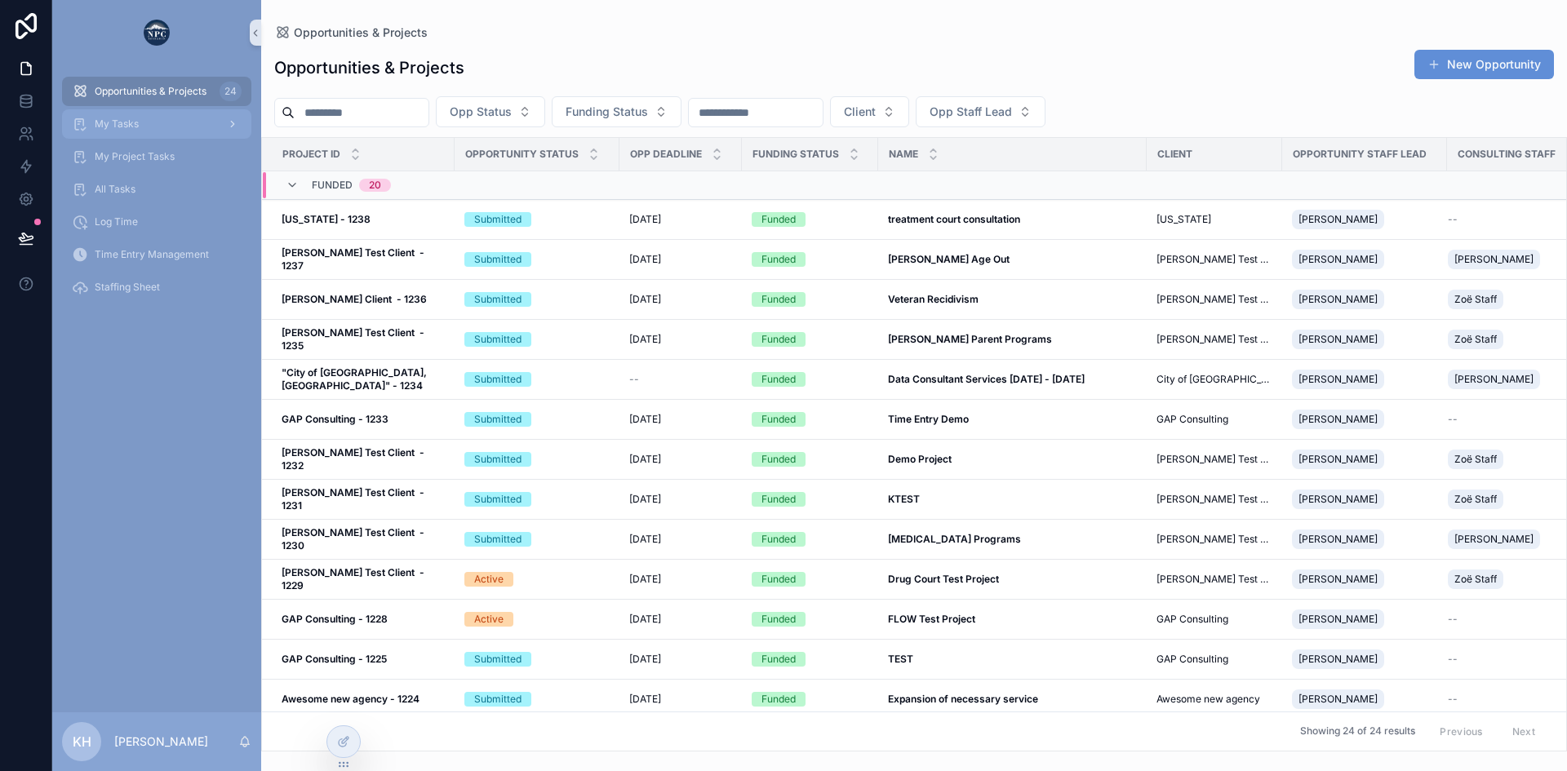
click at [126, 125] on span "My Tasks" at bounding box center [117, 123] width 44 height 13
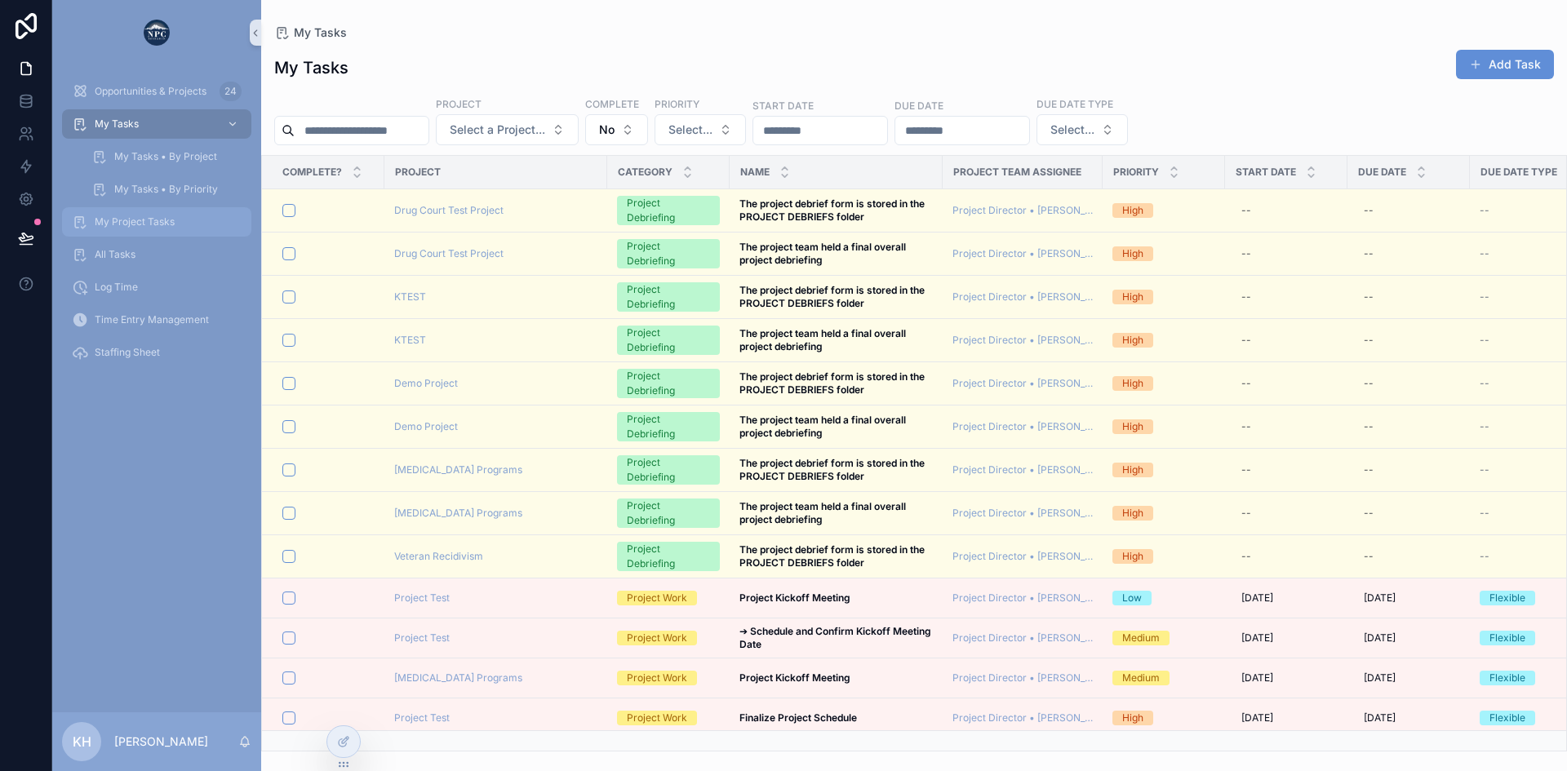
click at [125, 224] on span "My Project Tasks" at bounding box center [135, 221] width 80 height 13
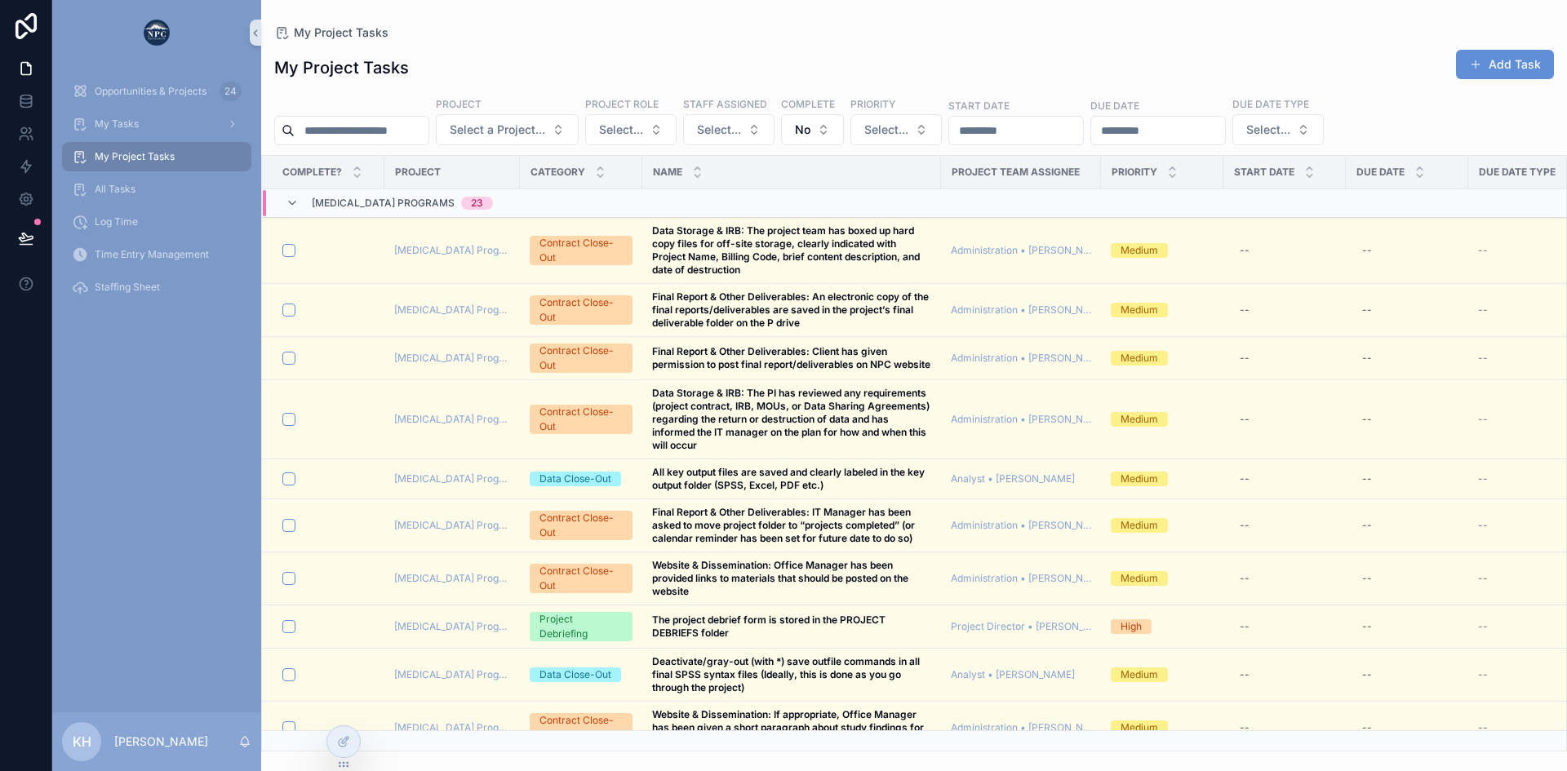
click at [125, 157] on span "My Project Tasks" at bounding box center [135, 156] width 80 height 13
click at [123, 121] on span "My Tasks" at bounding box center [117, 123] width 44 height 13
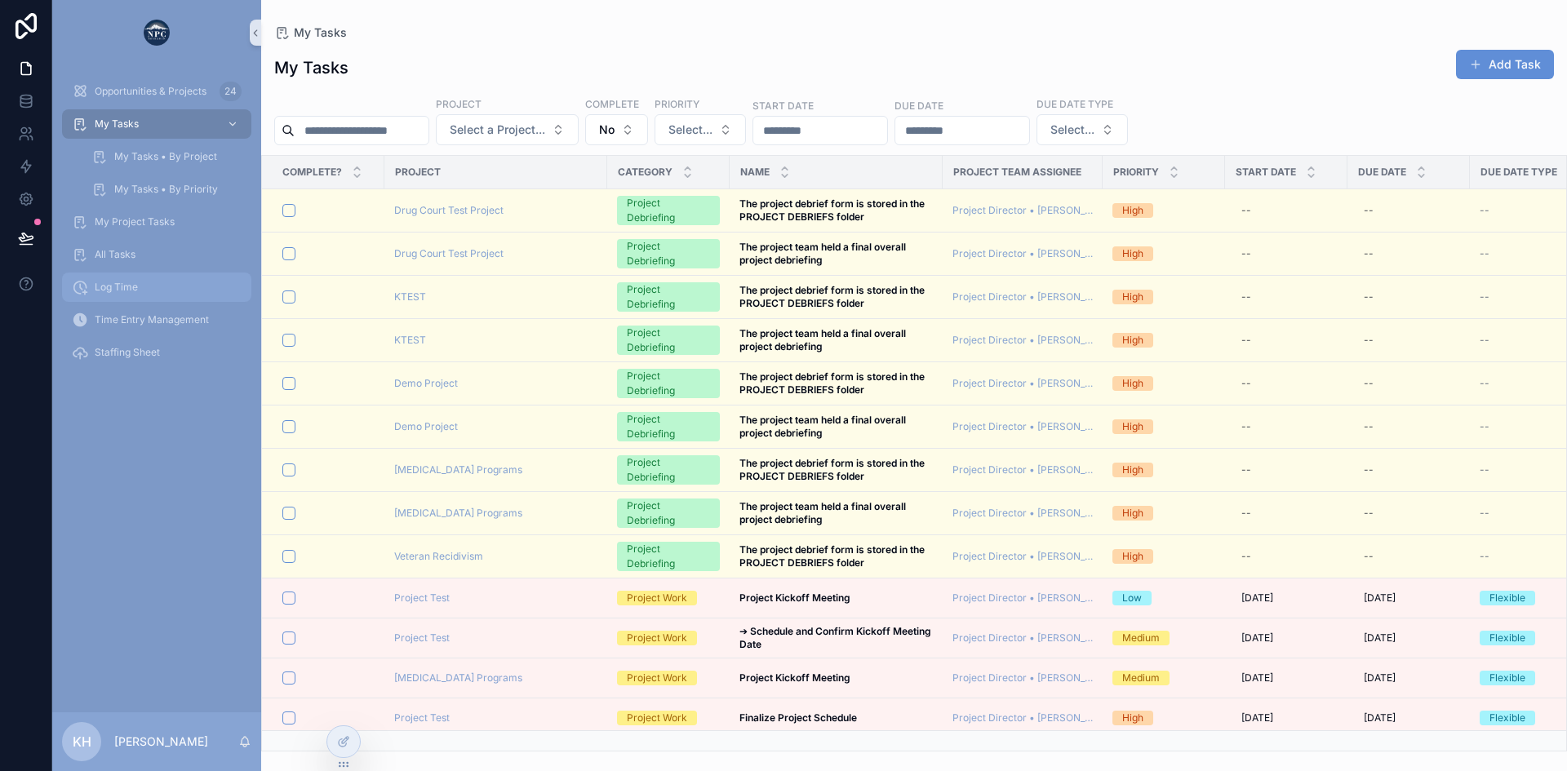
click at [109, 282] on span "Log Time" at bounding box center [116, 287] width 43 height 13
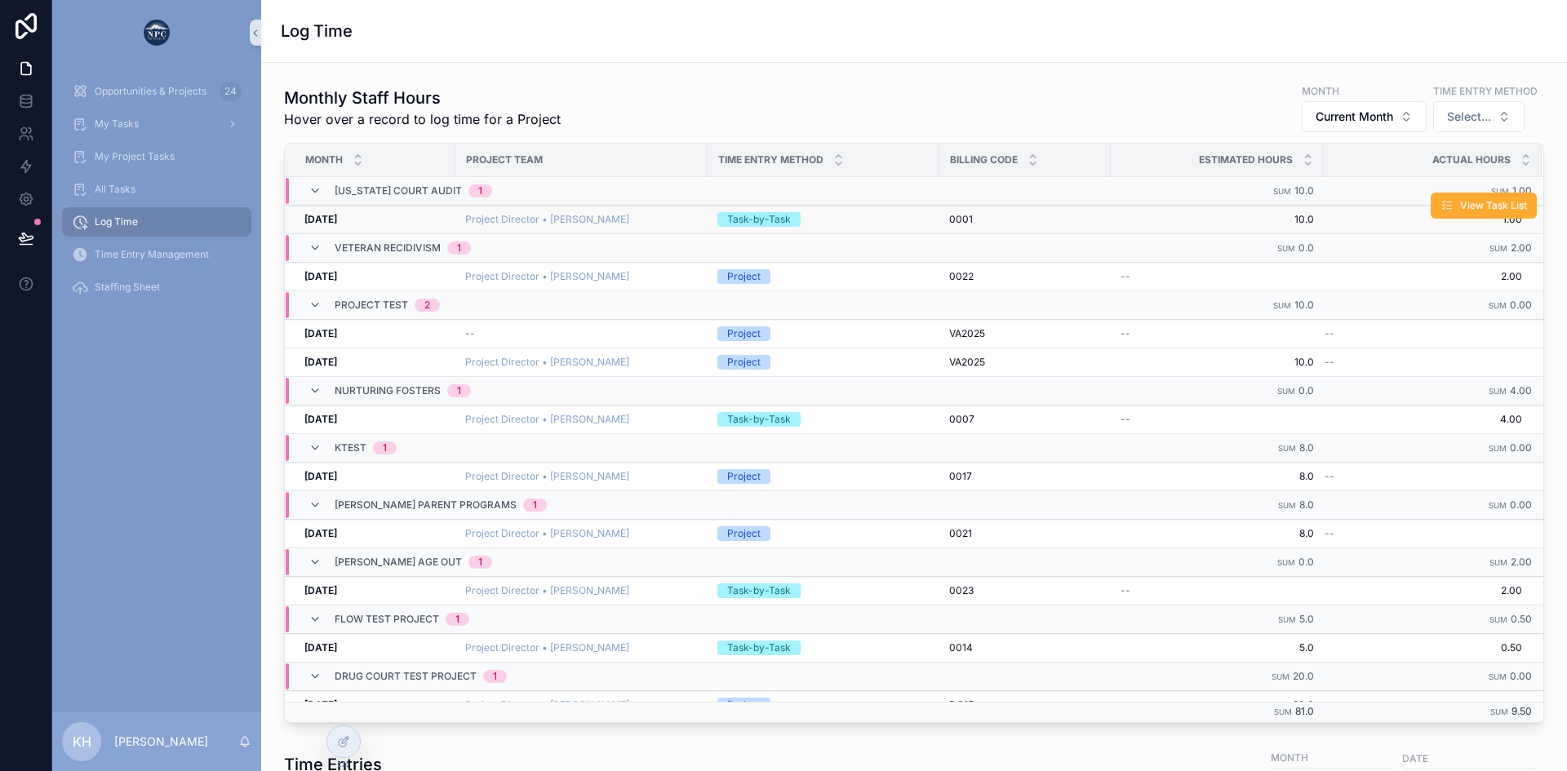
click at [649, 217] on div "Project Director • [PERSON_NAME]" at bounding box center [581, 219] width 233 height 13
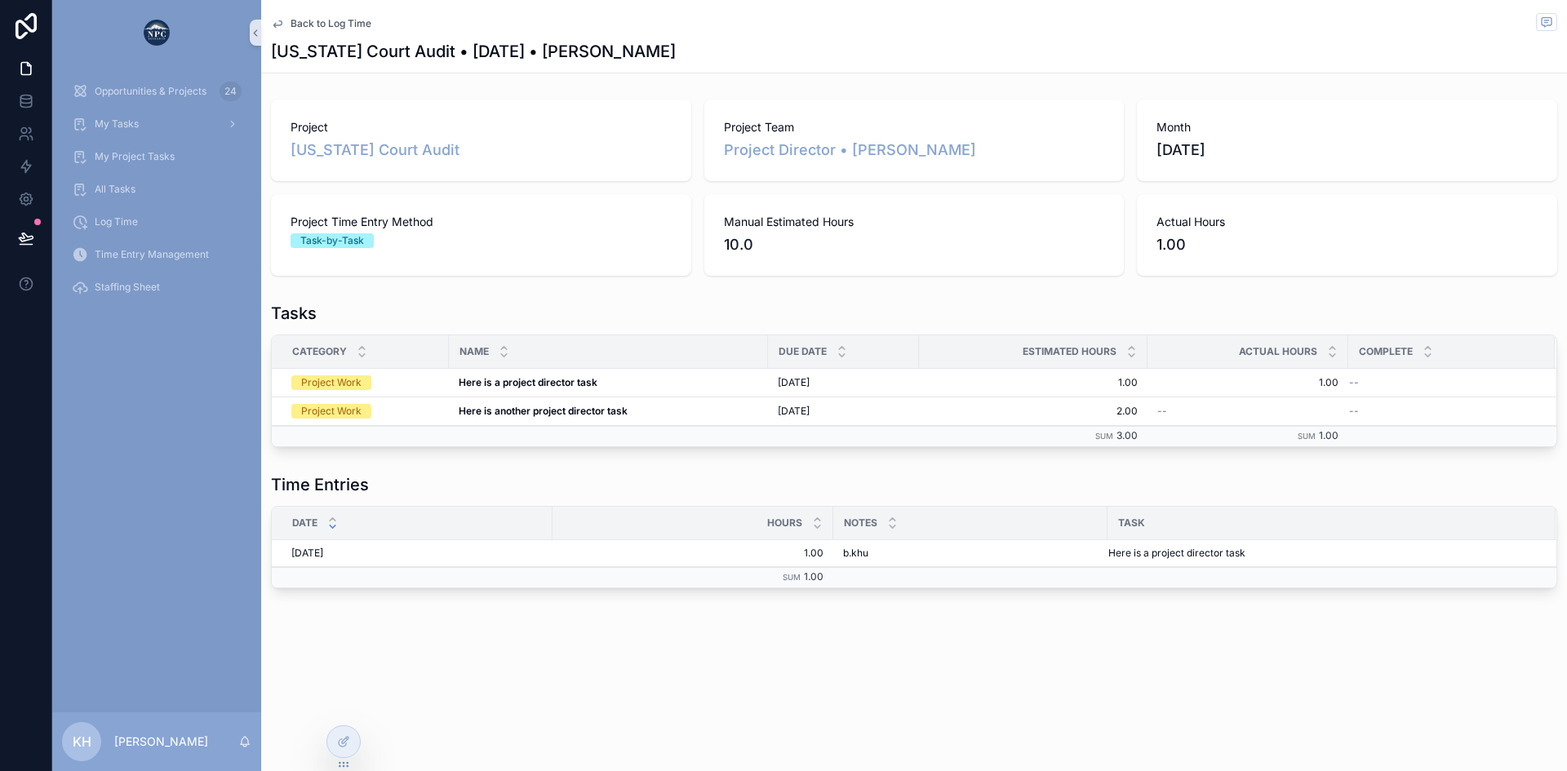
click at [299, 21] on span "Back to Log Time" at bounding box center [330, 23] width 81 height 13
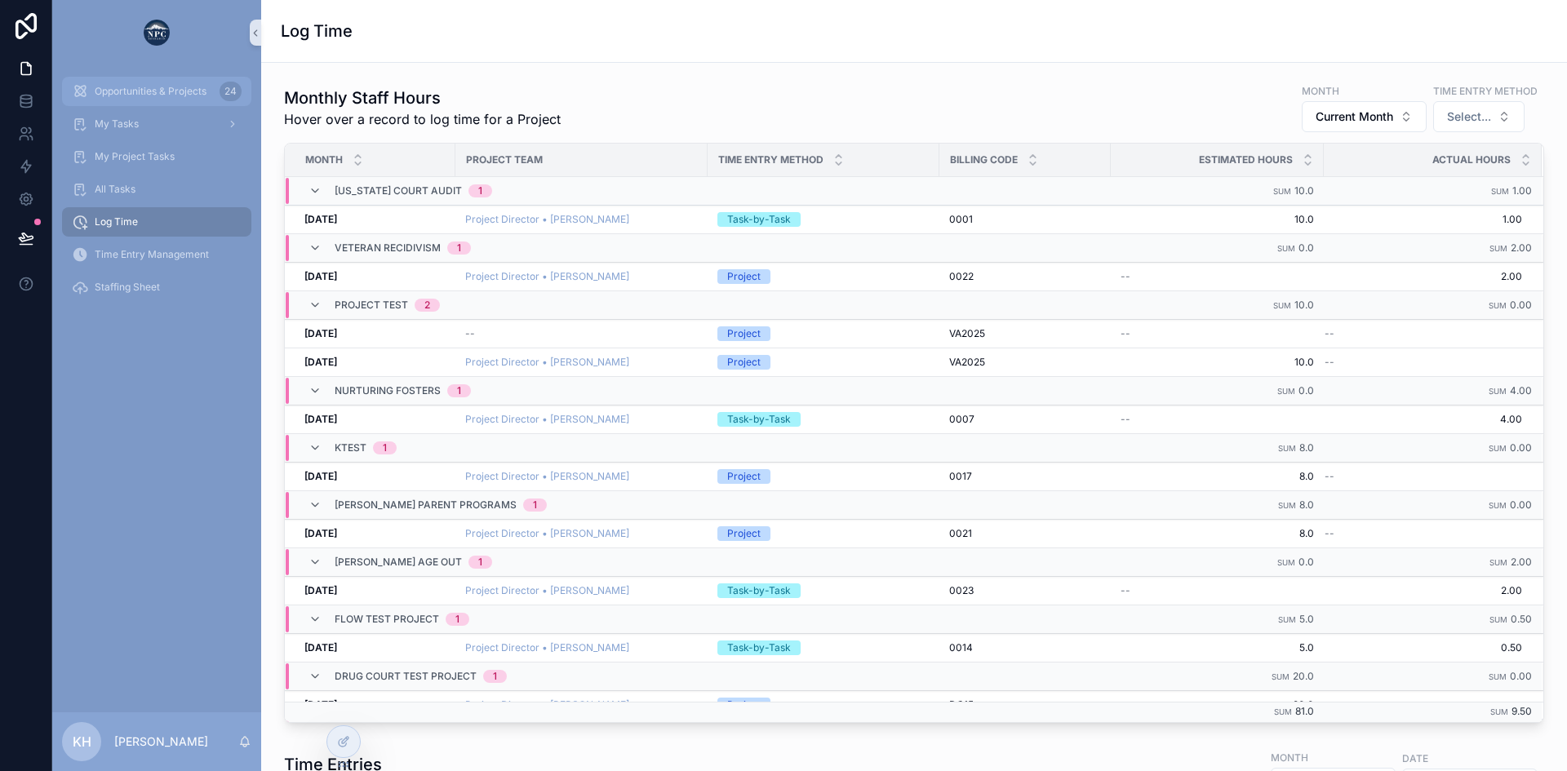
click at [124, 96] on span "Opportunities & Projects" at bounding box center [151, 91] width 112 height 13
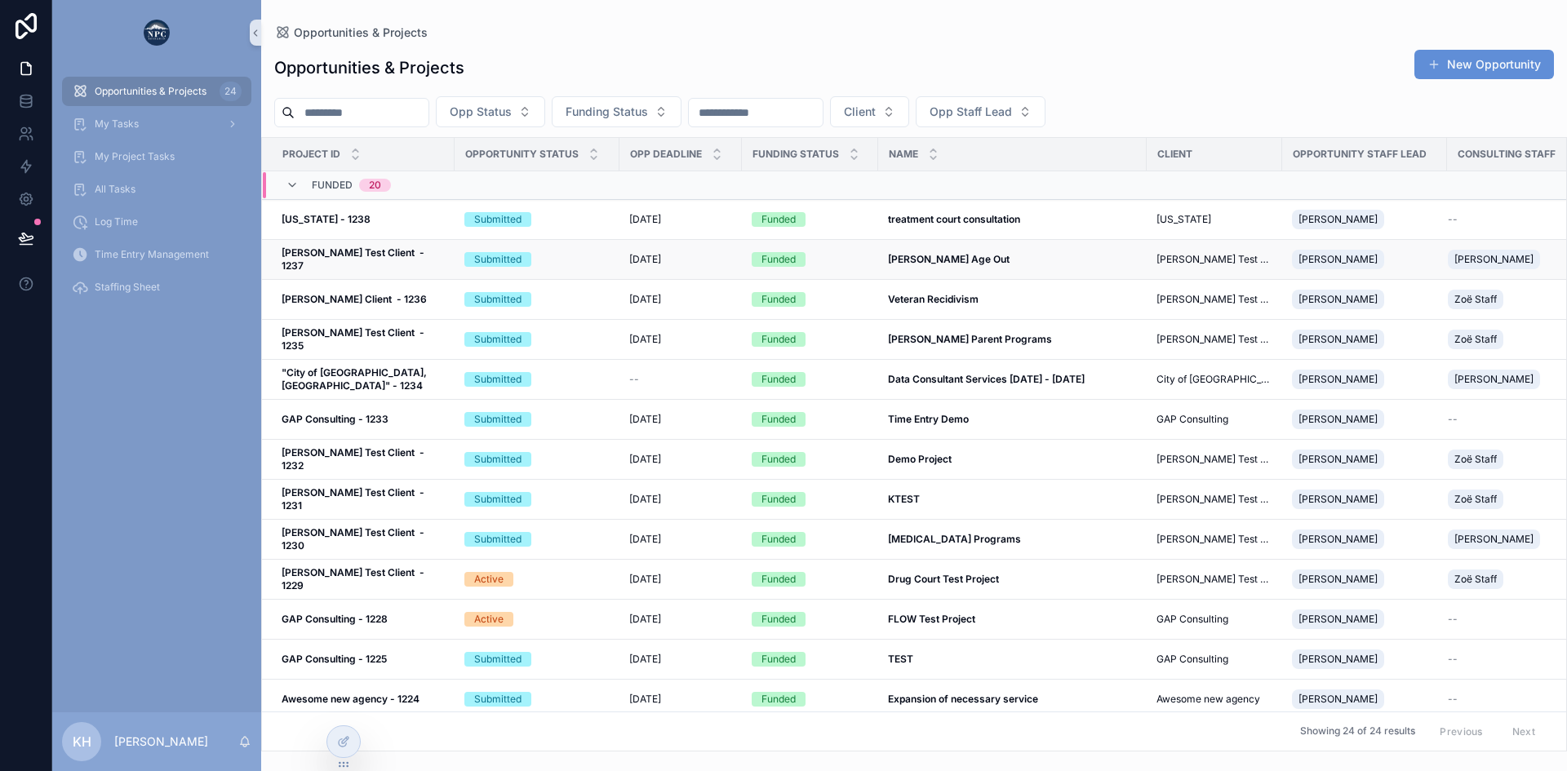
click at [853, 264] on div "Funded" at bounding box center [809, 259] width 117 height 15
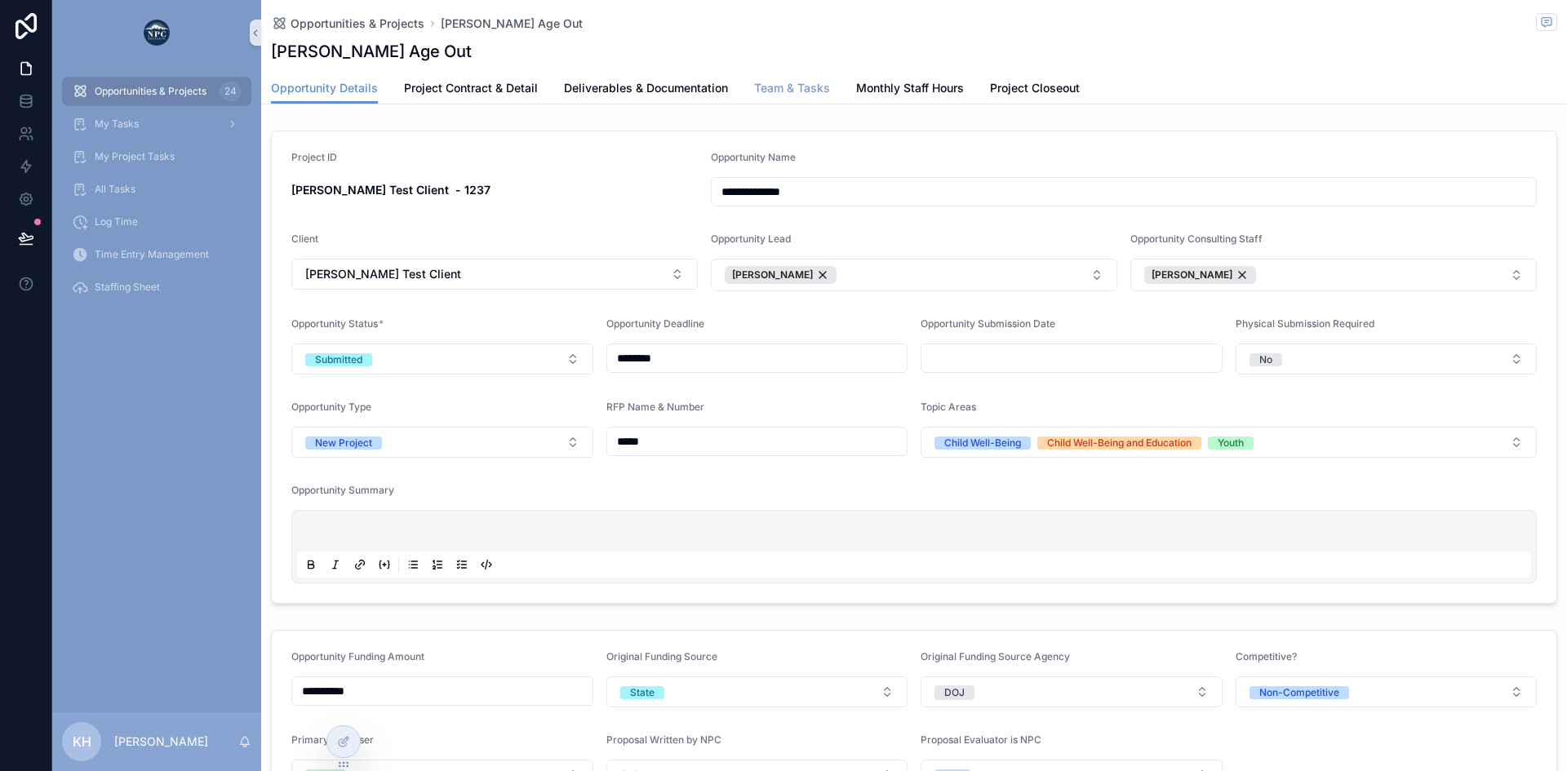
click at [772, 89] on span "Team & Tasks" at bounding box center [792, 88] width 76 height 16
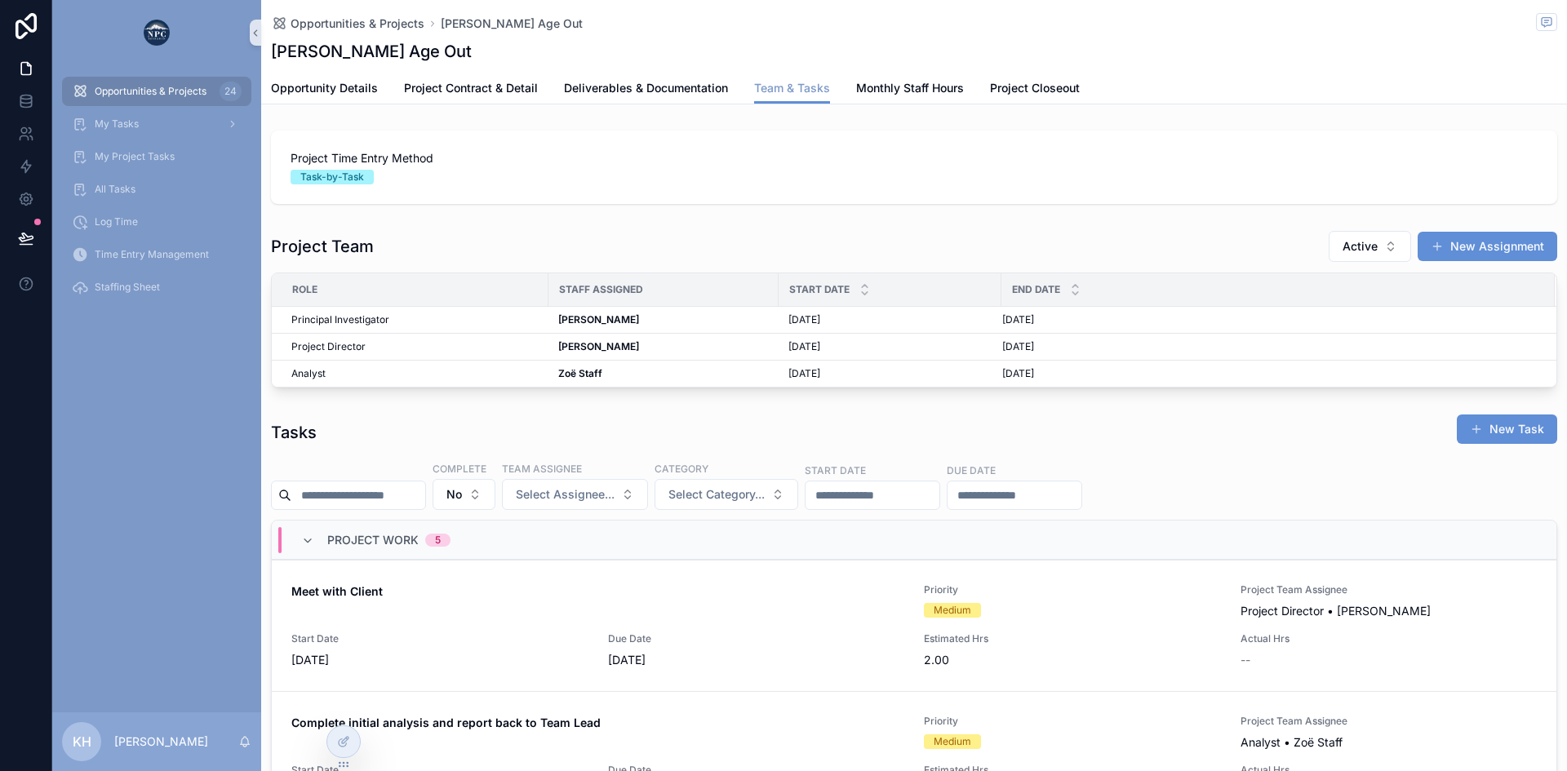
scroll to position [0, 1151]
click at [1487, 432] on button "New Task" at bounding box center [1506, 429] width 100 height 29
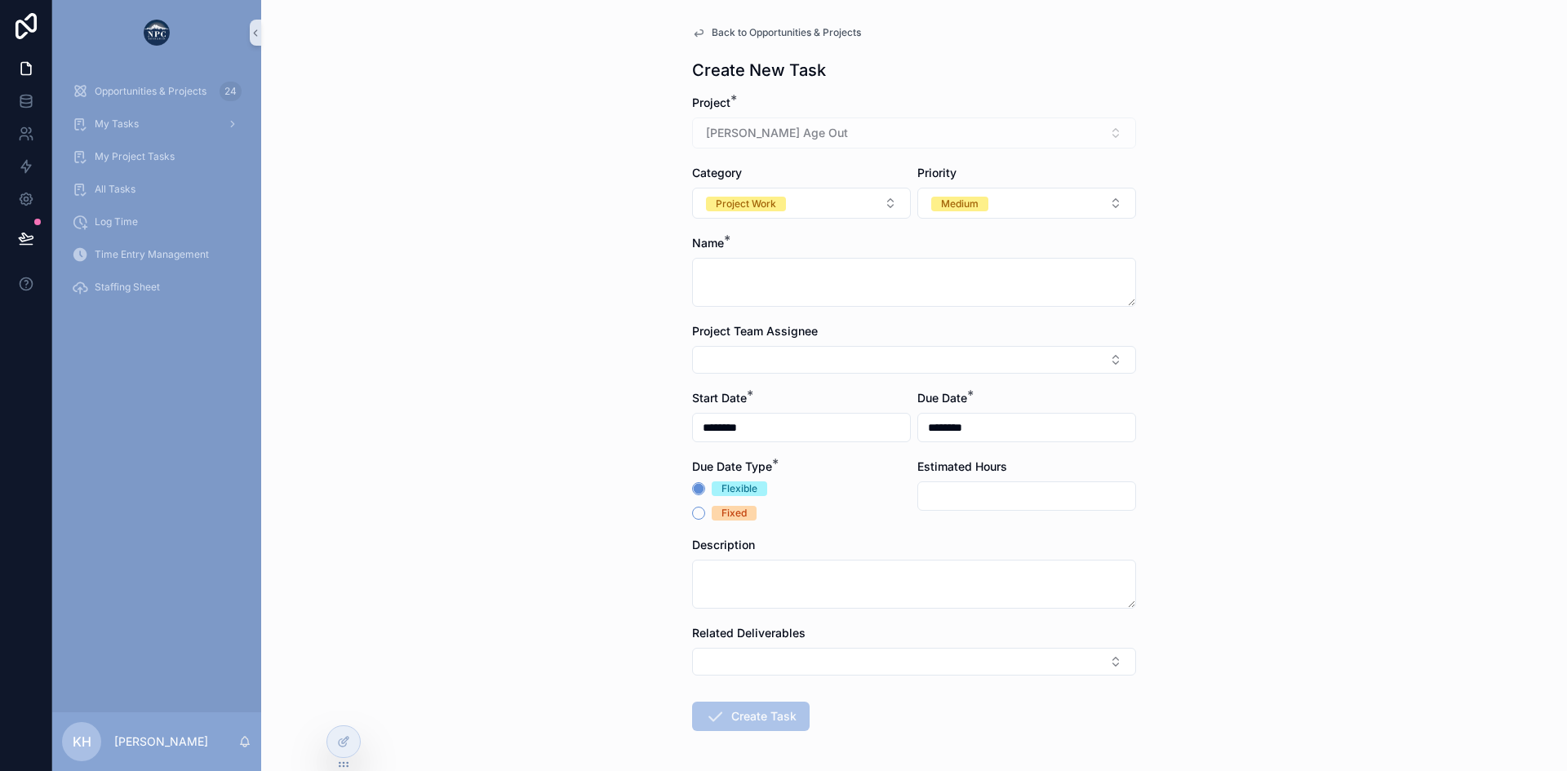
scroll to position [64, 0]
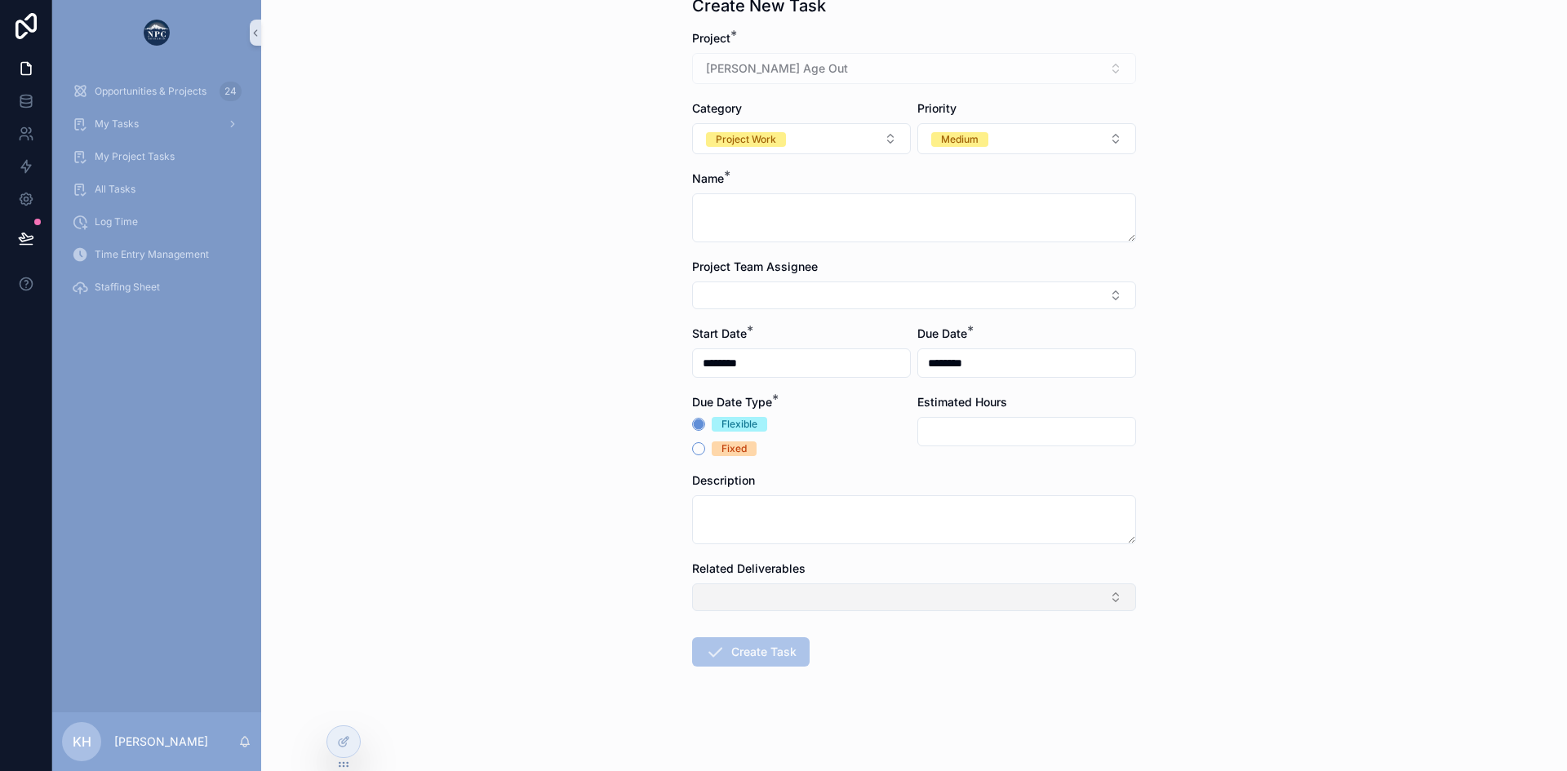
click at [963, 592] on button "Select Button" at bounding box center [914, 597] width 444 height 28
click at [1187, 574] on div "Back to Opportunities & Projects Create New Task Project * [PERSON_NAME] Age Ou…" at bounding box center [914, 321] width 1306 height 771
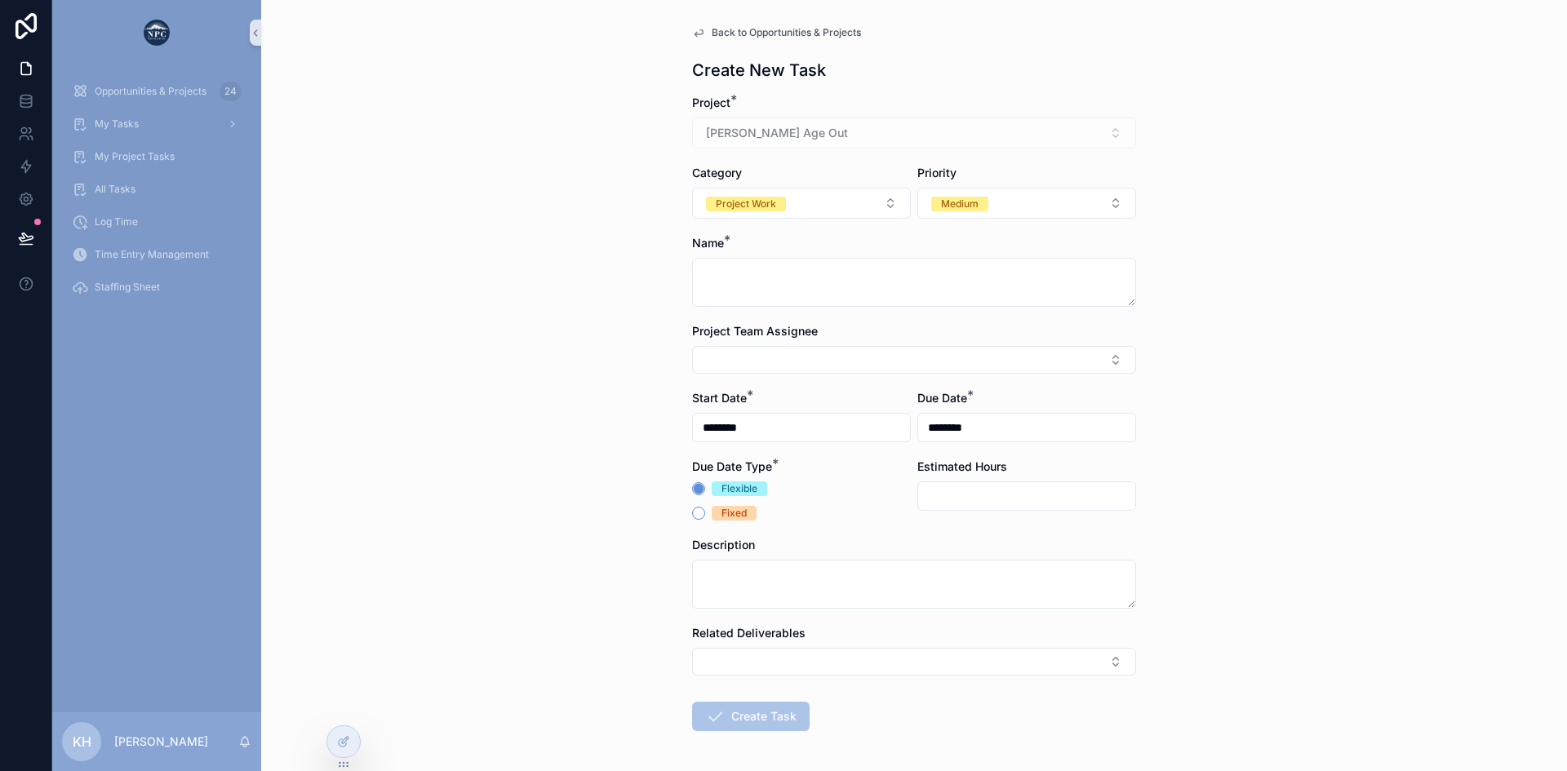
click at [721, 35] on span "Back to Opportunities & Projects" at bounding box center [786, 32] width 149 height 13
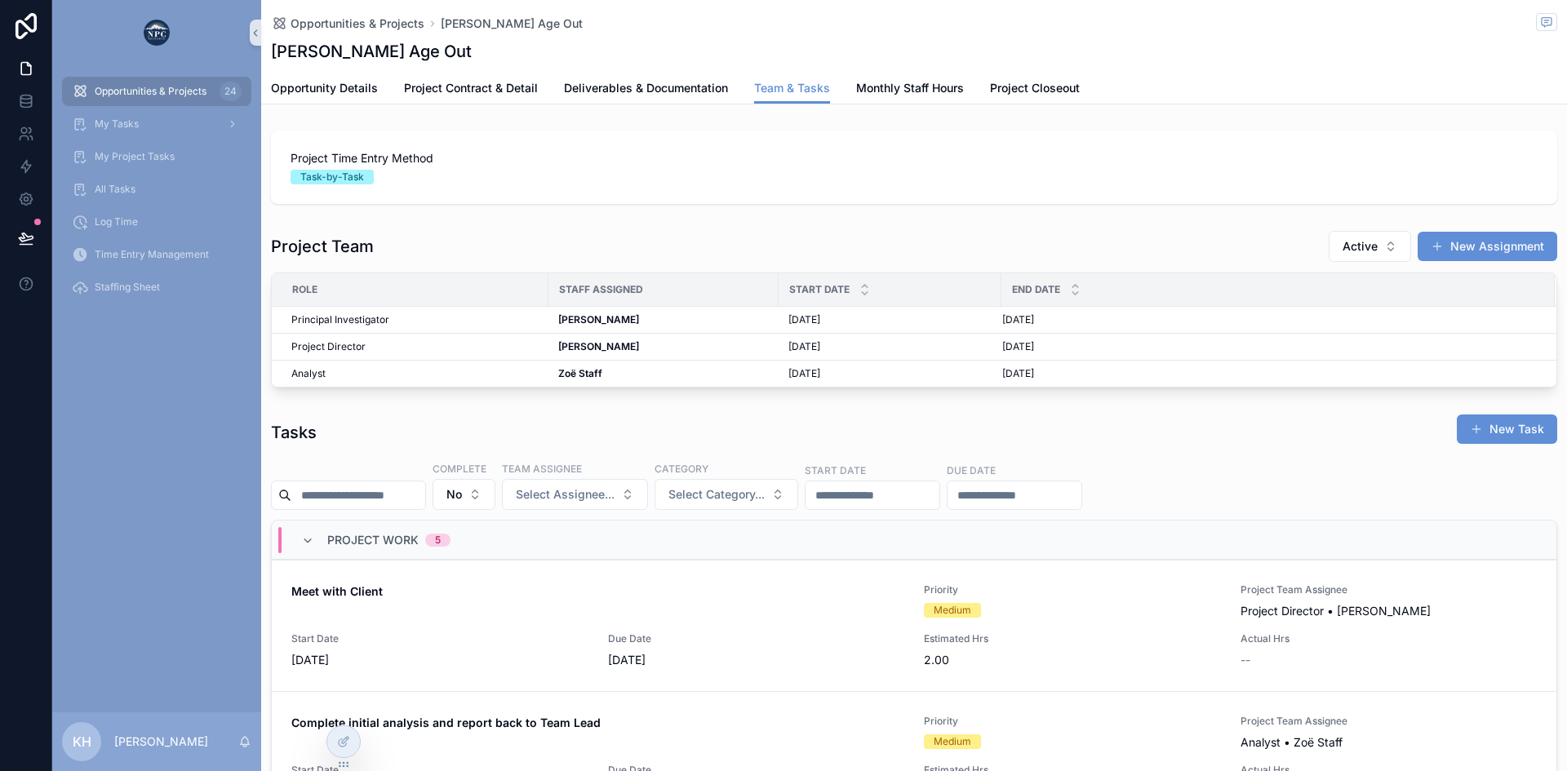
scroll to position [135, 0]
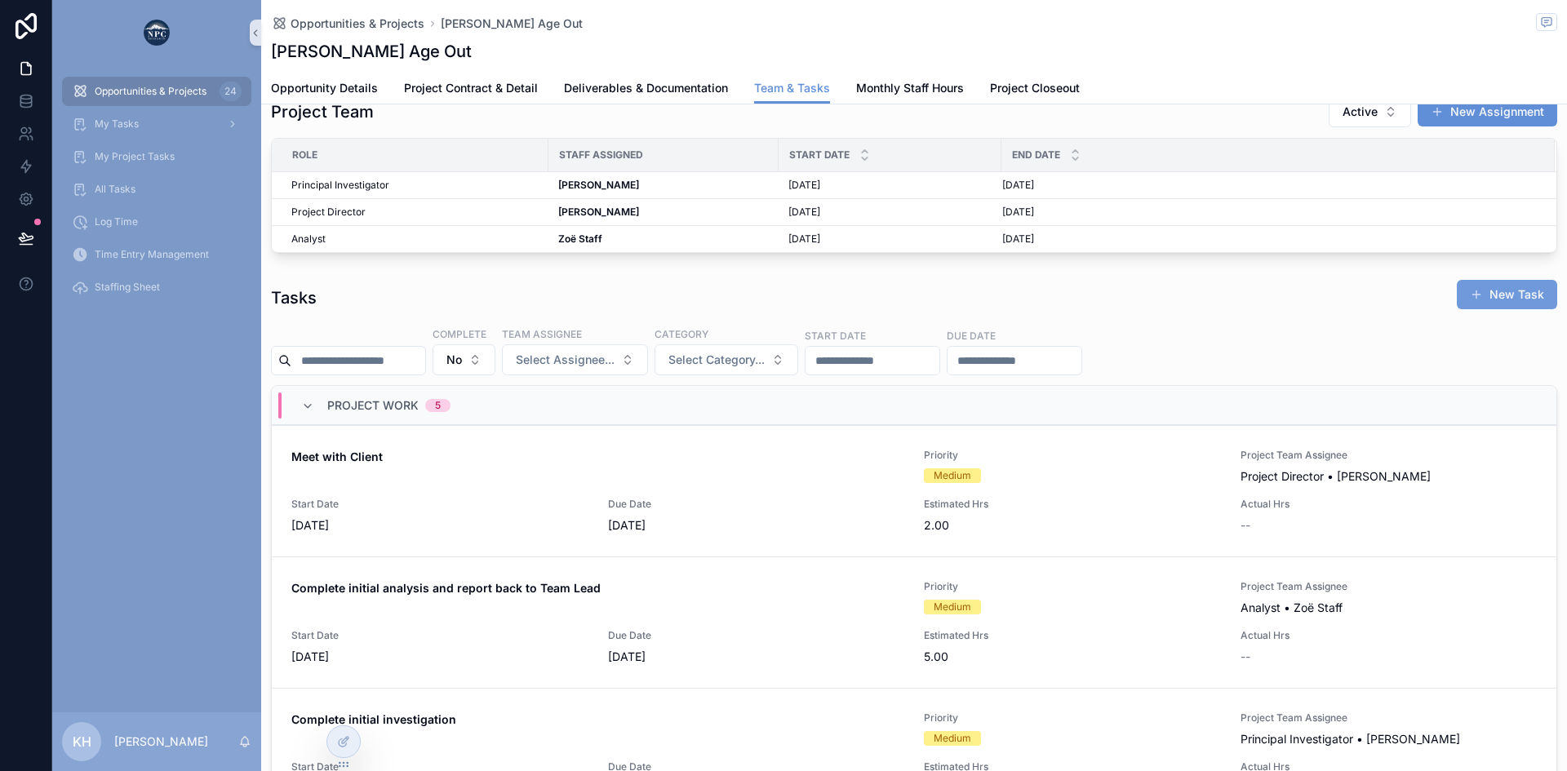
click at [1470, 297] on span "scrollable content" at bounding box center [1476, 294] width 13 height 13
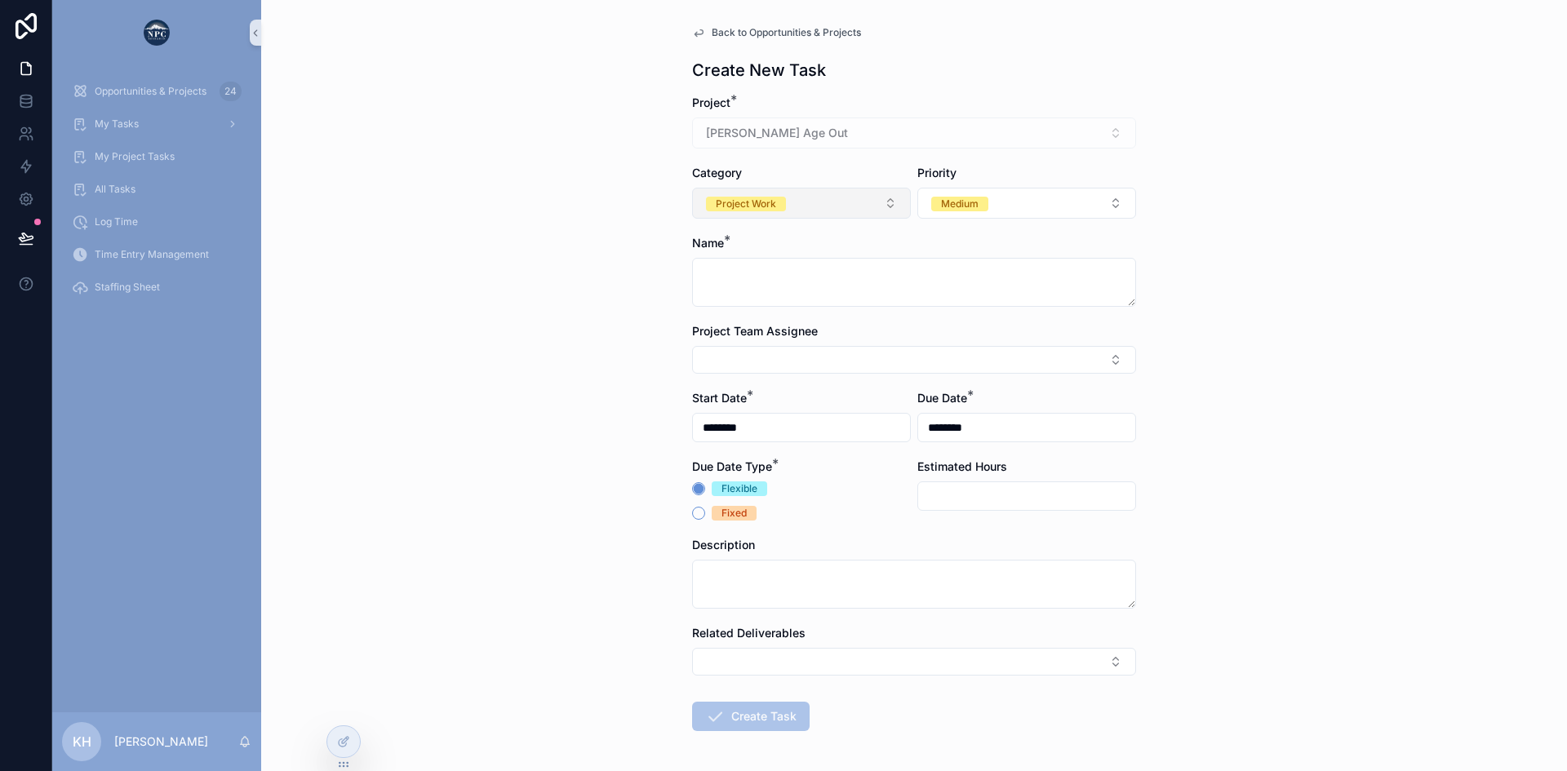
click at [864, 206] on button "Project Work" at bounding box center [801, 203] width 219 height 31
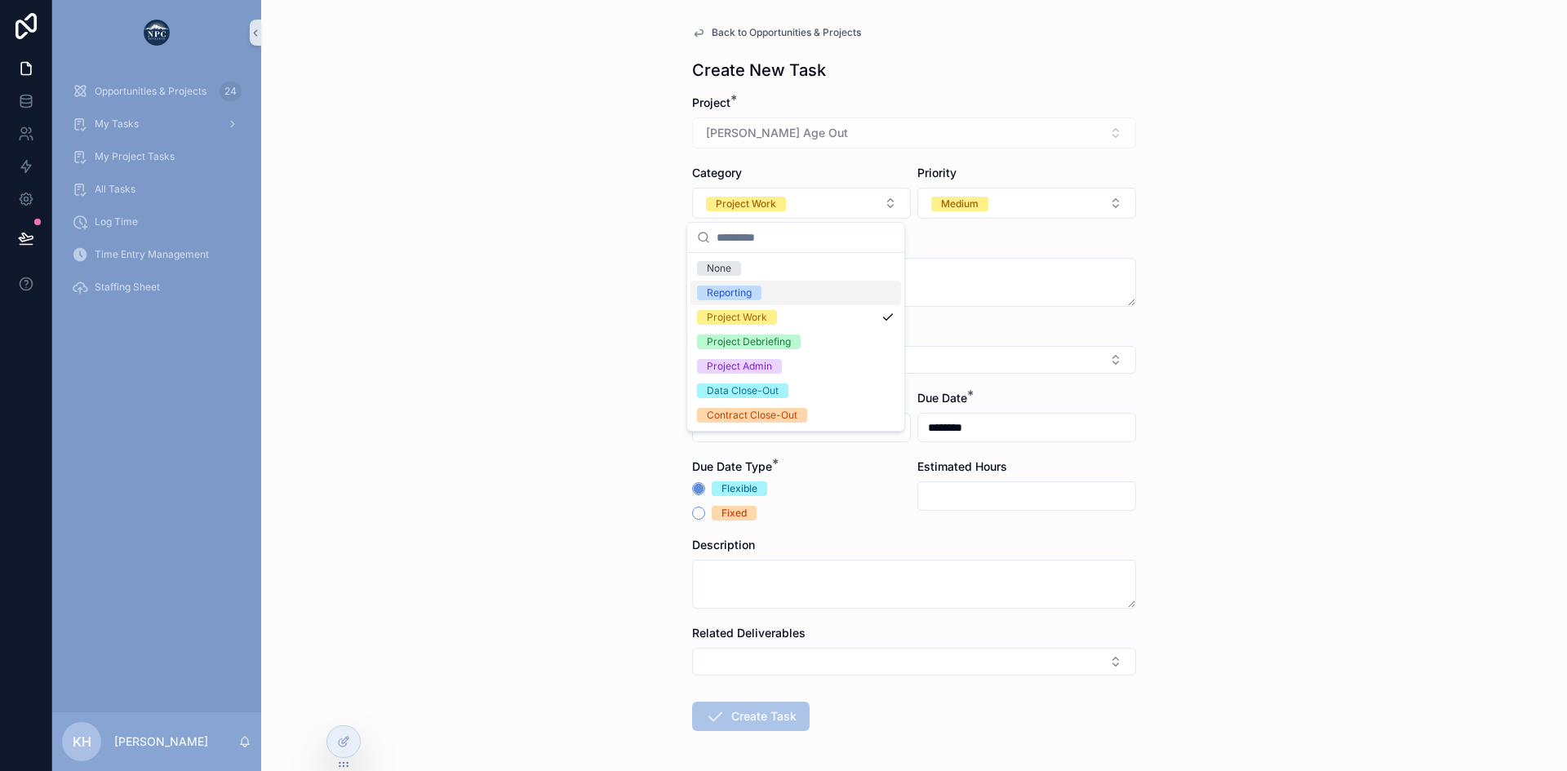
click at [727, 33] on span "Back to Opportunities & Projects" at bounding box center [786, 32] width 149 height 13
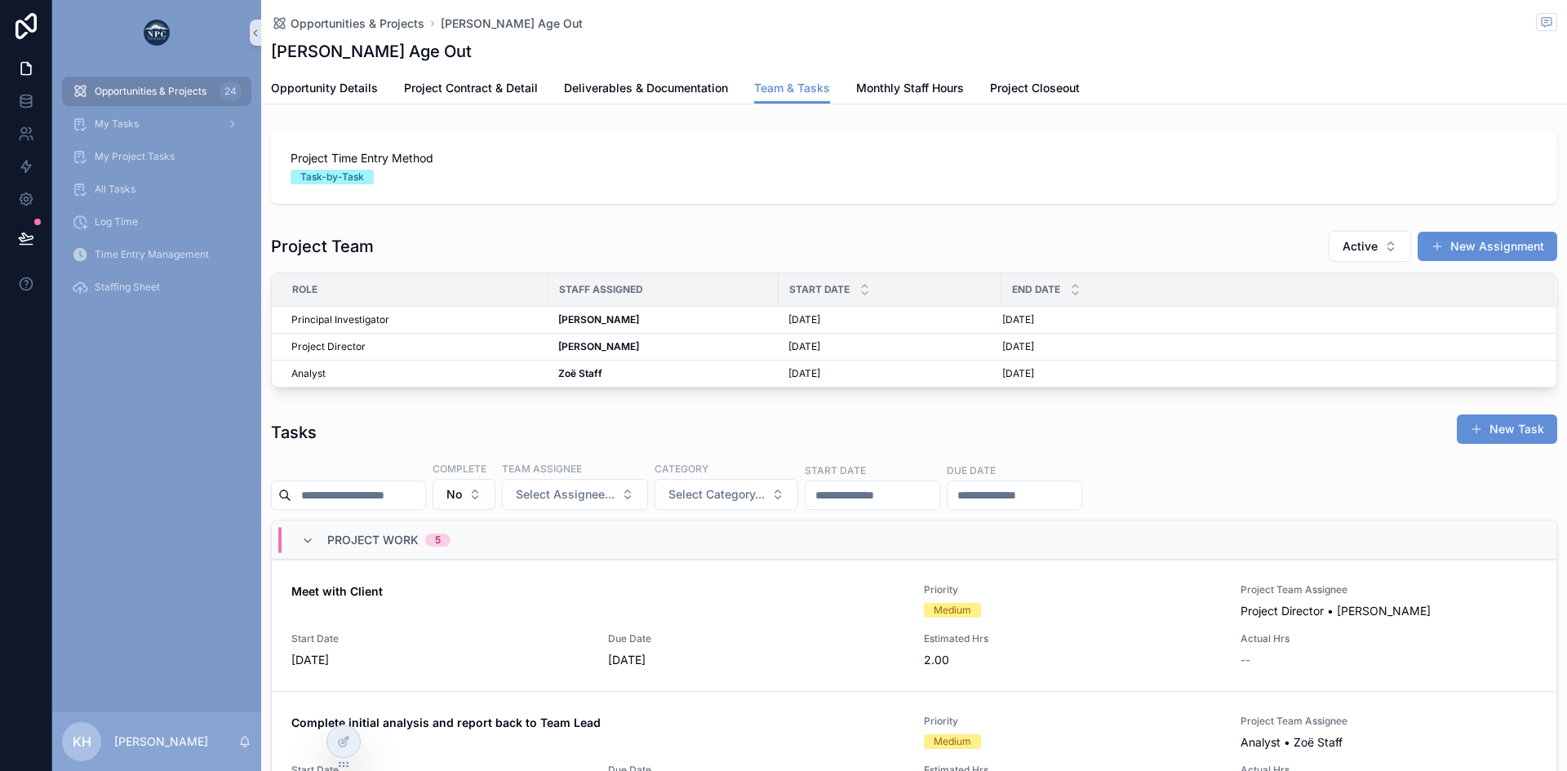
scroll to position [0, 1151]
click at [114, 131] on div "My Tasks" at bounding box center [157, 124] width 170 height 26
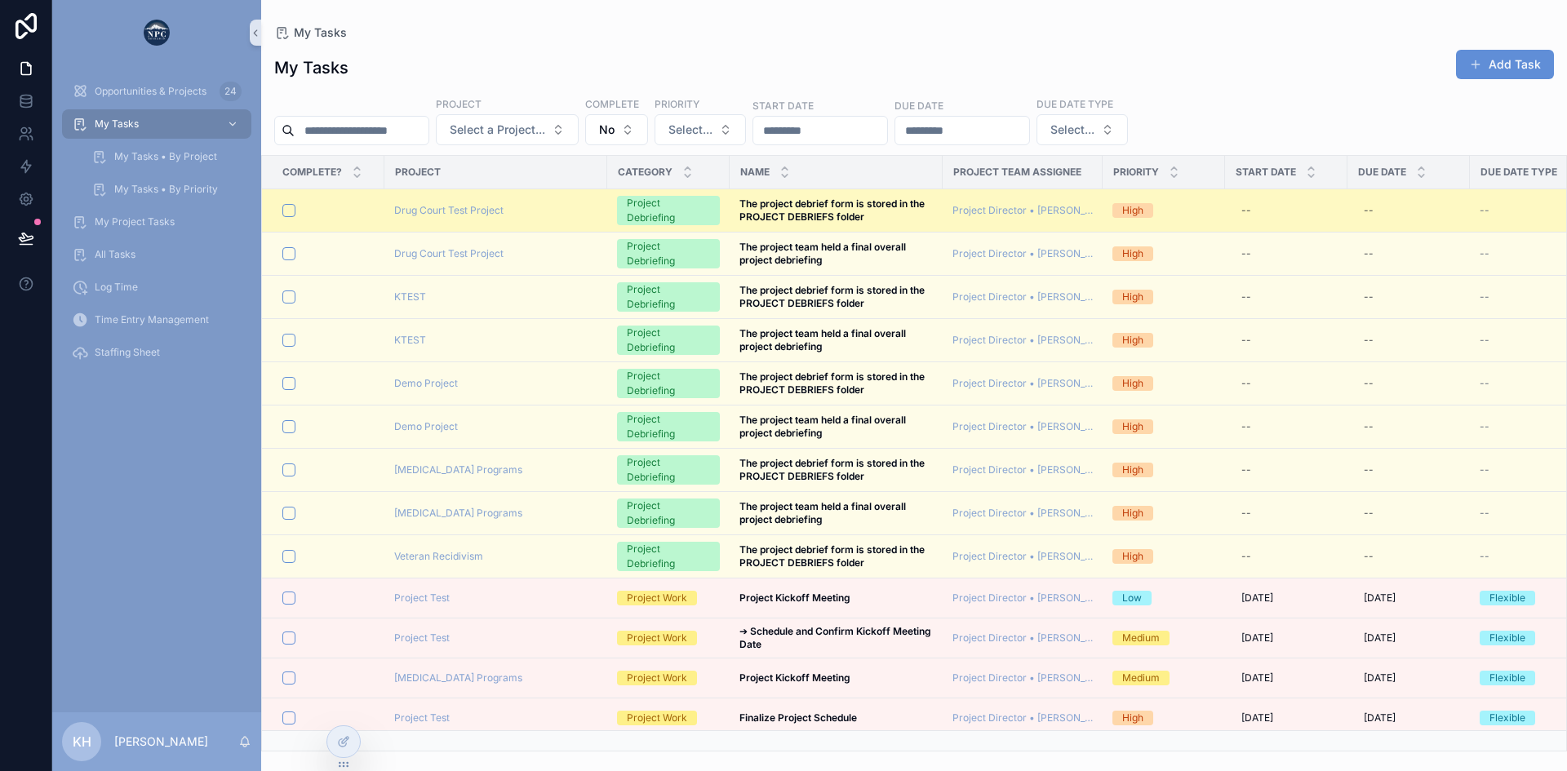
click at [569, 212] on div "Drug Court Test Project" at bounding box center [495, 210] width 203 height 13
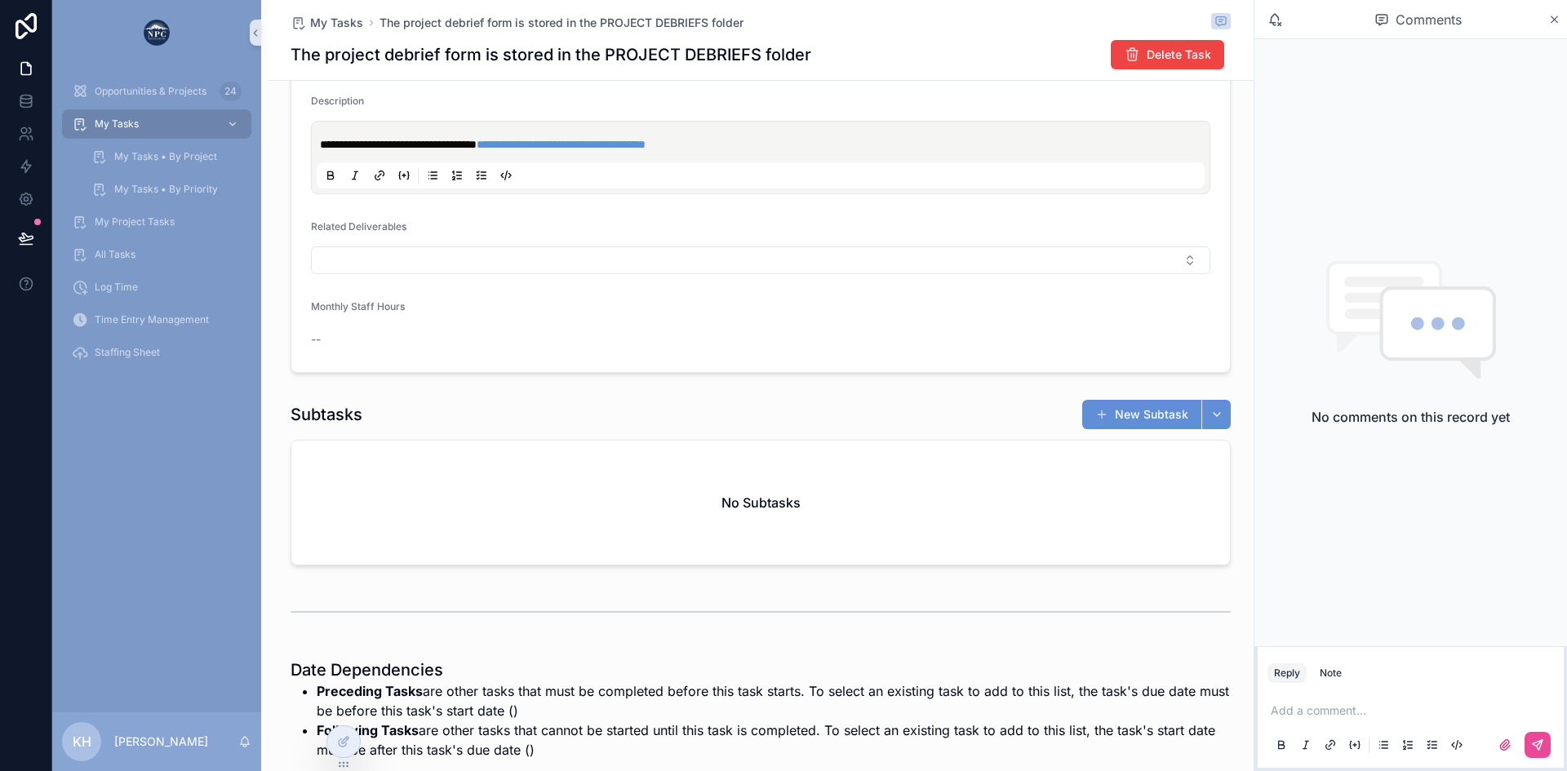
scroll to position [409, 0]
click at [162, 95] on span "Opportunities & Projects" at bounding box center [151, 91] width 112 height 13
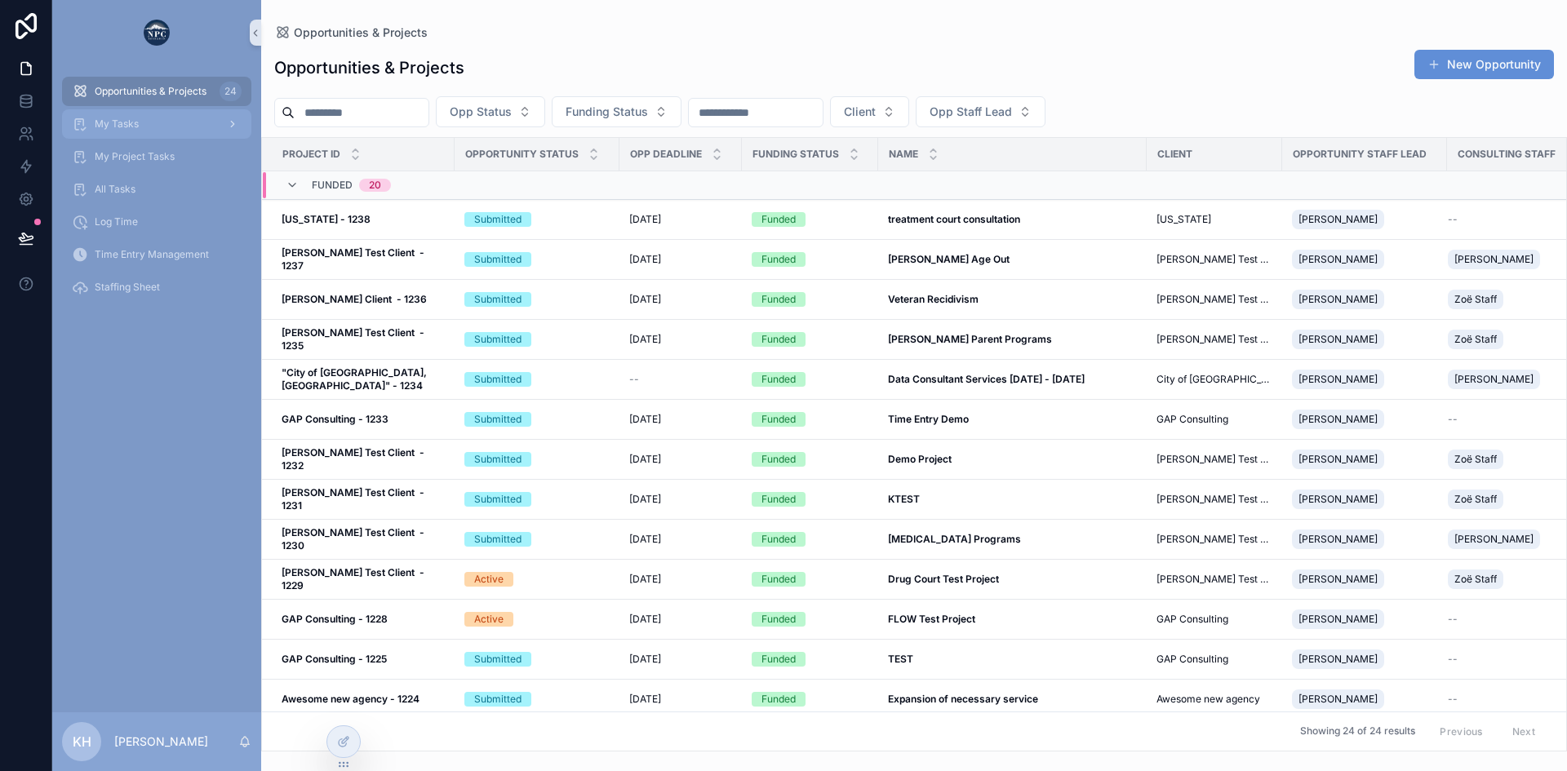
click at [115, 128] on span "My Tasks" at bounding box center [117, 123] width 44 height 13
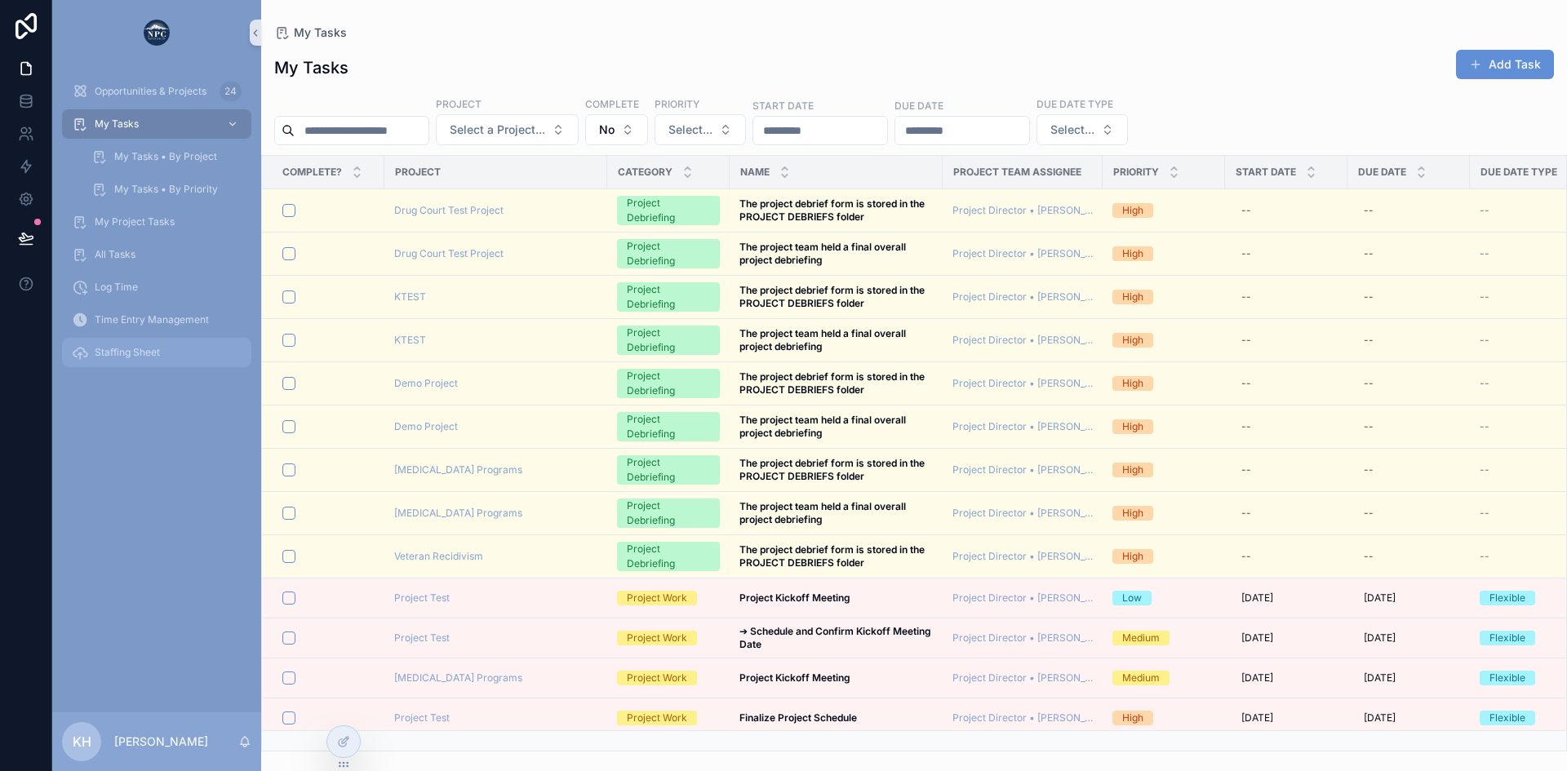
click at [140, 356] on span "Staffing Sheet" at bounding box center [127, 352] width 65 height 13
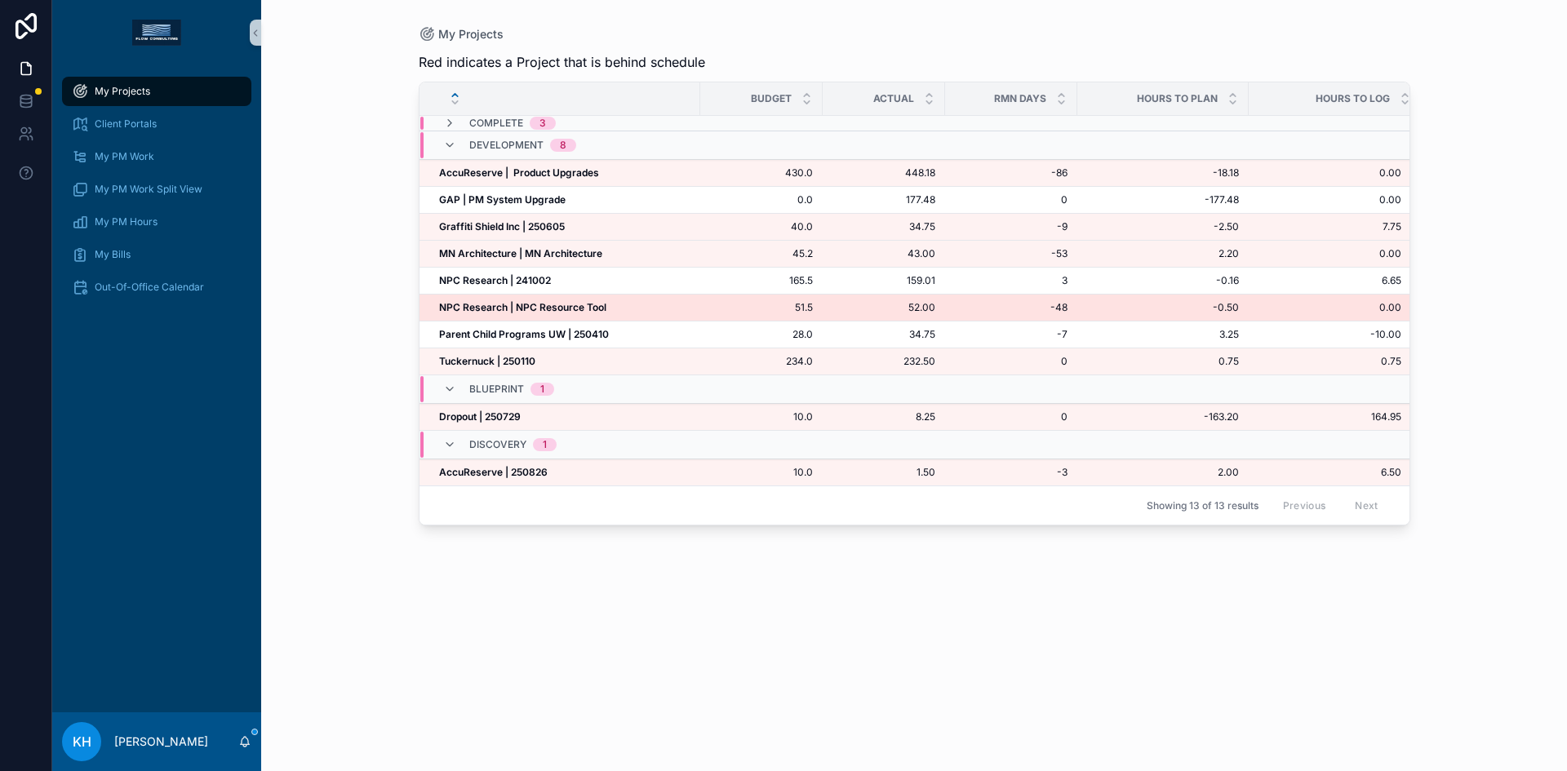
click at [543, 307] on strong "NPC Research | NPC Resource Tool" at bounding box center [522, 307] width 167 height 12
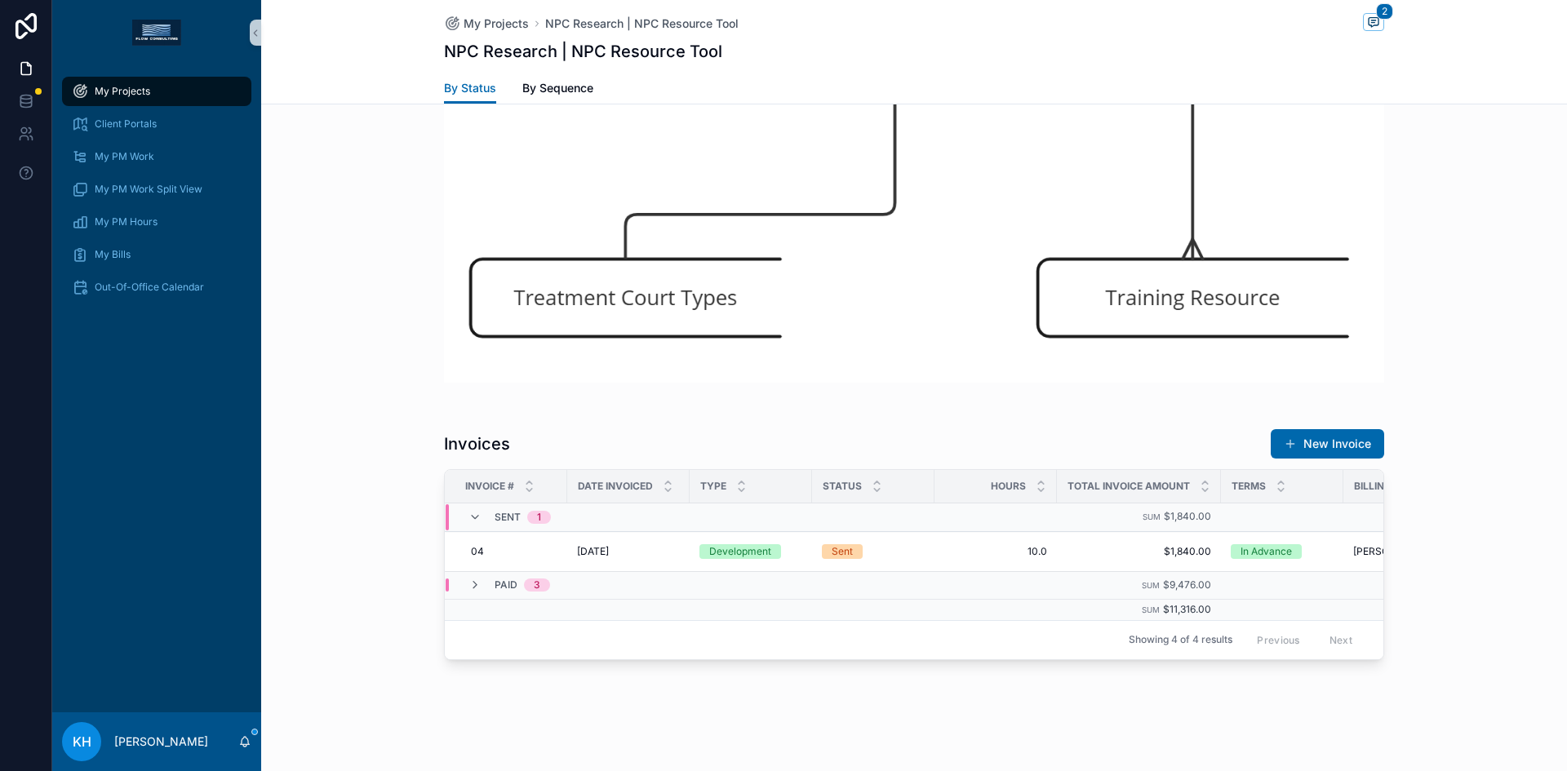
scroll to position [1283, 0]
